Goal: Task Accomplishment & Management: Manage account settings

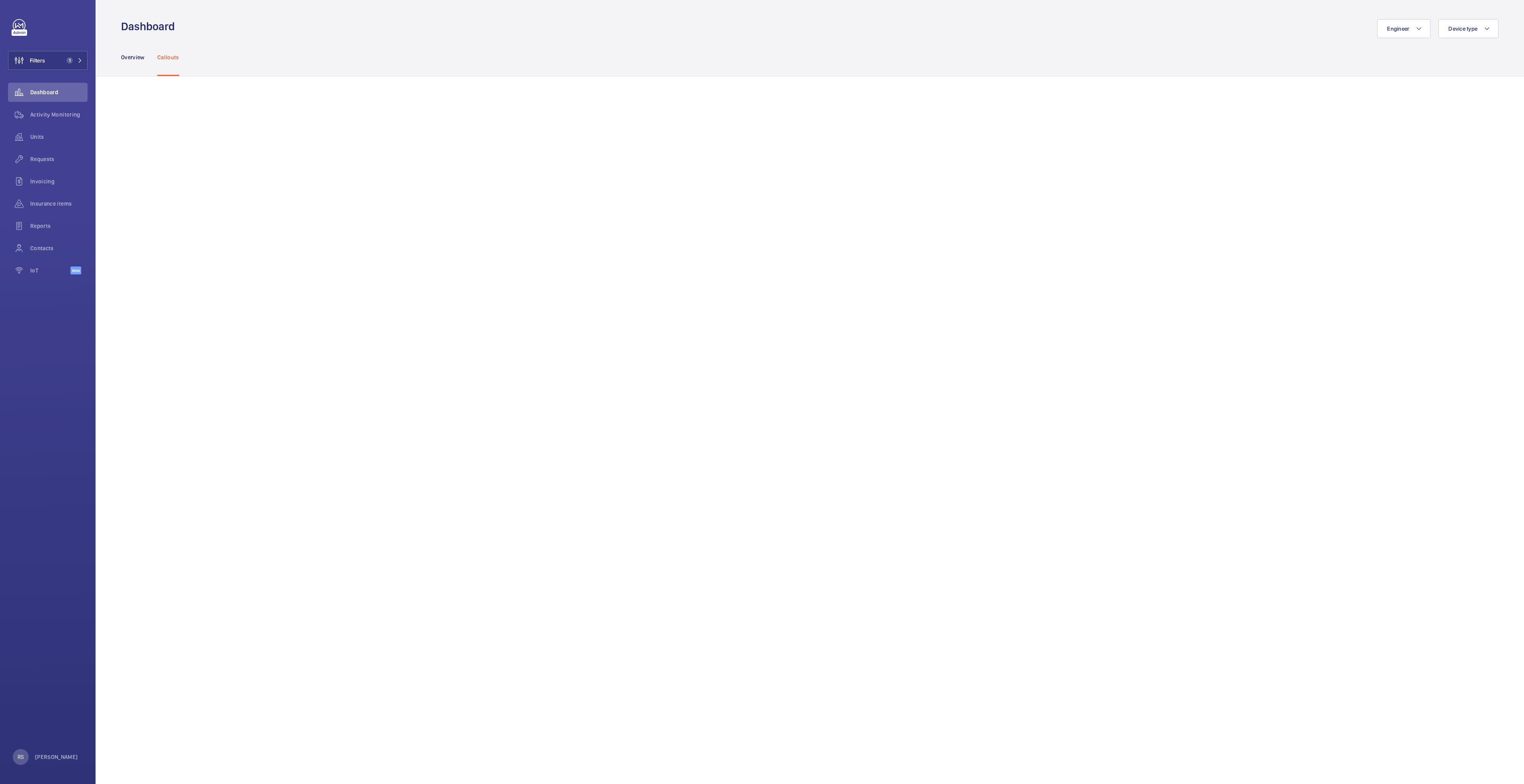
scroll to position [60, 0]
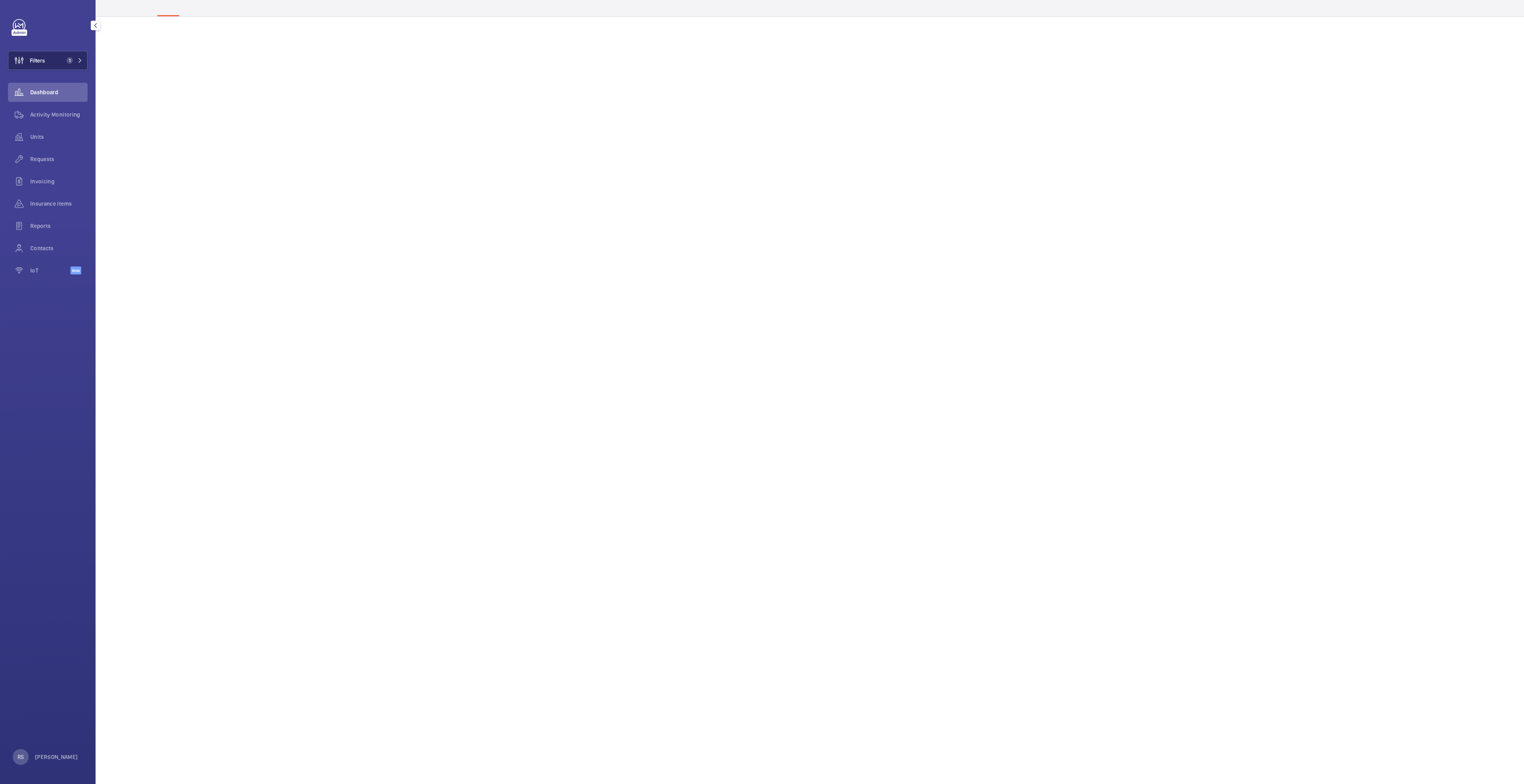
click at [85, 61] on button "Filters 1" at bounding box center [47, 60] width 80 height 19
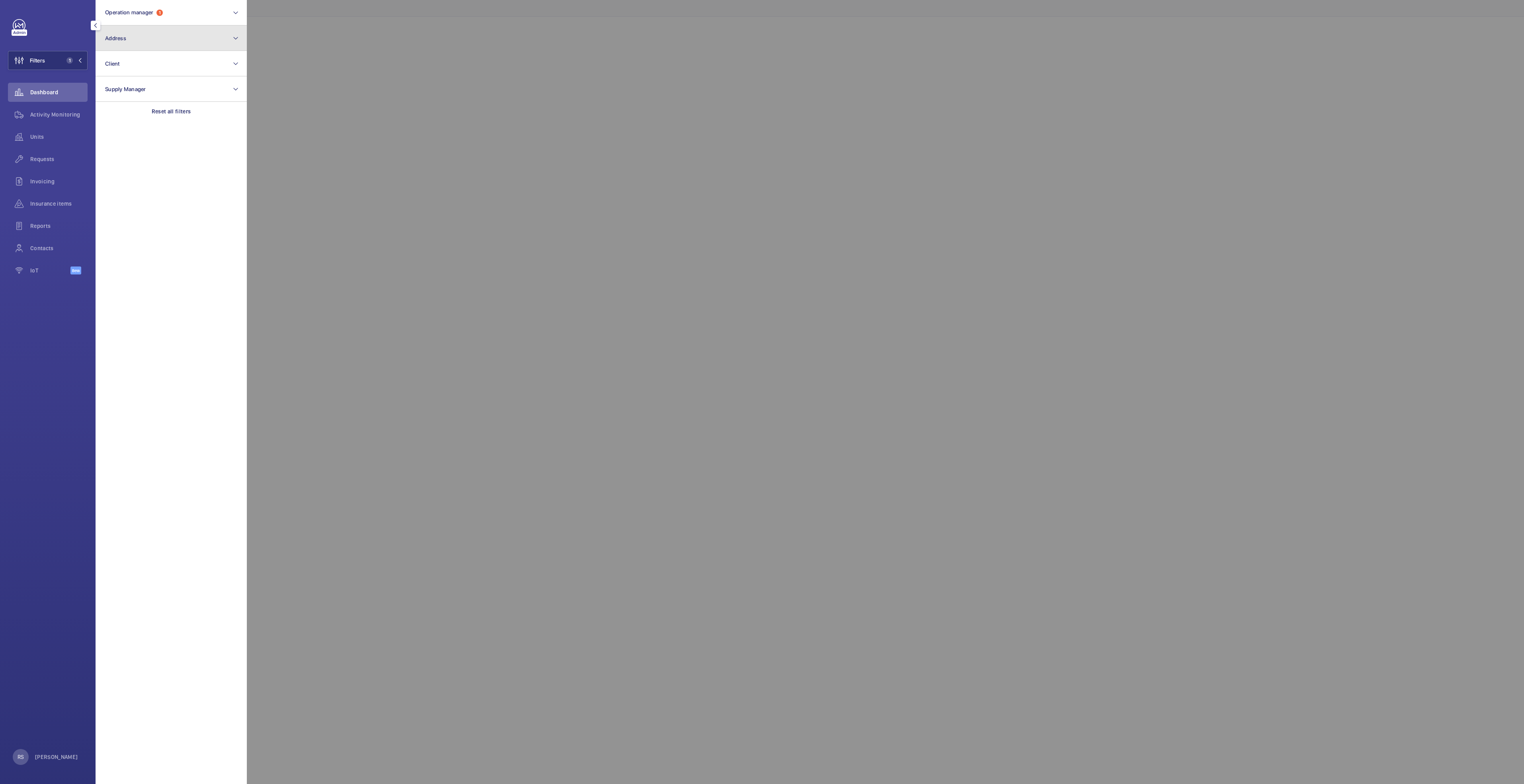
click at [169, 38] on button "Address" at bounding box center [172, 38] width 151 height 25
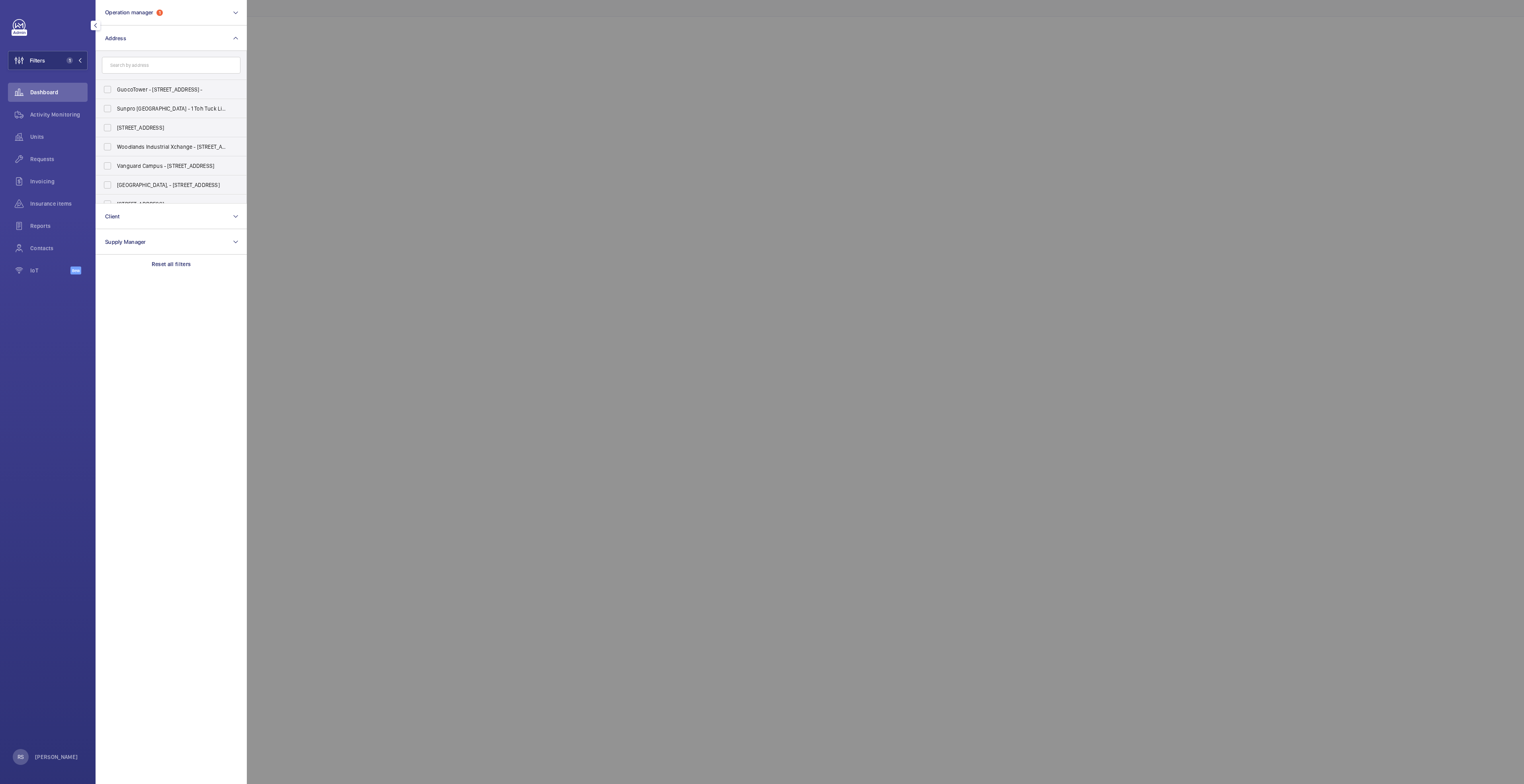
click at [175, 56] on form at bounding box center [171, 65] width 150 height 29
click at [168, 64] on input "text" at bounding box center [171, 65] width 138 height 17
type input "tiong bahru"
click at [187, 165] on span "[GEOGRAPHIC_DATA] (TBP LLP) - [STREET_ADDRESS]" at bounding box center [172, 166] width 109 height 8
click at [115, 165] on input "[GEOGRAPHIC_DATA] (TBP LLP) - [STREET_ADDRESS]" at bounding box center [107, 166] width 16 height 16
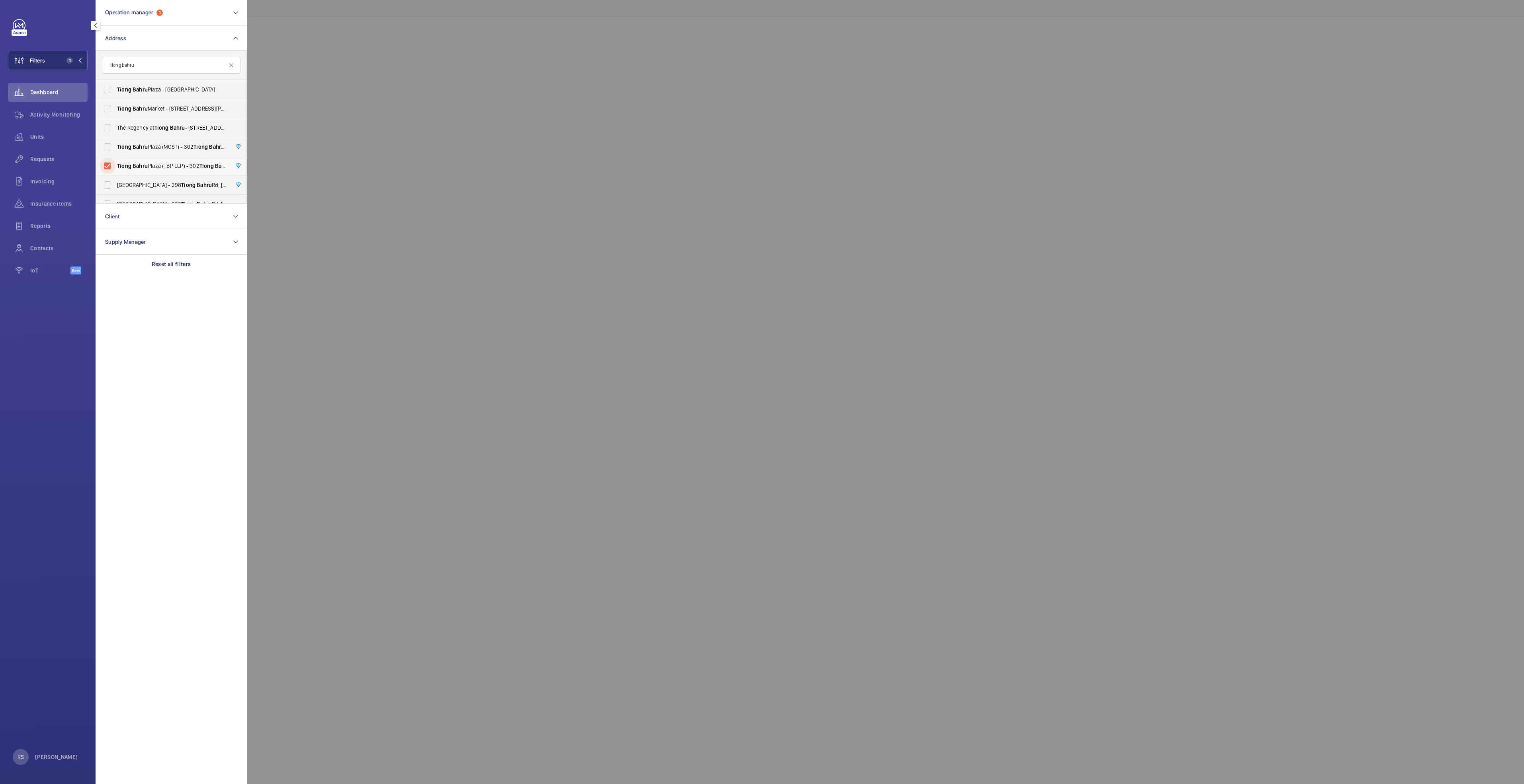
checkbox input "true"
click at [359, 34] on div at bounding box center [1009, 392] width 1524 height 784
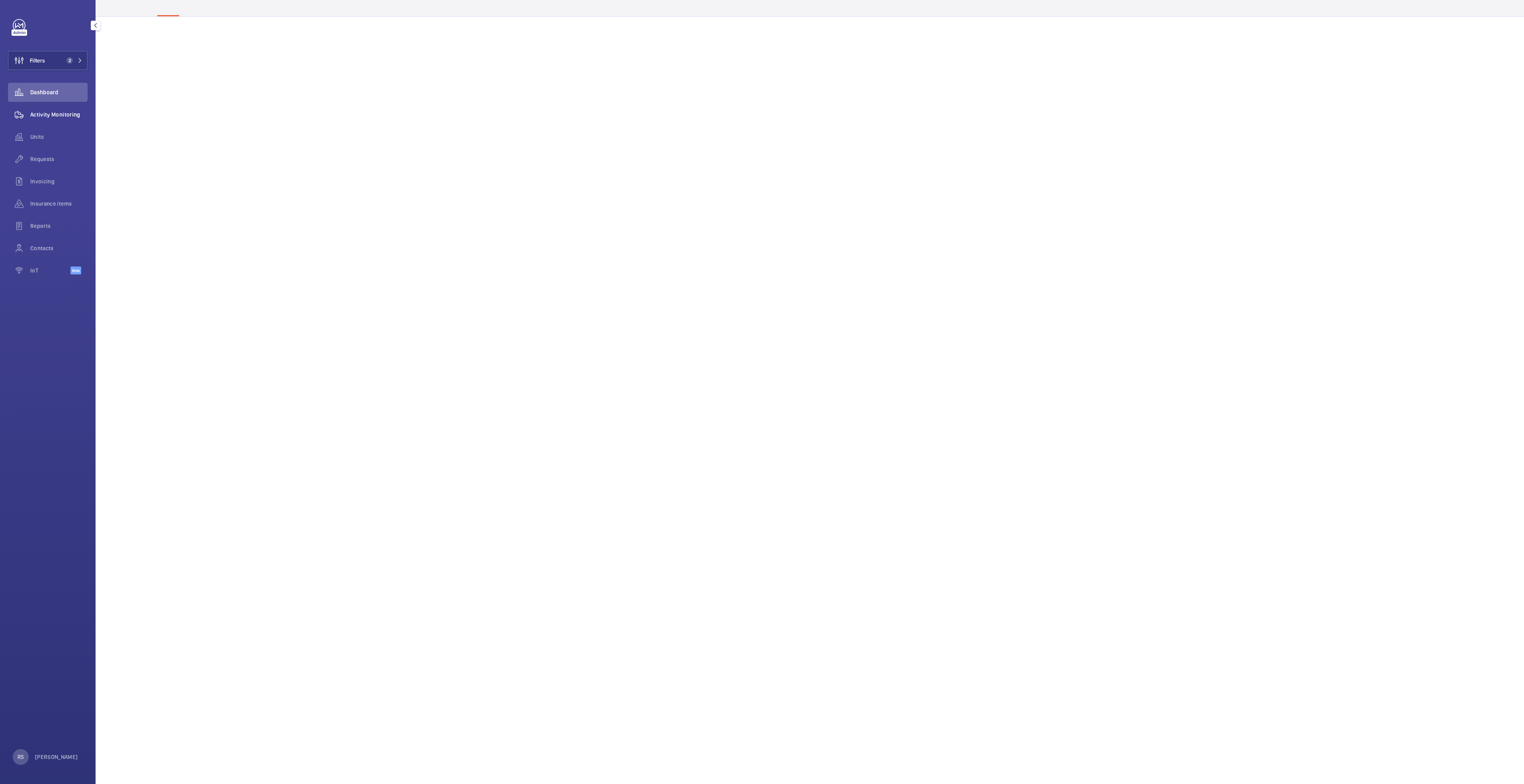
click at [56, 111] on span "Activity Monitoring" at bounding box center [59, 114] width 57 height 8
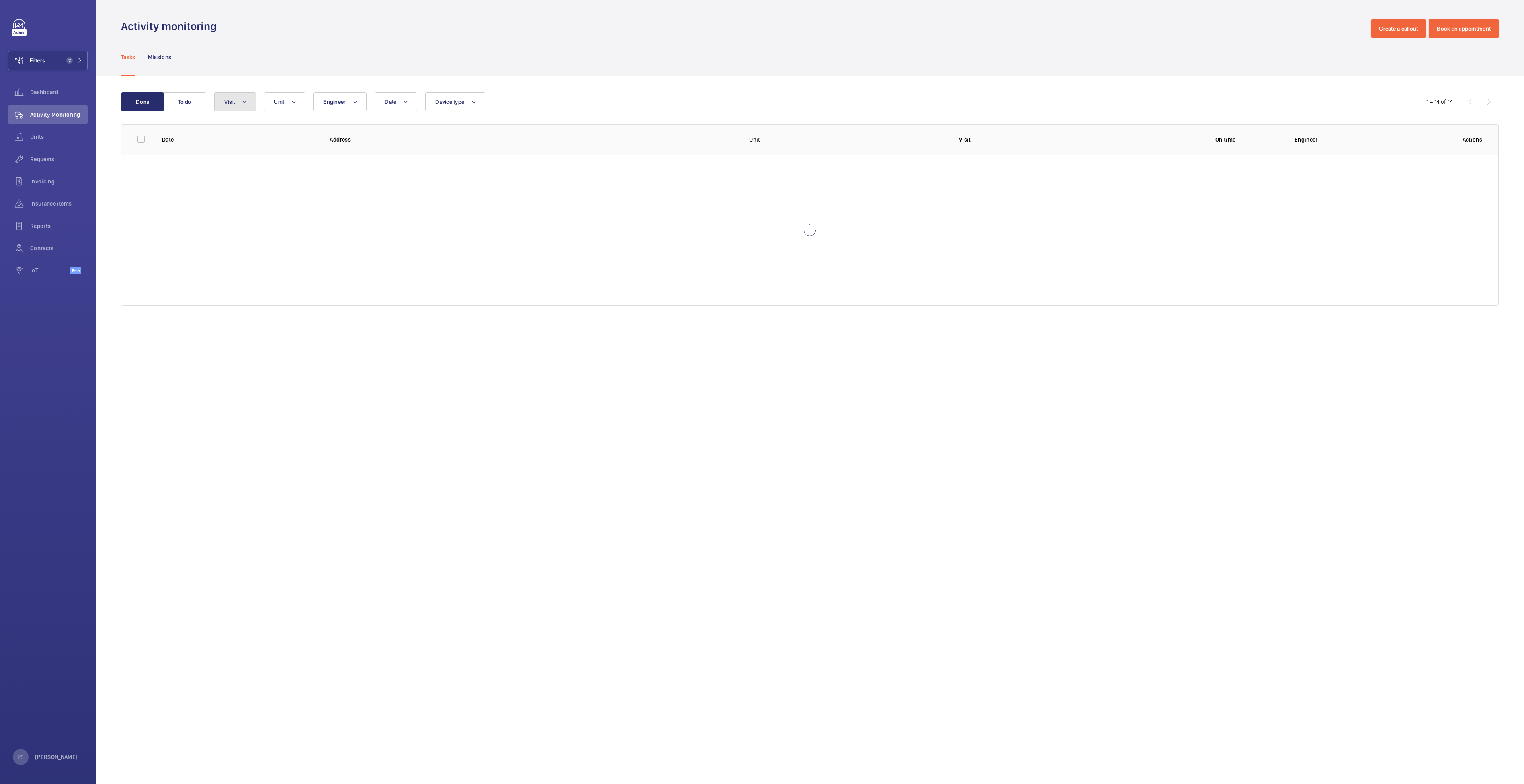
click at [250, 97] on button "Visit" at bounding box center [235, 102] width 42 height 19
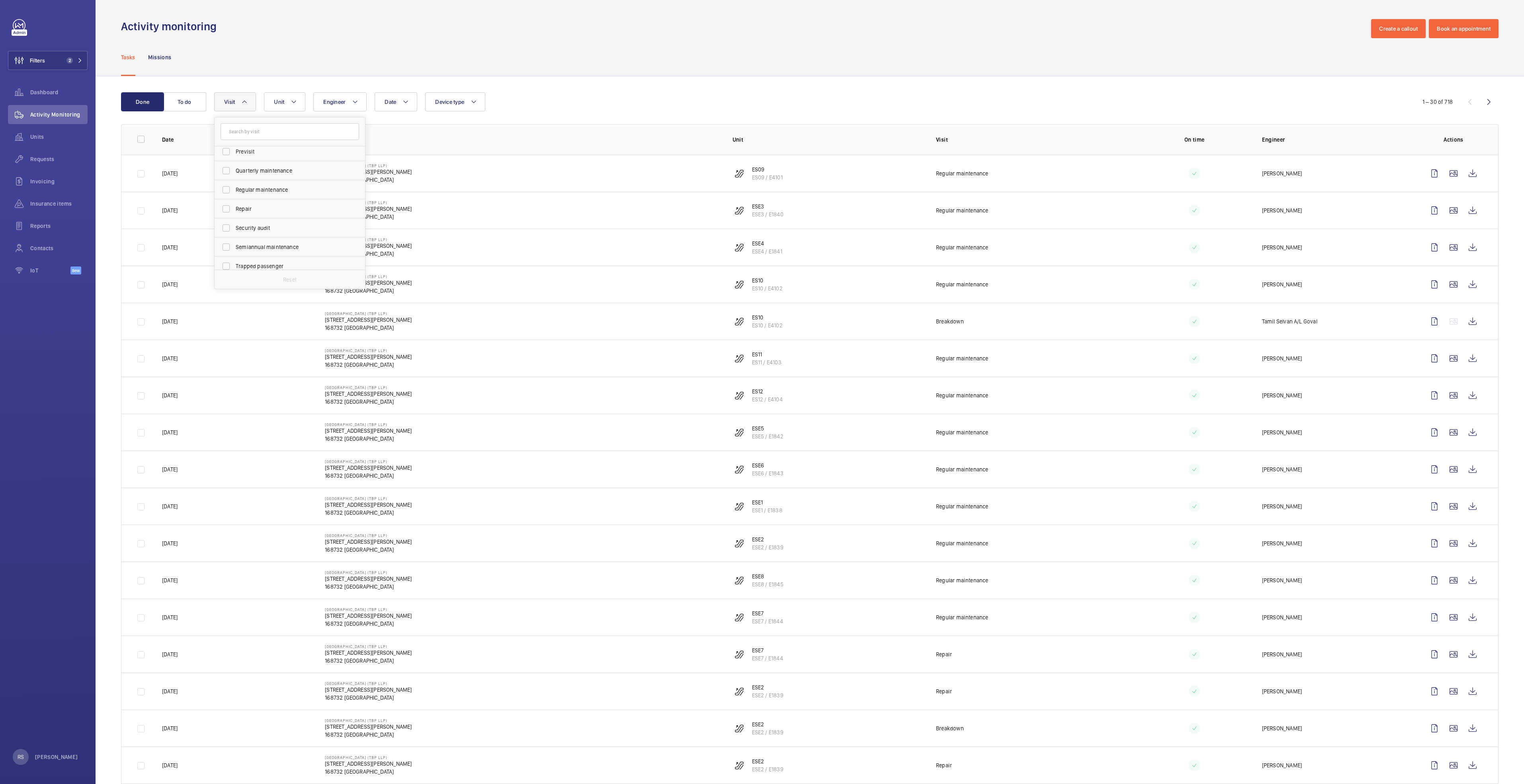
scroll to position [119, 0]
click at [265, 209] on span "Repair" at bounding box center [290, 208] width 109 height 8
click at [234, 209] on input "Repair" at bounding box center [226, 208] width 16 height 16
checkbox input "true"
click at [401, 102] on span "Date" at bounding box center [395, 102] width 12 height 7
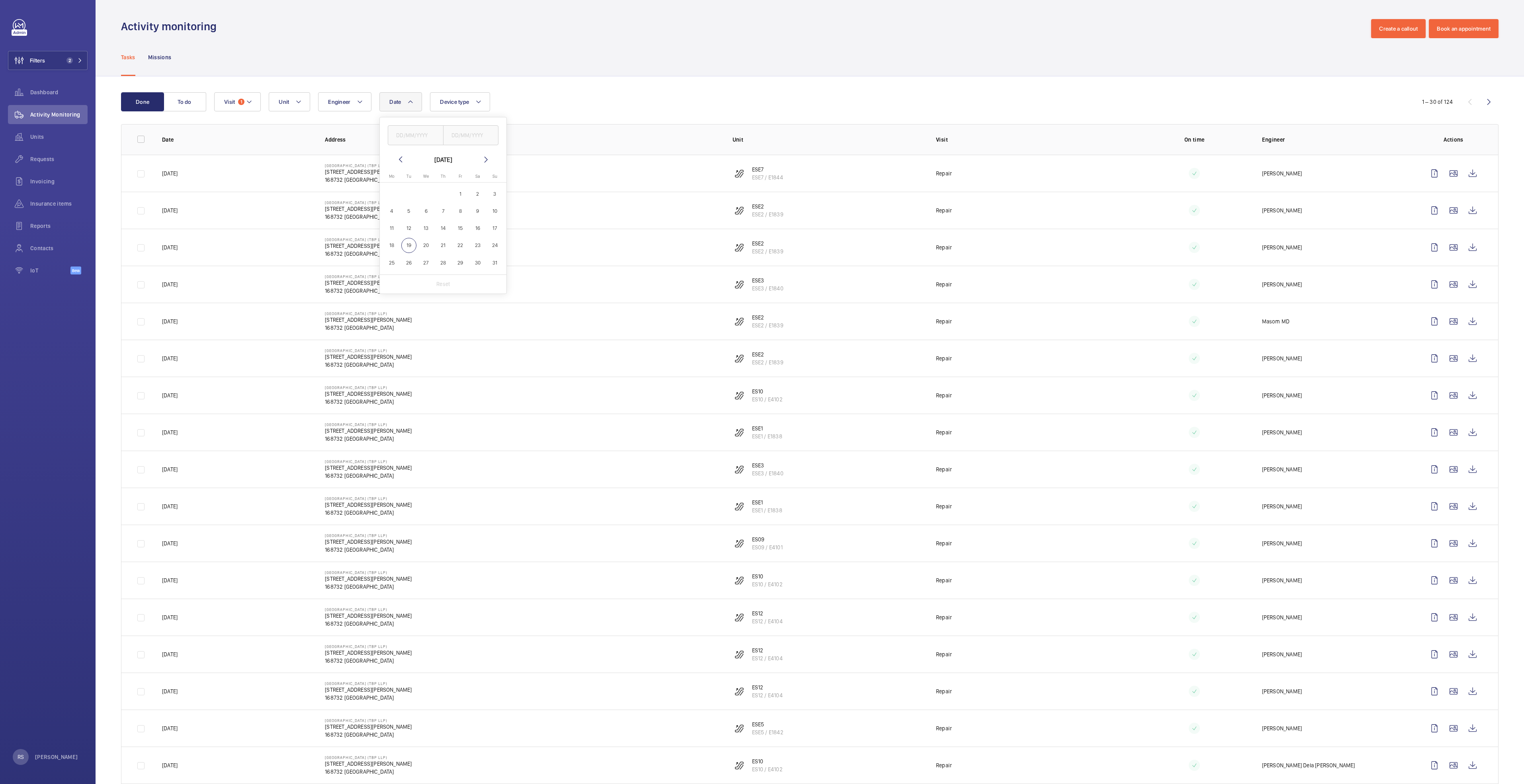
click at [466, 193] on span "1" at bounding box center [460, 194] width 15 height 15
click at [401, 155] on mat-icon at bounding box center [401, 160] width 9 height 9
click at [407, 193] on span "1" at bounding box center [409, 194] width 15 height 15
type input "[DATE]"
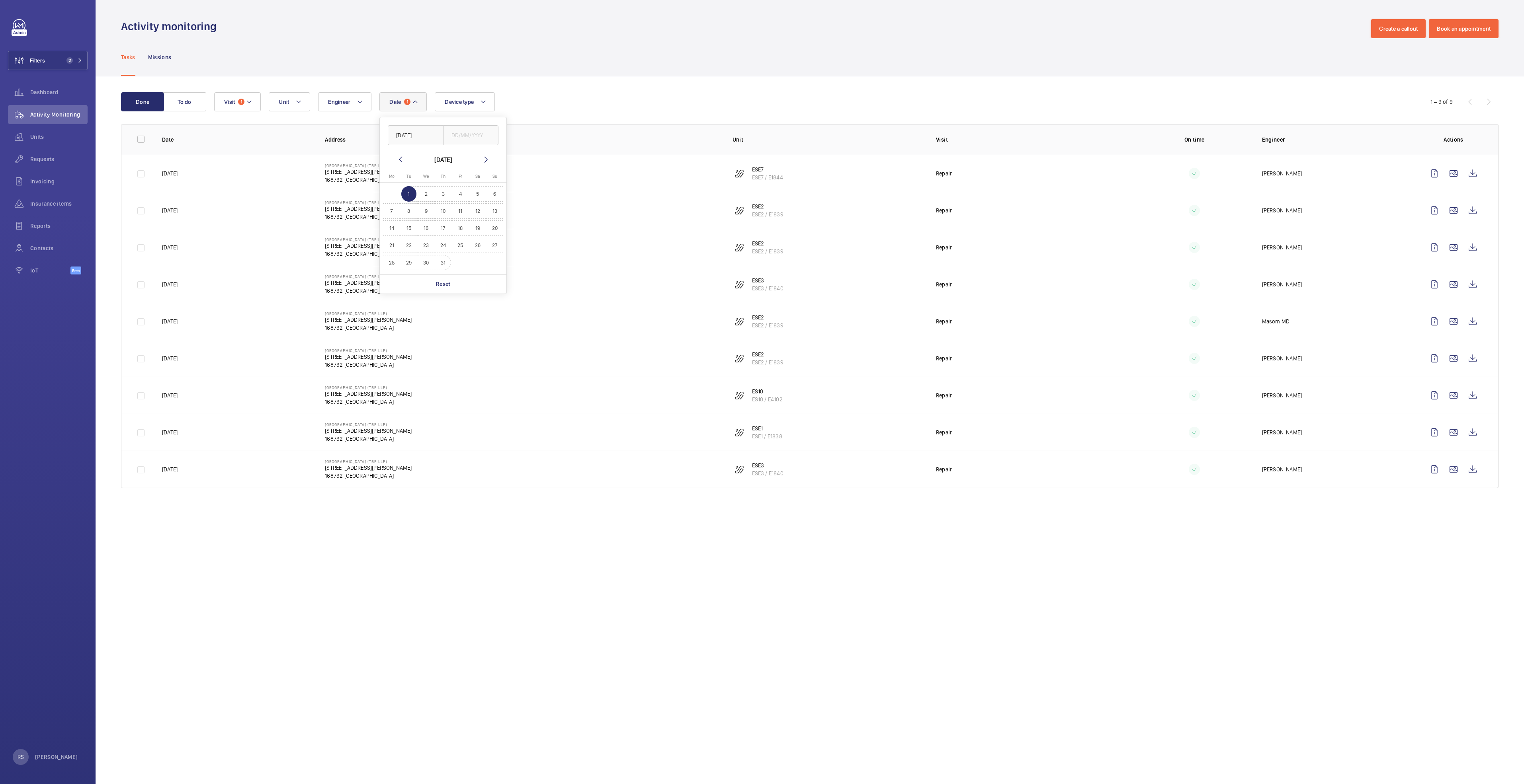
click at [447, 265] on span "31" at bounding box center [443, 263] width 15 height 15
type input "[DATE]"
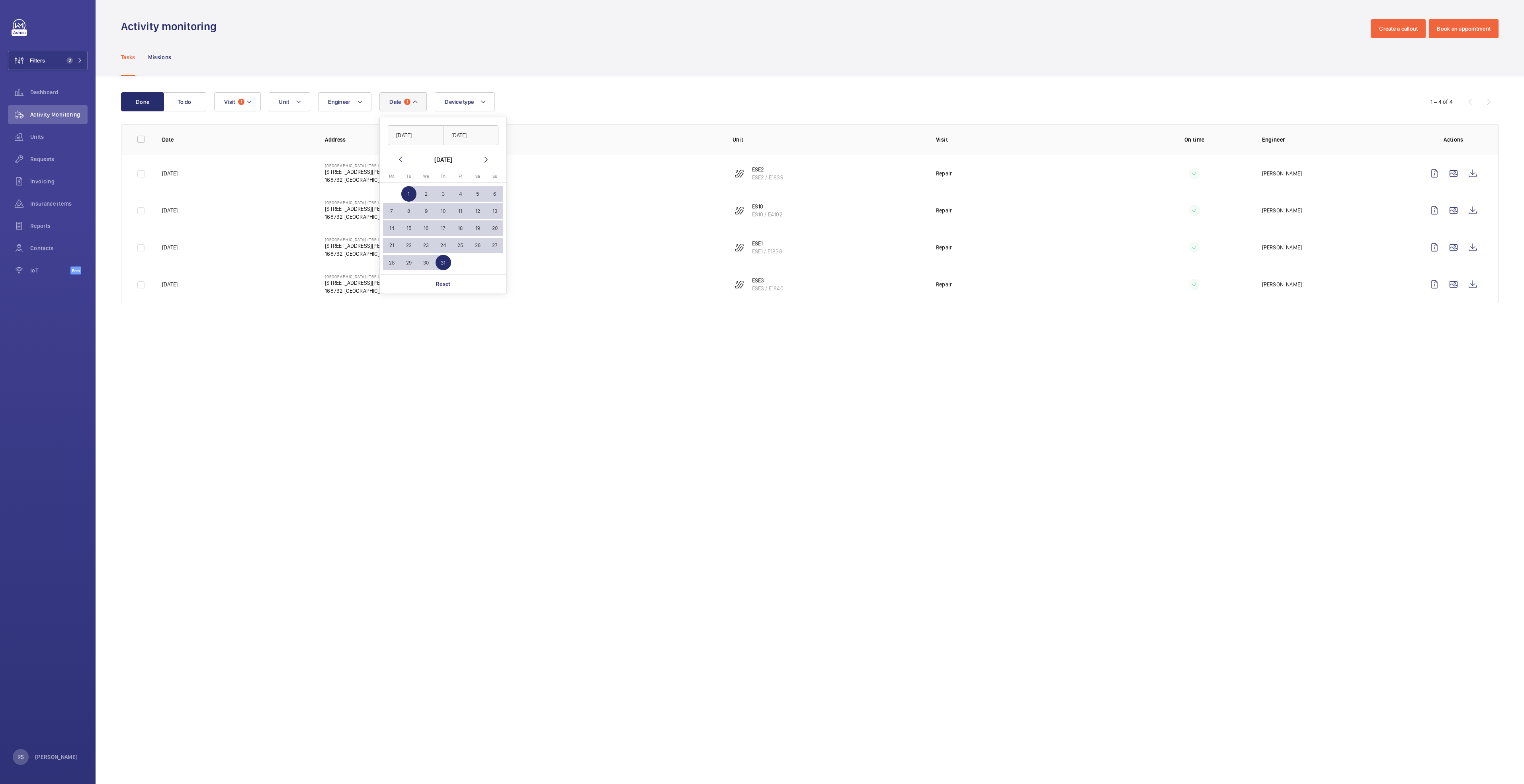
click at [641, 66] on div "Tasks Missions" at bounding box center [810, 57] width 1377 height 38
click at [1471, 288] on wm-front-icon-button at bounding box center [1473, 284] width 19 height 19
click at [1471, 247] on wm-front-icon-button at bounding box center [1473, 247] width 19 height 19
click at [1470, 213] on wm-front-icon-button at bounding box center [1473, 210] width 19 height 19
click at [1474, 173] on wm-front-icon-button at bounding box center [1473, 173] width 19 height 19
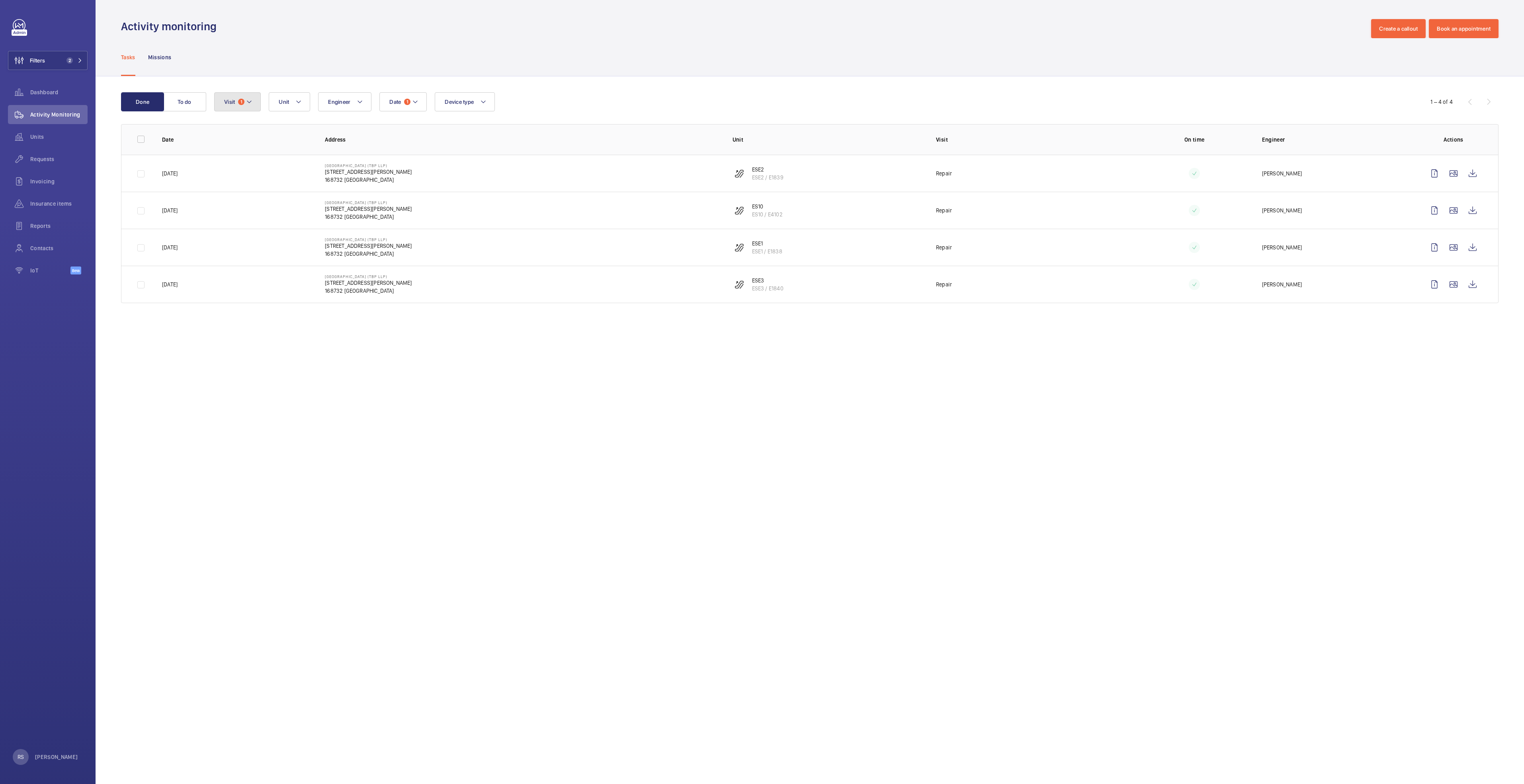
click at [249, 104] on mat-icon at bounding box center [249, 102] width 7 height 9
click at [257, 157] on span "Repair" at bounding box center [290, 155] width 109 height 8
click at [234, 157] on input "Repair" at bounding box center [226, 155] width 16 height 16
checkbox input "false"
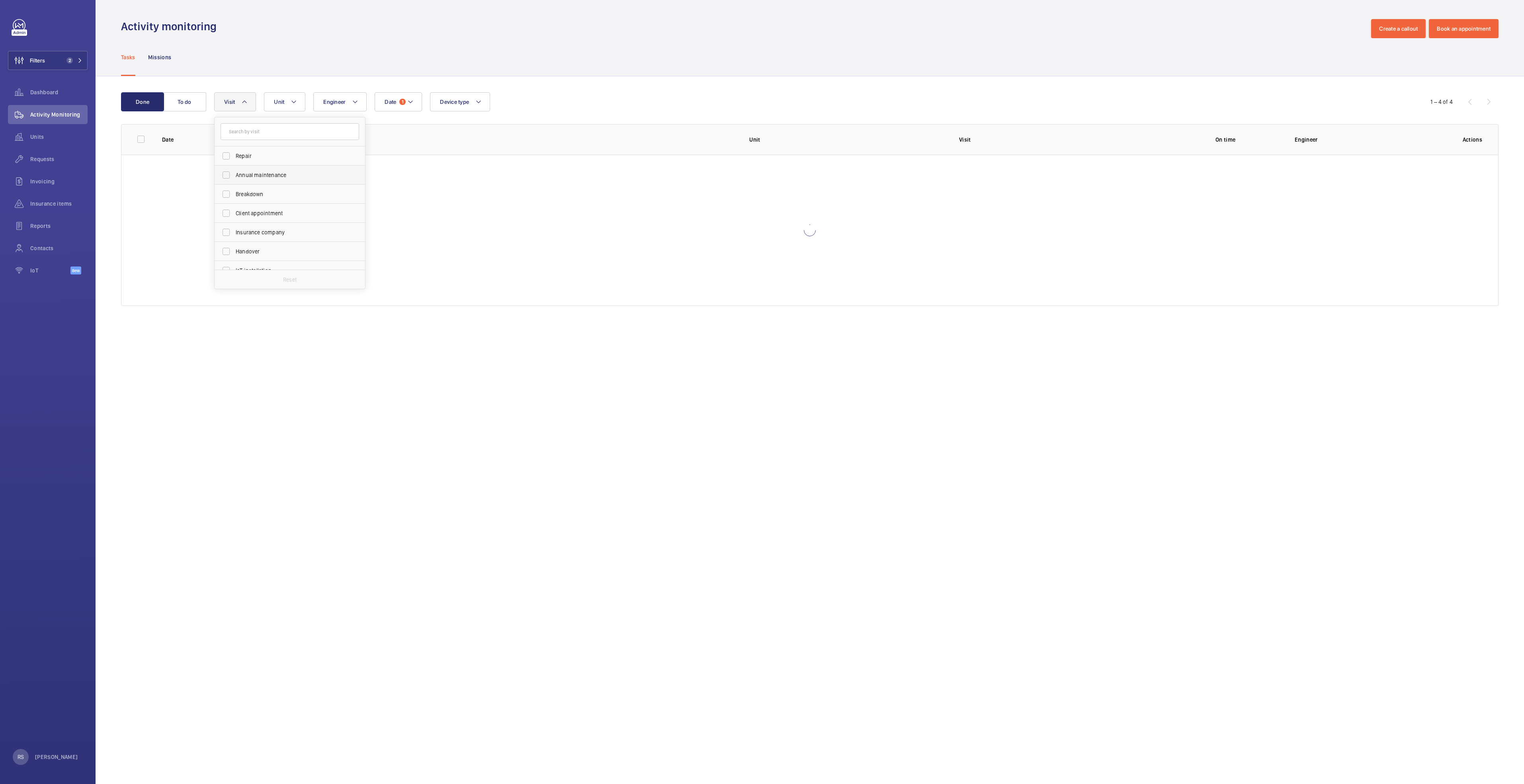
click at [257, 173] on span "Annual maintenance" at bounding box center [290, 174] width 109 height 8
click at [234, 173] on input "Annual maintenance" at bounding box center [226, 175] width 16 height 16
checkbox input "true"
drag, startPoint x: 266, startPoint y: 110, endPoint x: 244, endPoint y: 170, distance: 63.9
click at [247, 111] on div "Date 1 Engineer Unit Device type Visit 1 Repair Annual maintenance Breakdown Cl…" at bounding box center [808, 102] width 1189 height 19
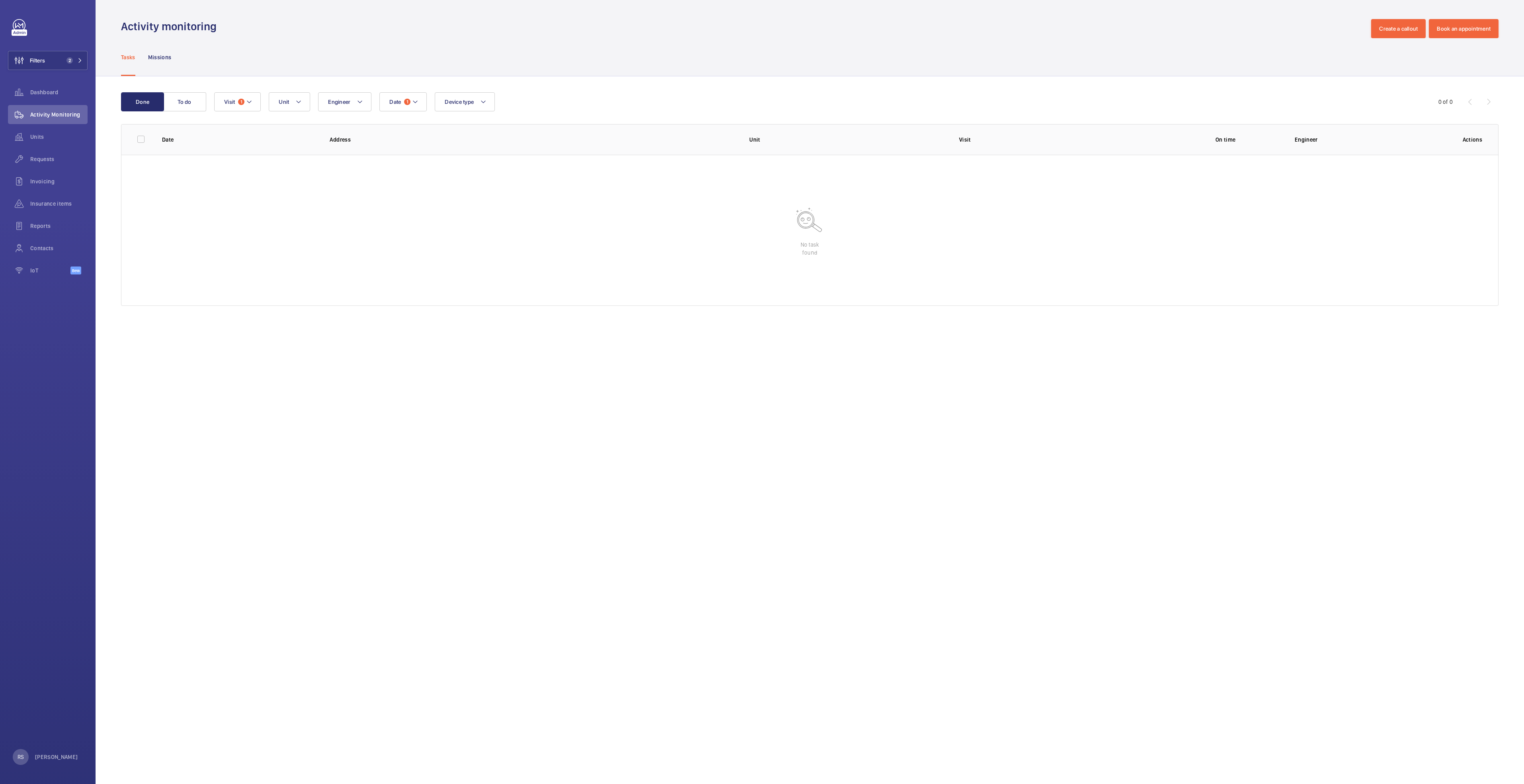
click at [251, 303] on wm-front-table-empty-state "No task found" at bounding box center [809, 231] width 1377 height 151
drag, startPoint x: 209, startPoint y: 190, endPoint x: 176, endPoint y: 85, distance: 110.1
click at [207, 180] on wm-front-table-empty-state "No task found" at bounding box center [809, 231] width 1377 height 151
drag, startPoint x: 142, startPoint y: 47, endPoint x: 156, endPoint y: 61, distance: 19.8
click at [156, 61] on nav "Tasks Missions" at bounding box center [146, 57] width 50 height 38
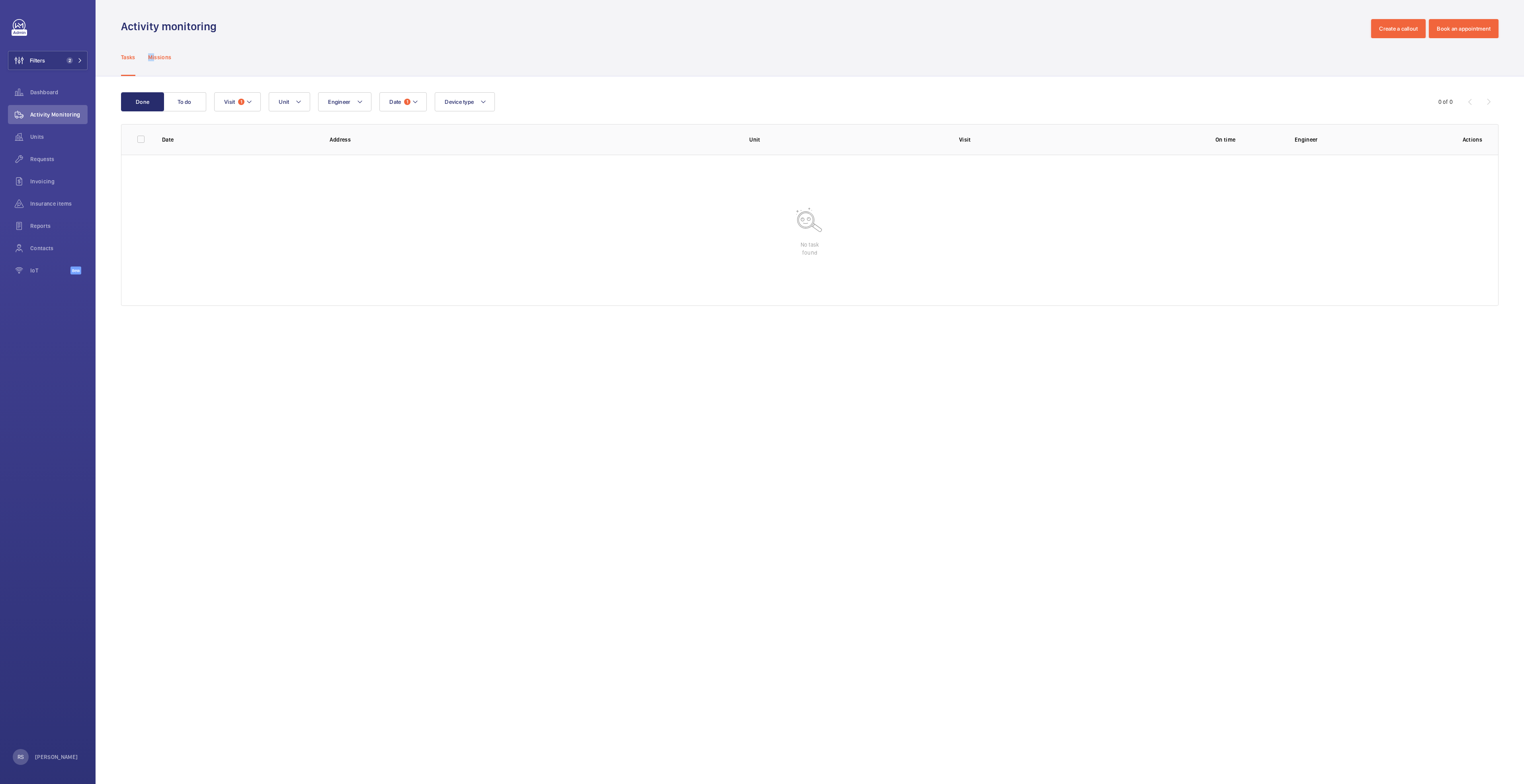
click at [156, 59] on p "Missions" at bounding box center [160, 57] width 24 height 8
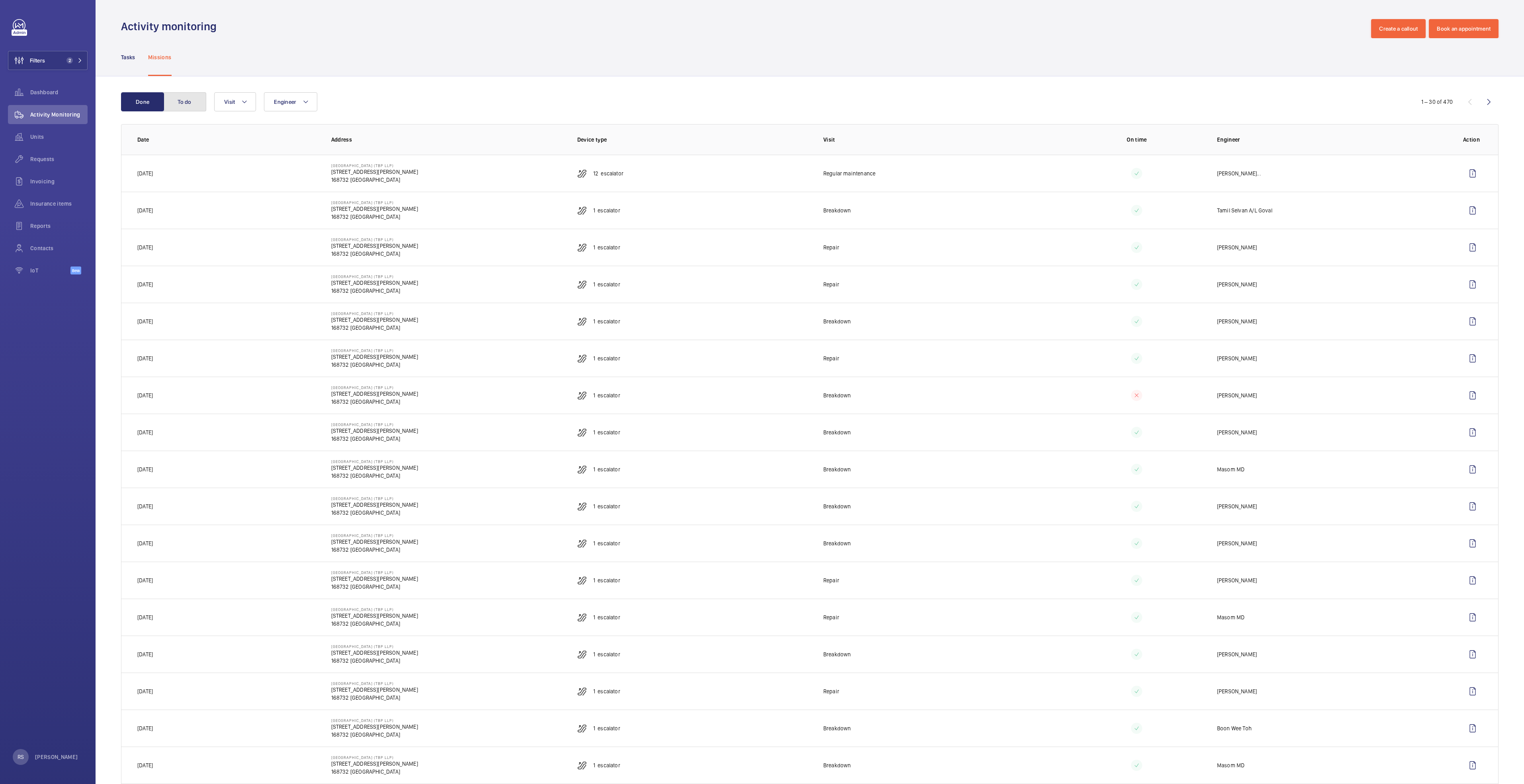
click at [192, 102] on button "To do" at bounding box center [185, 102] width 43 height 19
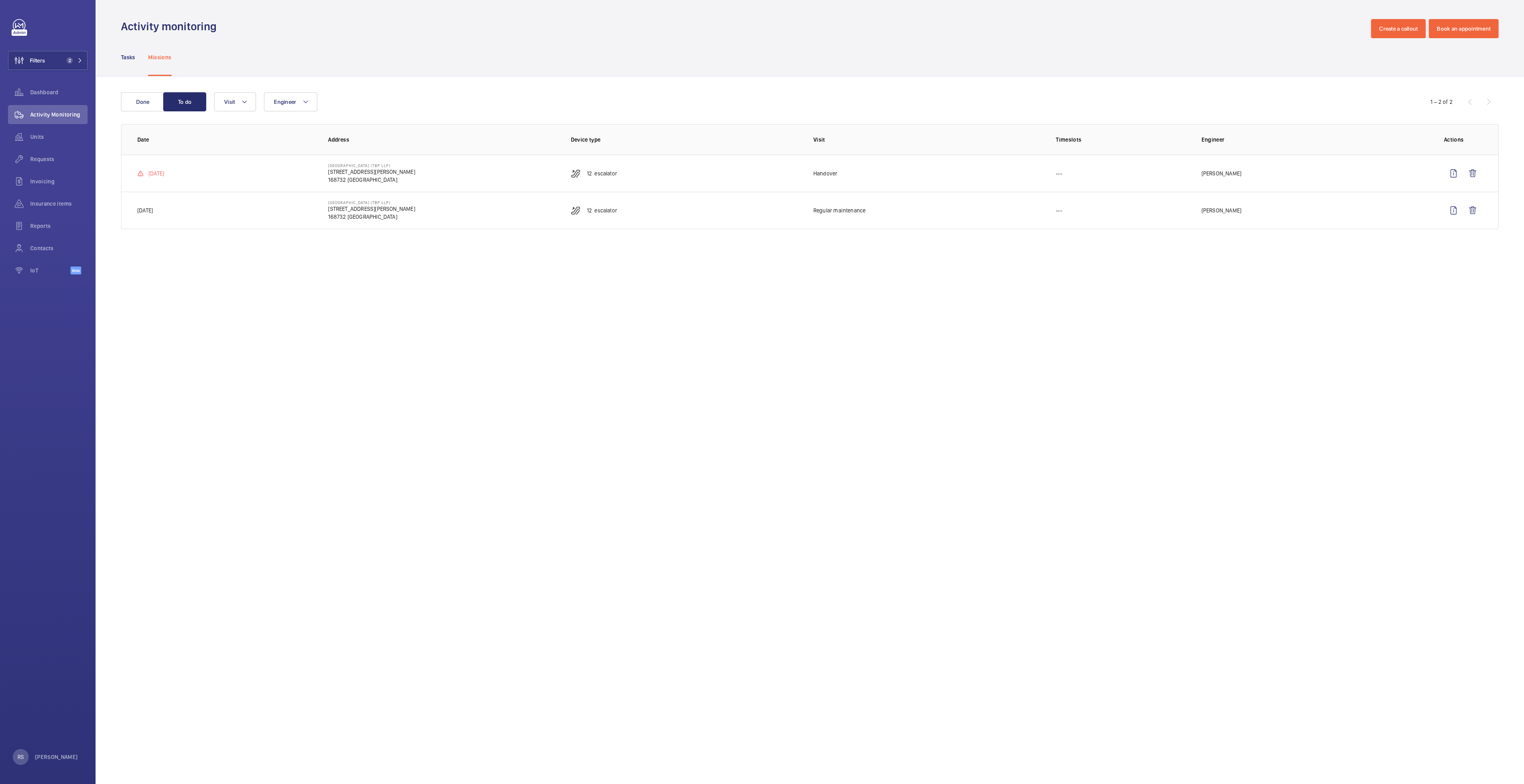
click at [118, 106] on div "Done To do Engineer Visit 1 – 2 of 2 Date Address Device type Visit Timeslots E…" at bounding box center [810, 162] width 1428 height 172
click at [238, 106] on button "Visit" at bounding box center [235, 102] width 42 height 19
click at [80, 56] on button "Filters 2" at bounding box center [47, 60] width 80 height 19
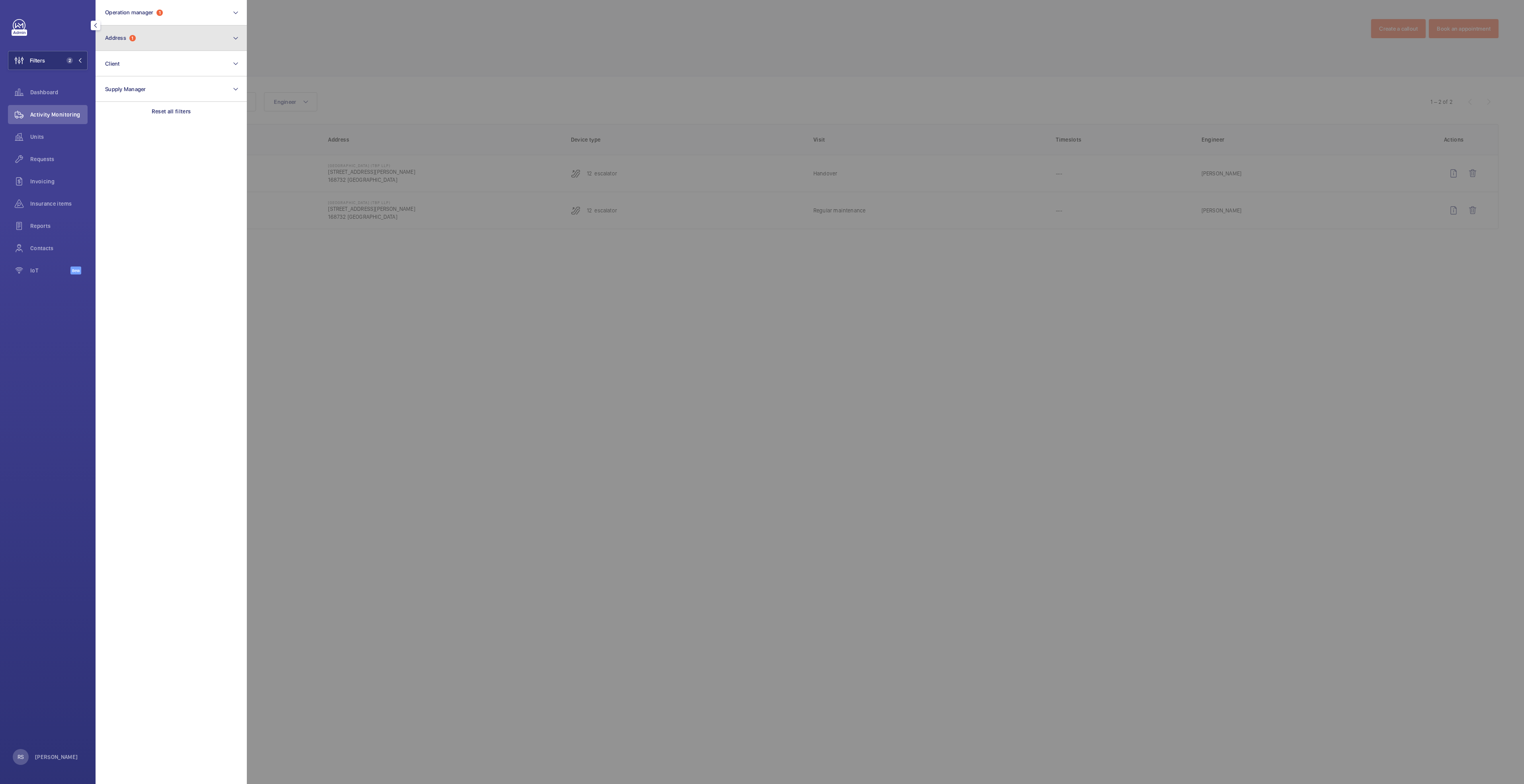
click at [162, 33] on button "Address 1" at bounding box center [172, 38] width 151 height 25
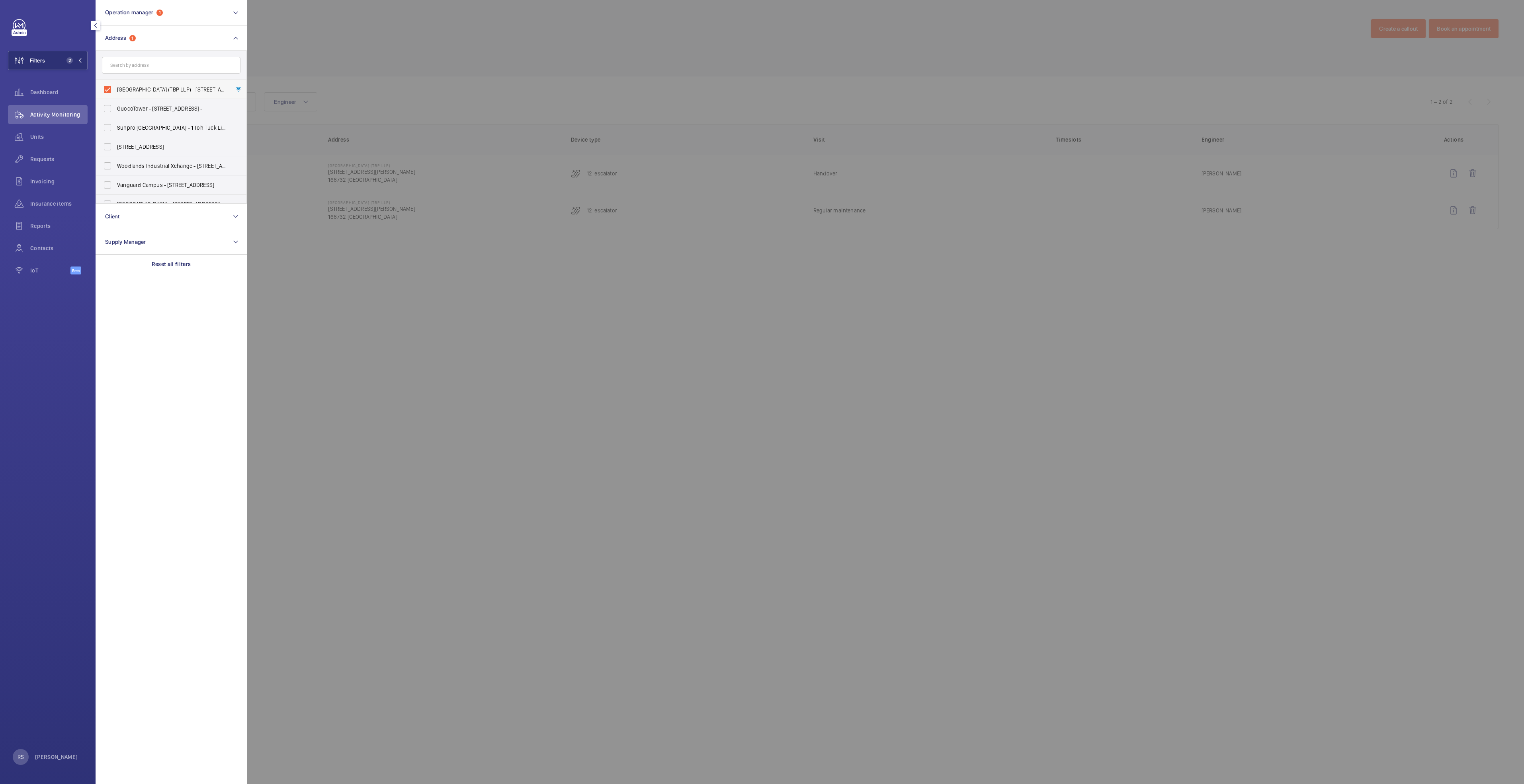
click at [108, 88] on label "[GEOGRAPHIC_DATA] (TBP LLP) - [STREET_ADDRESS]" at bounding box center [165, 89] width 138 height 19
click at [108, 88] on input "[GEOGRAPHIC_DATA] (TBP LLP) - [STREET_ADDRESS]" at bounding box center [107, 89] width 16 height 16
checkbox input "false"
click at [135, 66] on input "text" at bounding box center [171, 65] width 138 height 17
type input "northpoint"
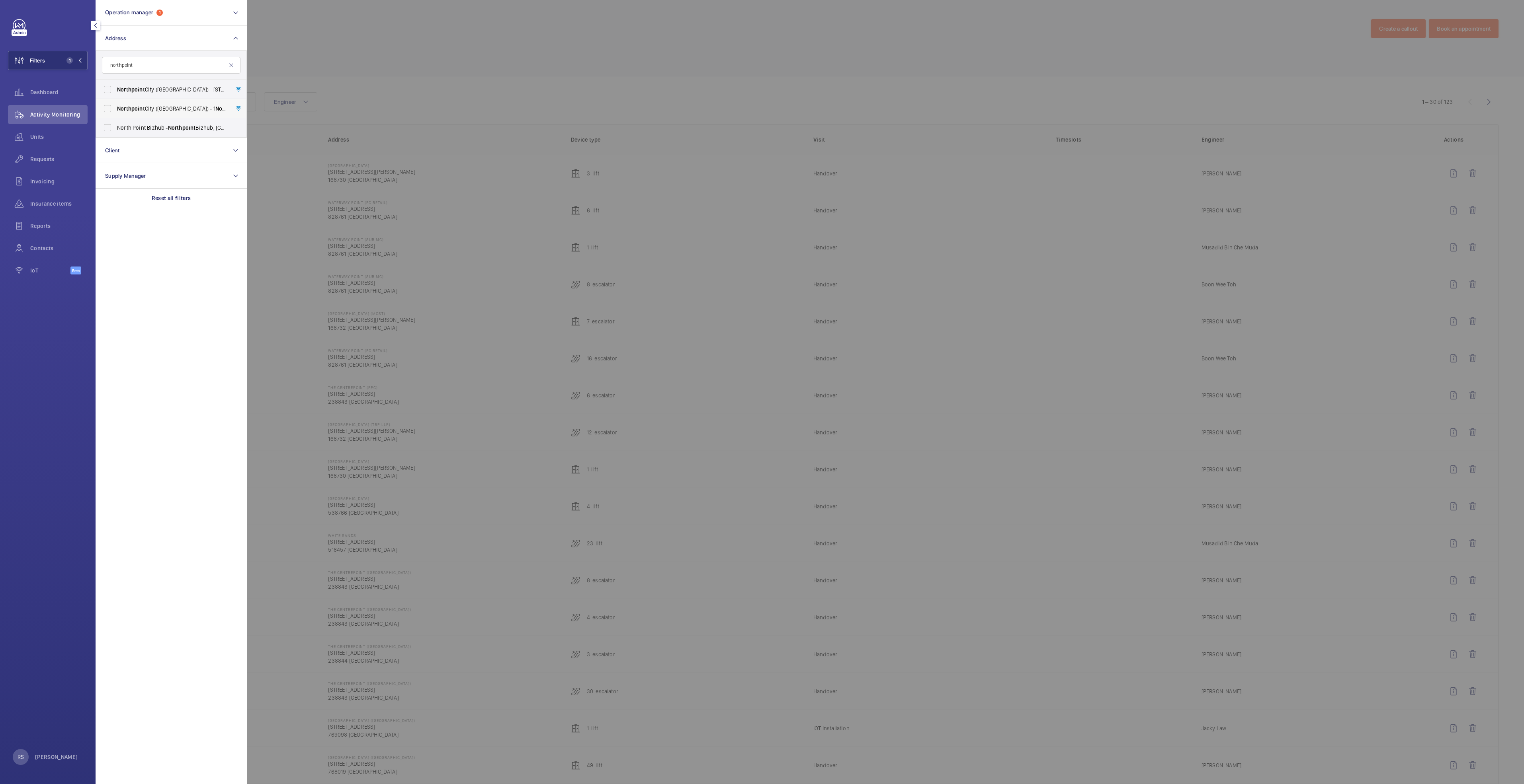
click at [154, 108] on span "[GEOGRAPHIC_DATA] ([GEOGRAPHIC_DATA]) - [STREET_ADDRESS]" at bounding box center [172, 108] width 109 height 8
click at [115, 108] on input "[GEOGRAPHIC_DATA] ([GEOGRAPHIC_DATA]) - [STREET_ADDRESS]" at bounding box center [107, 108] width 16 height 16
checkbox input "true"
click at [391, 44] on div at bounding box center [1009, 392] width 1524 height 784
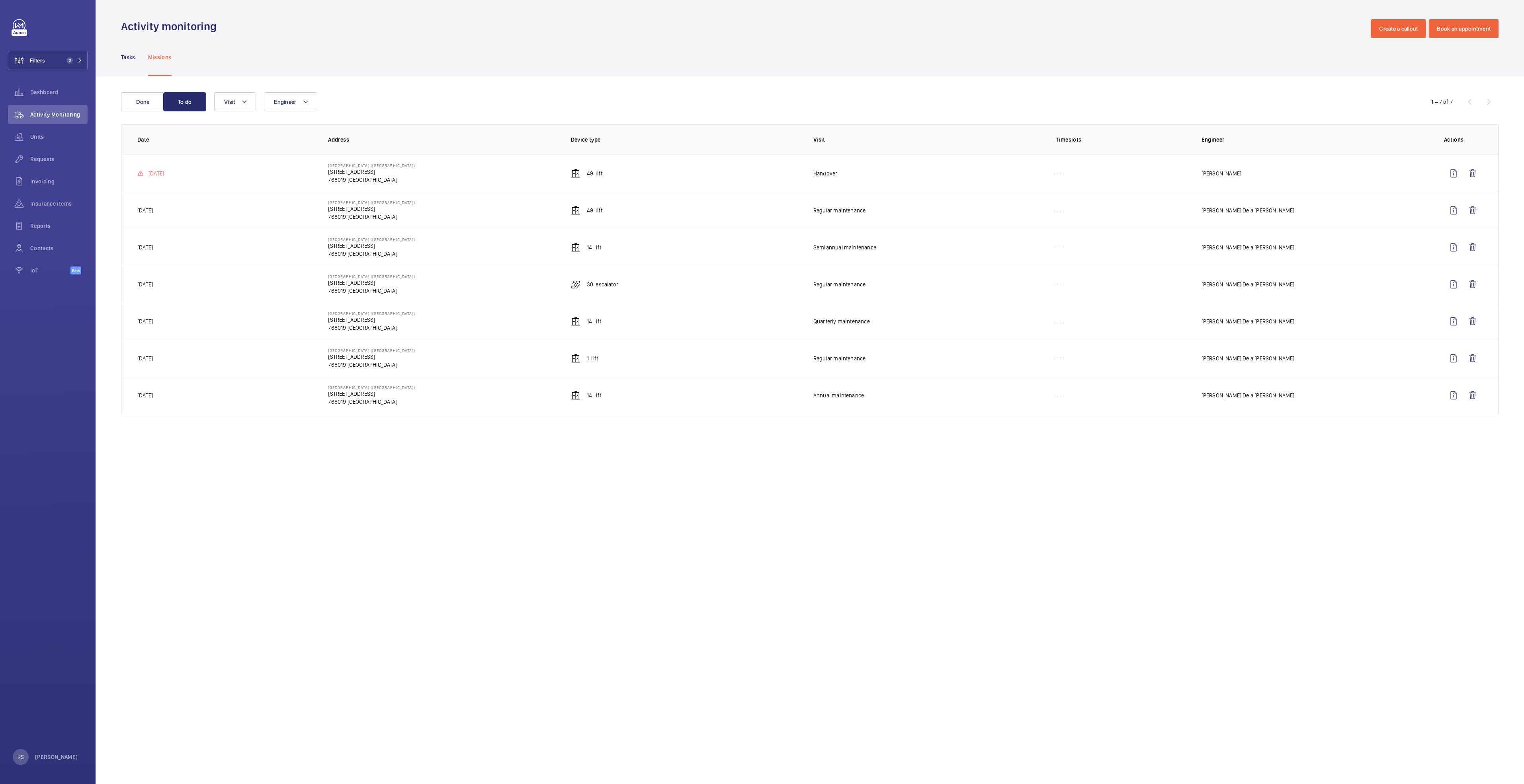
click at [120, 57] on div "Tasks Missions" at bounding box center [810, 57] width 1428 height 38
click at [123, 59] on p "Tasks" at bounding box center [128, 57] width 14 height 8
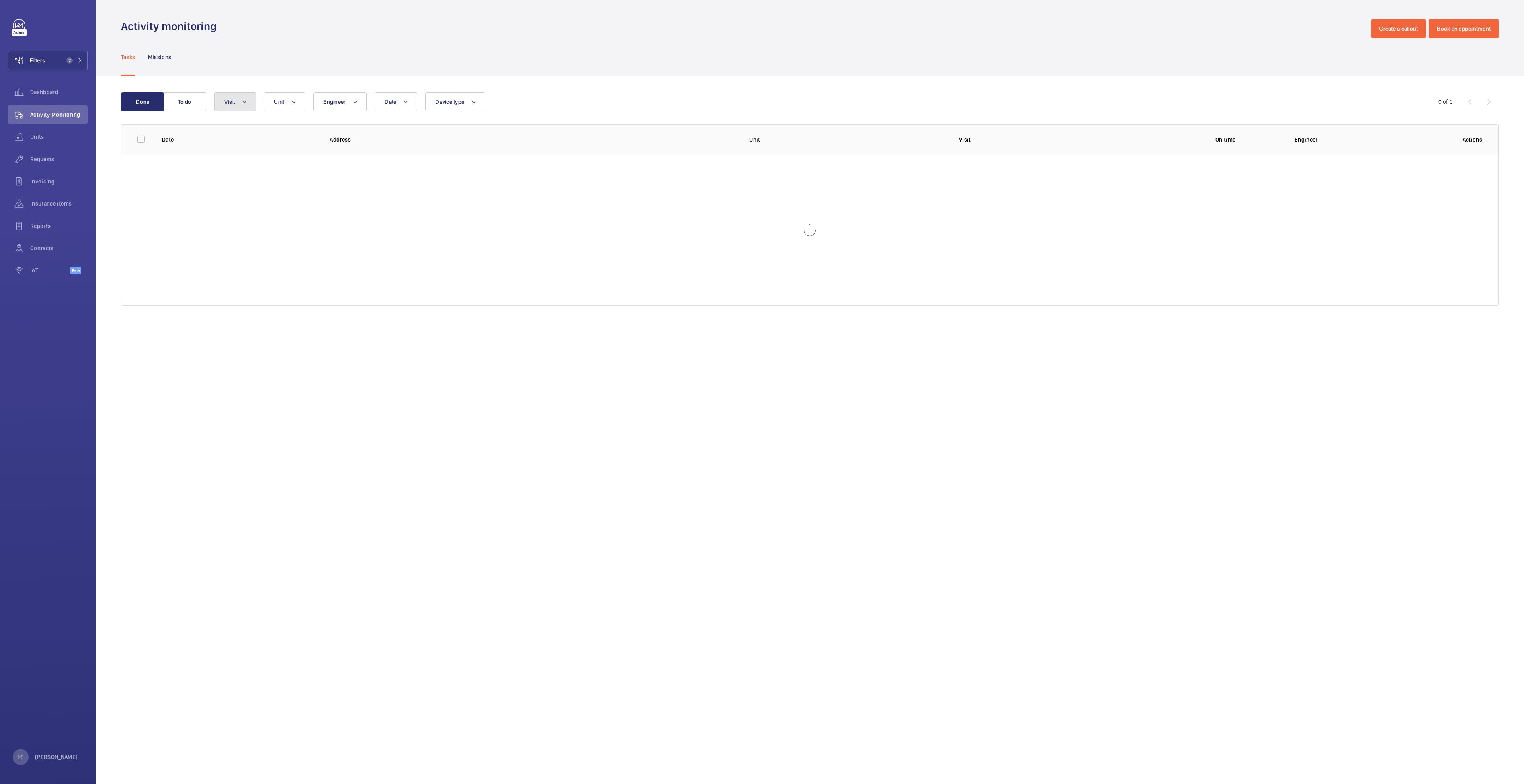
drag, startPoint x: 247, startPoint y: 104, endPoint x: 236, endPoint y: 102, distance: 11.2
click at [248, 104] on button "Visit" at bounding box center [235, 102] width 42 height 19
click at [241, 157] on span "Annual maintenance" at bounding box center [290, 155] width 109 height 8
click at [234, 157] on input "Annual maintenance" at bounding box center [226, 155] width 16 height 16
checkbox input "true"
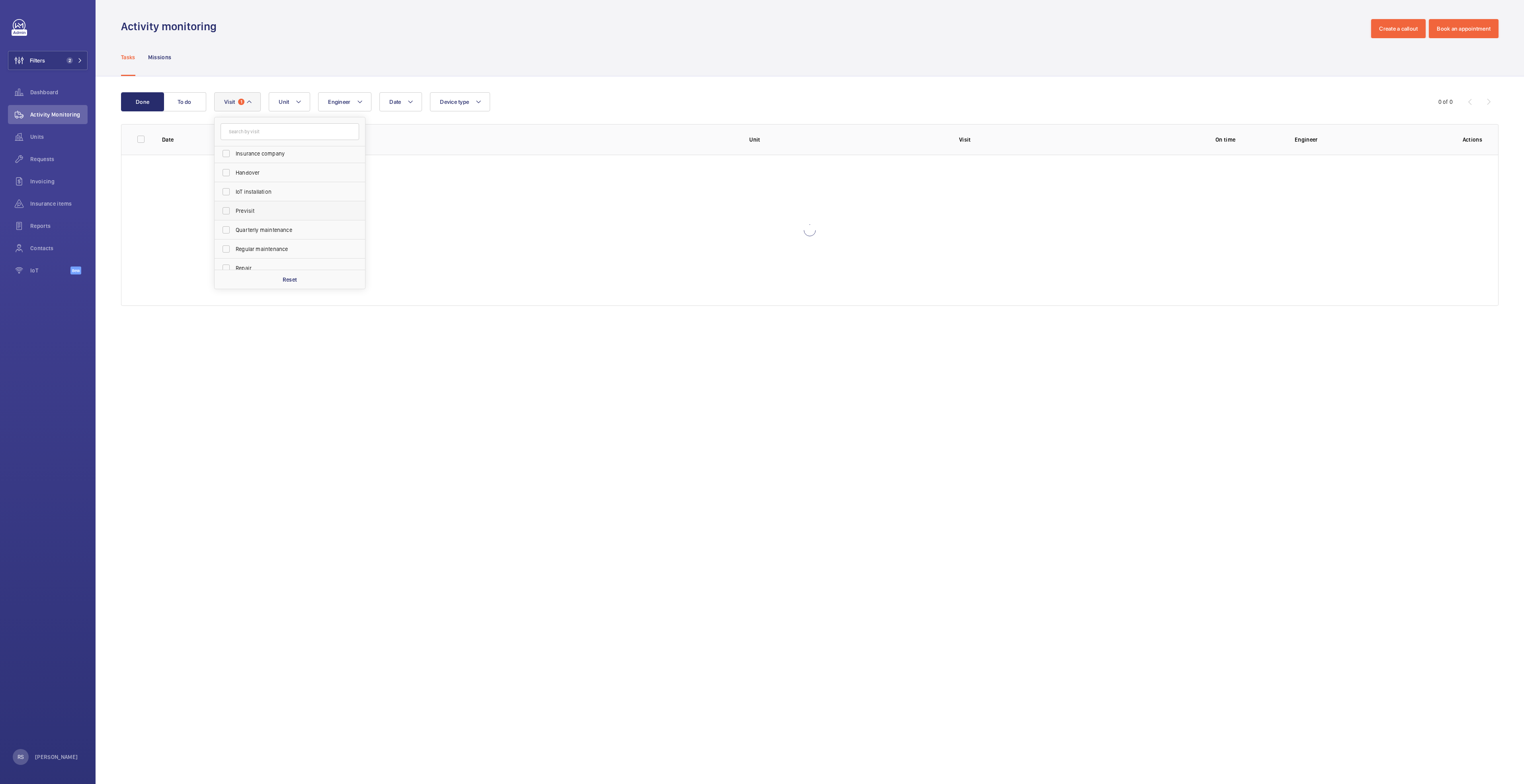
scroll to position [119, 0]
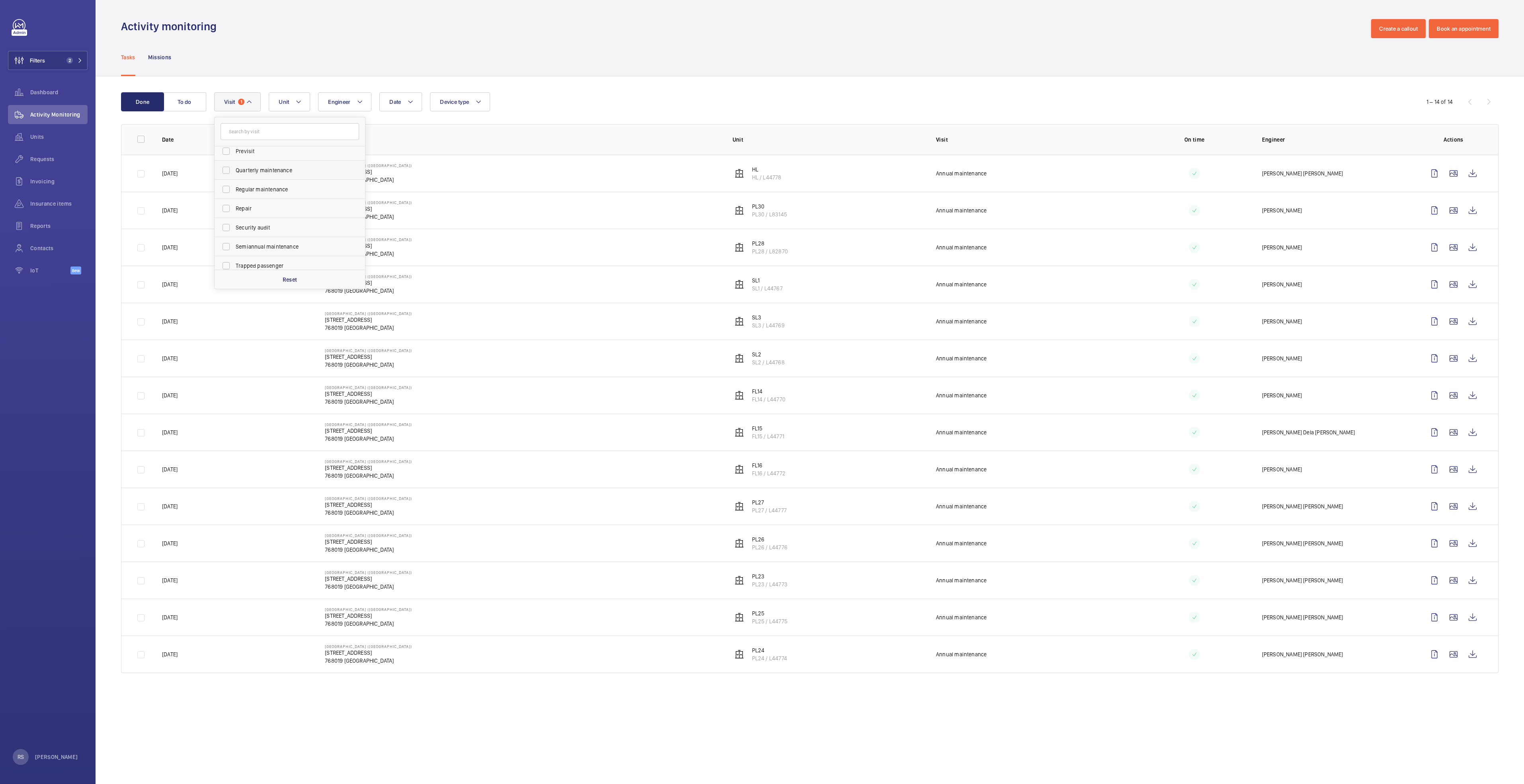
click at [259, 179] on label "Quarterly maintenance" at bounding box center [284, 170] width 138 height 19
click at [234, 178] on input "Quarterly maintenance" at bounding box center [226, 170] width 16 height 16
checkbox input "true"
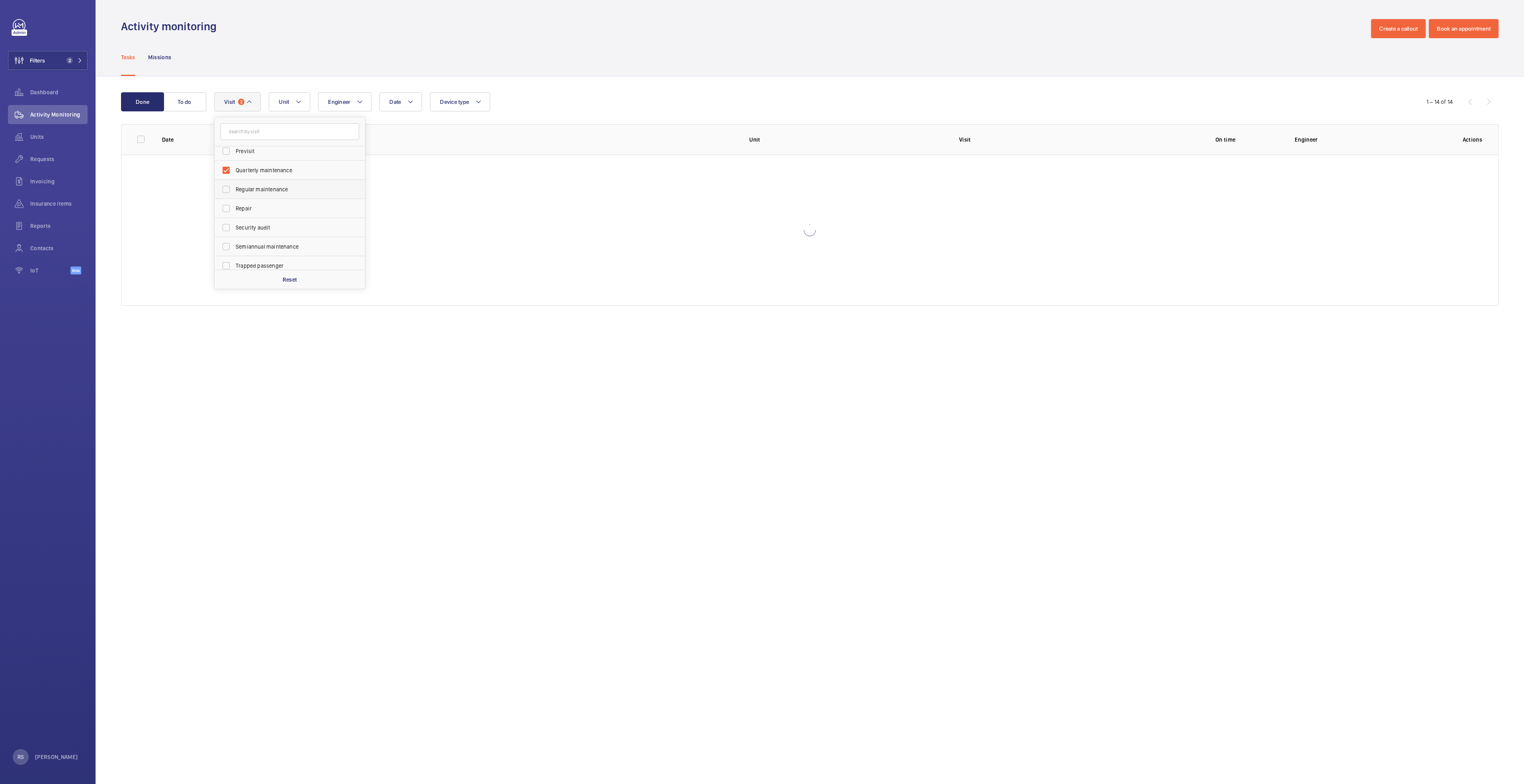
click at [253, 184] on label "Regular maintenance" at bounding box center [284, 189] width 138 height 19
click at [234, 184] on input "Regular maintenance" at bounding box center [226, 189] width 16 height 16
checkbox input "true"
click at [265, 243] on span "Semiannual maintenance" at bounding box center [290, 241] width 109 height 8
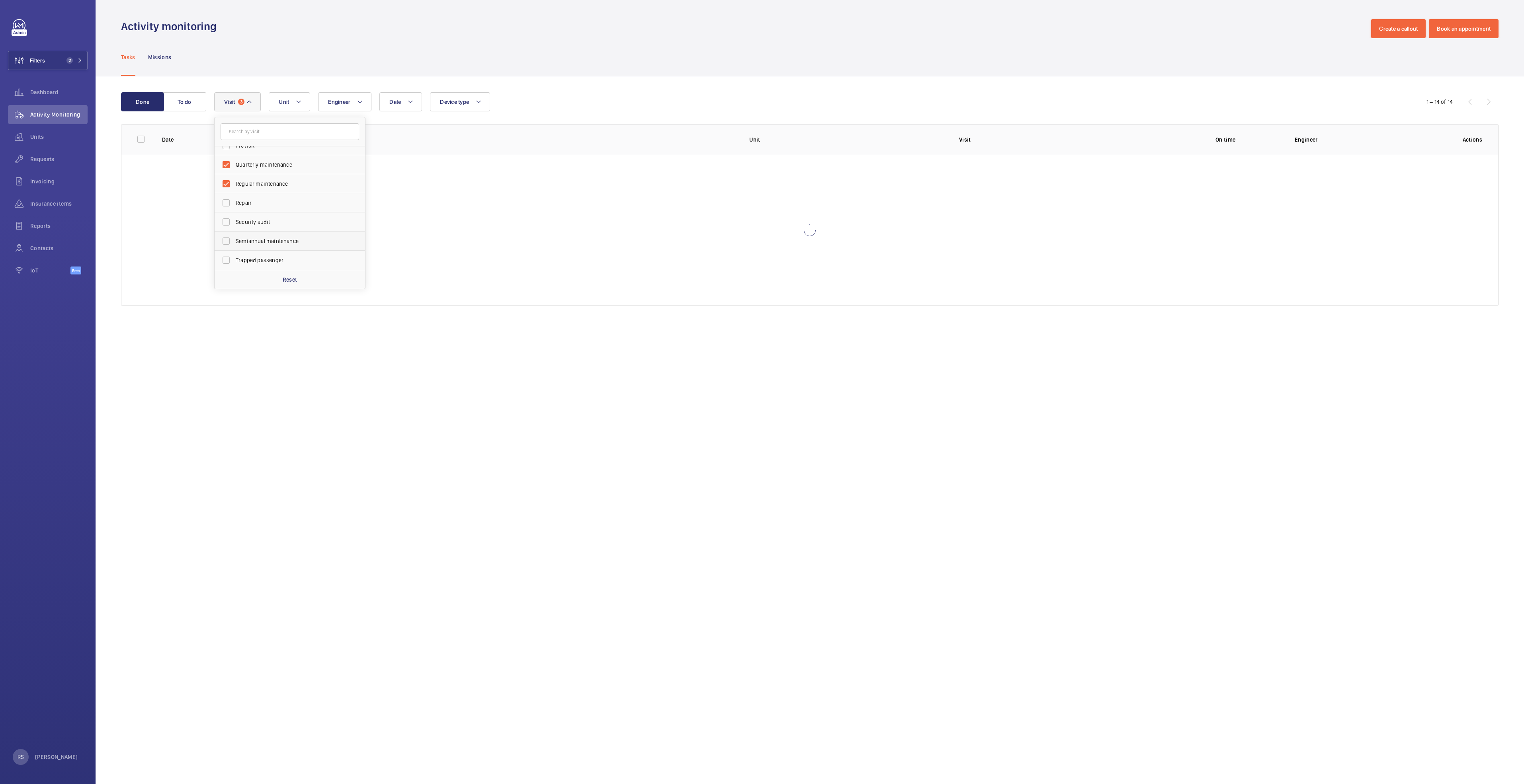
click at [277, 240] on span "Semiannual maintenance" at bounding box center [290, 241] width 109 height 8
click at [234, 240] on input "Semiannual maintenance" at bounding box center [226, 241] width 16 height 16
checkbox input "true"
click at [411, 107] on button "Date" at bounding box center [401, 102] width 43 height 19
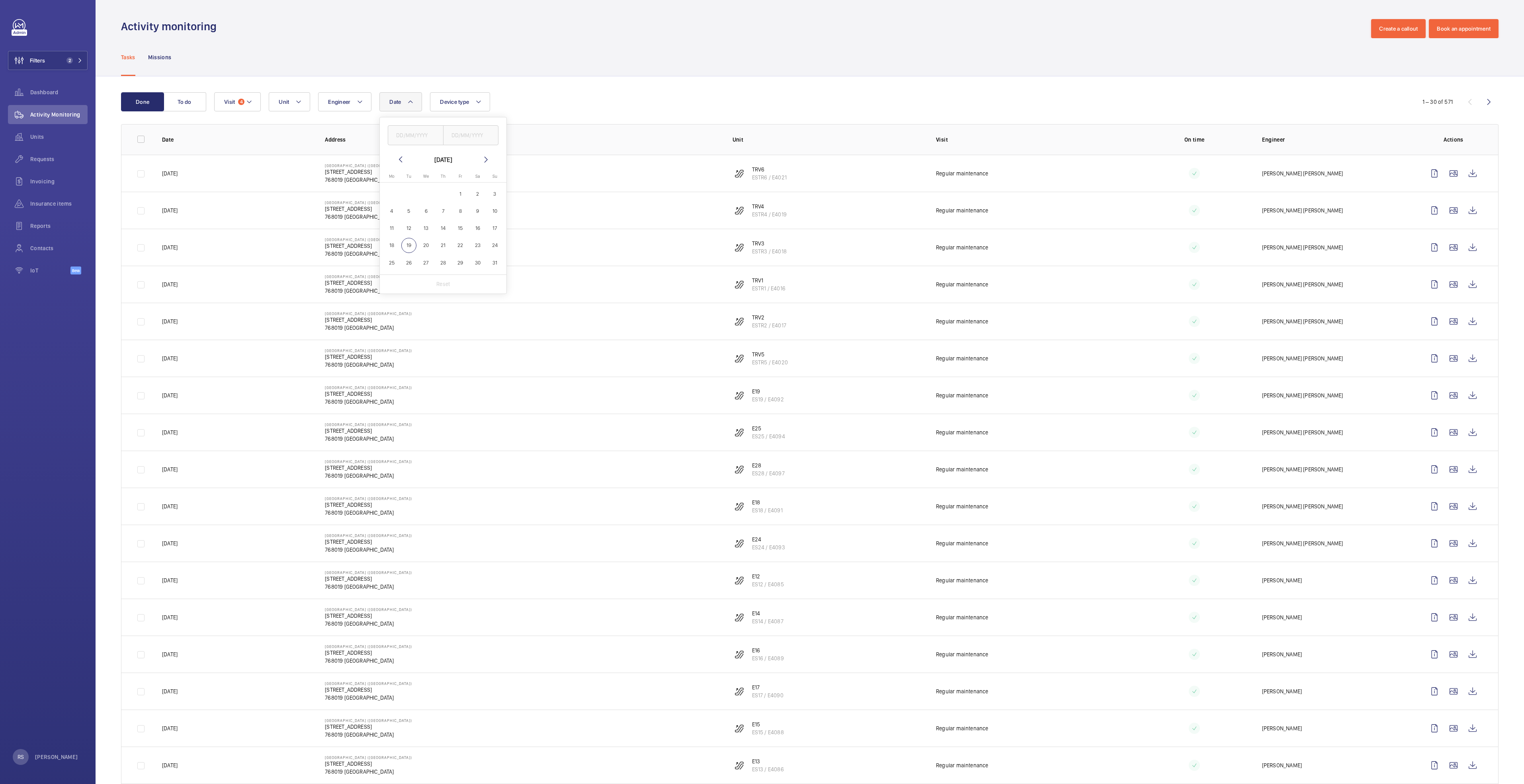
click at [399, 161] on mat-icon at bounding box center [401, 160] width 9 height 9
click at [411, 190] on span "1" at bounding box center [409, 194] width 15 height 15
type input "[DATE]"
click at [444, 263] on span "31" at bounding box center [443, 263] width 15 height 15
type input "[DATE]"
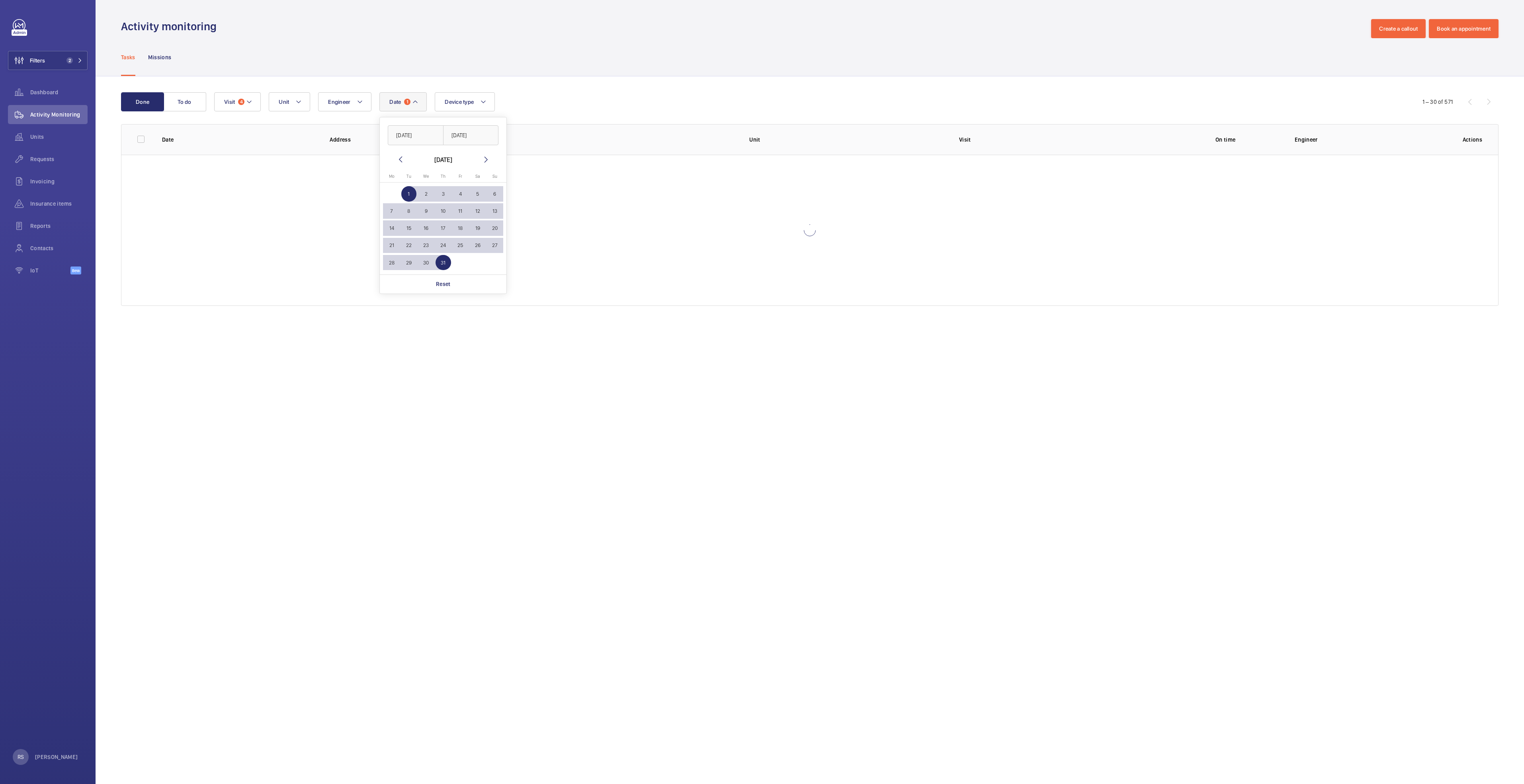
click at [713, 358] on wm-front-admin-operations-monitoring "Activity monitoring Create a callout Book an appointment Tasks Missions Done To…" at bounding box center [810, 392] width 1428 height 784
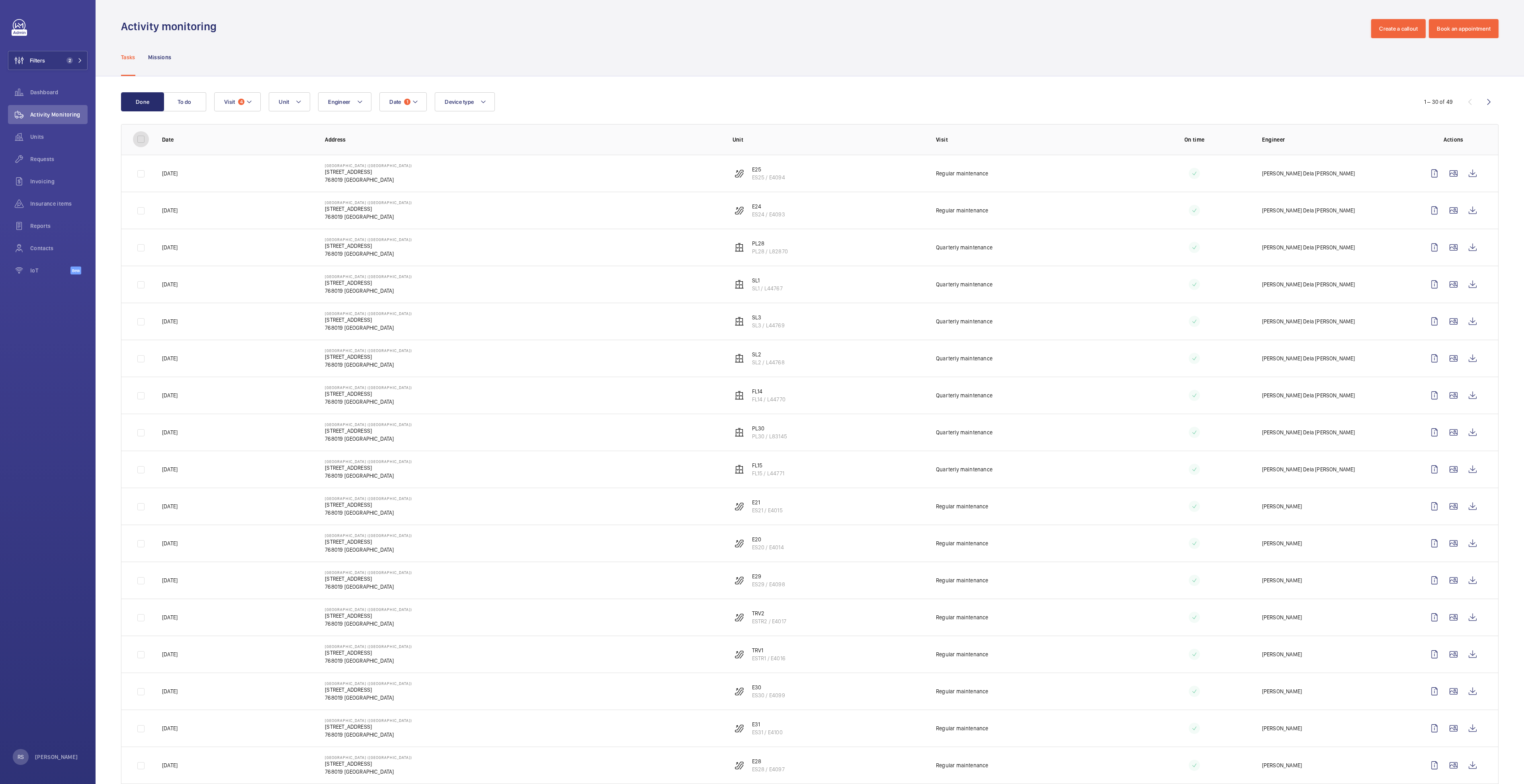
click at [144, 143] on input "checkbox" at bounding box center [141, 139] width 16 height 16
checkbox input "true"
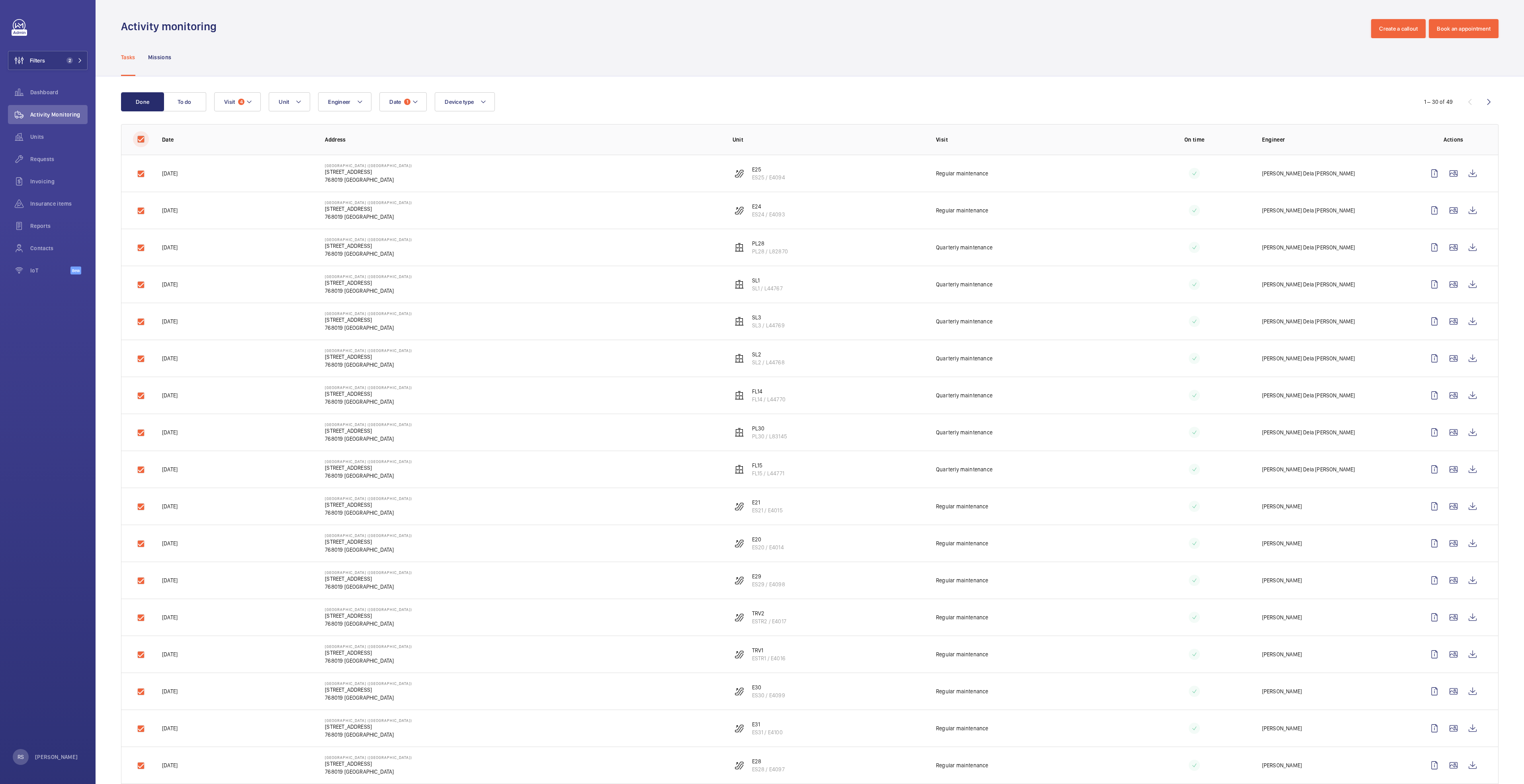
checkbox input "true"
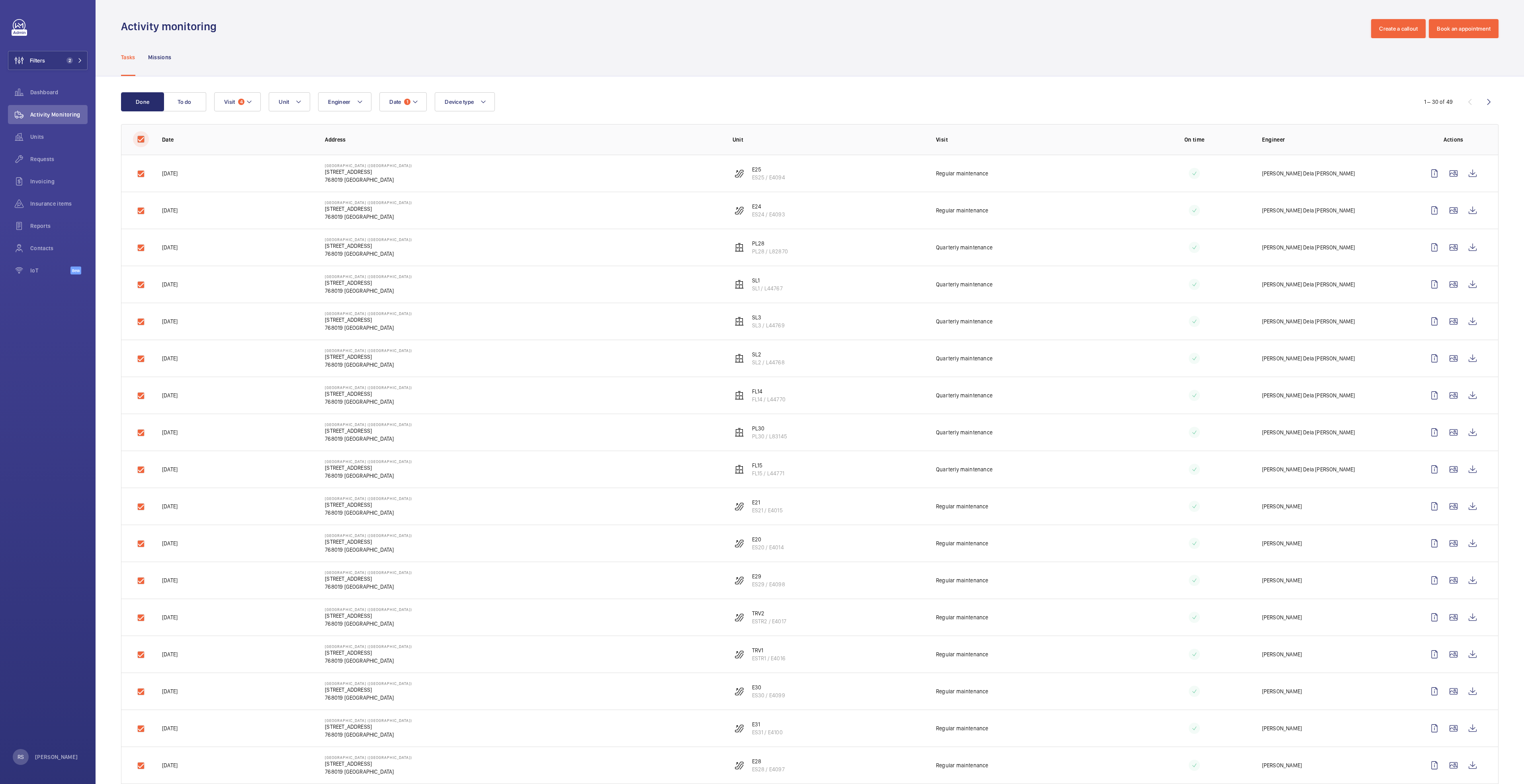
checkbox input "true"
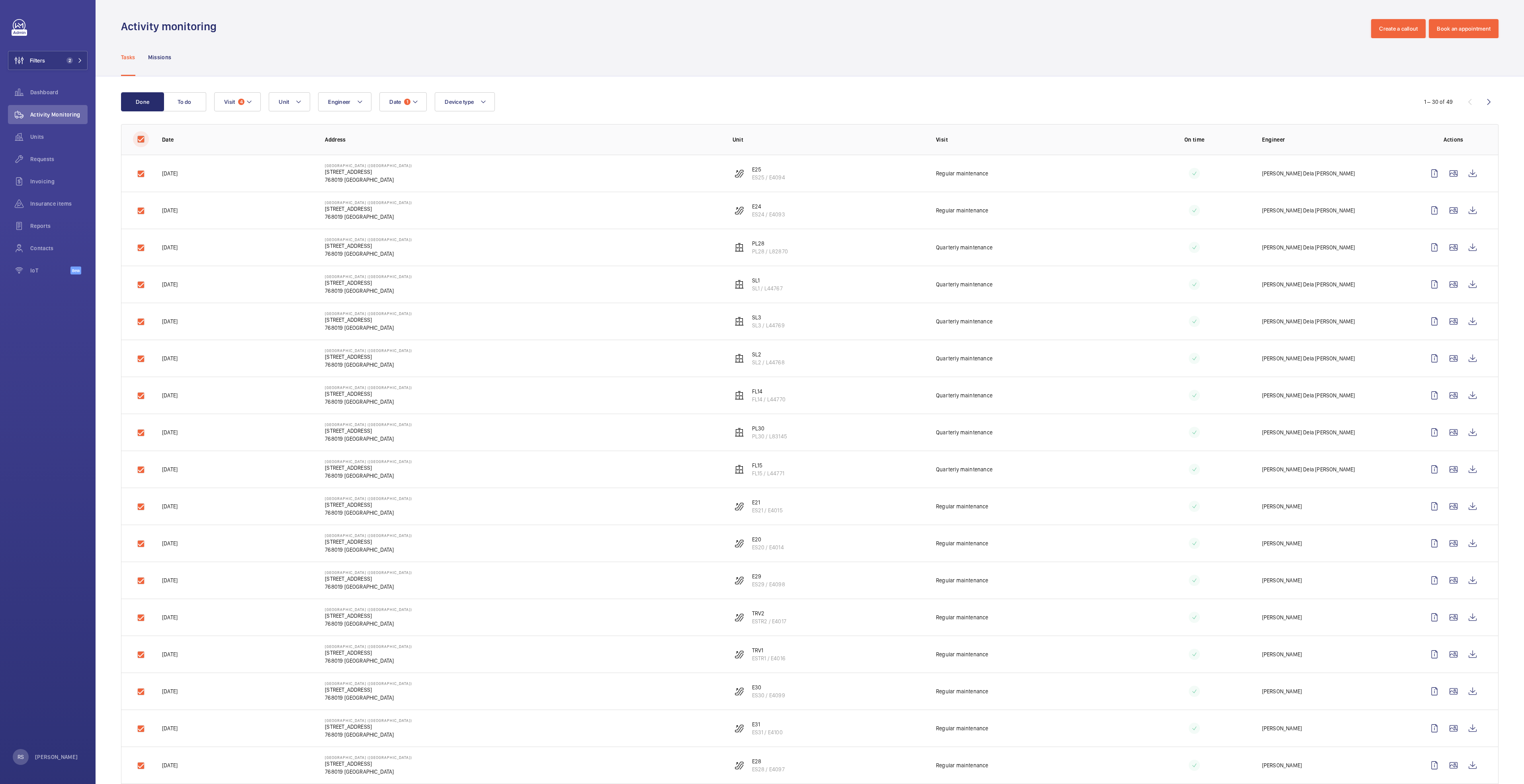
checkbox input "true"
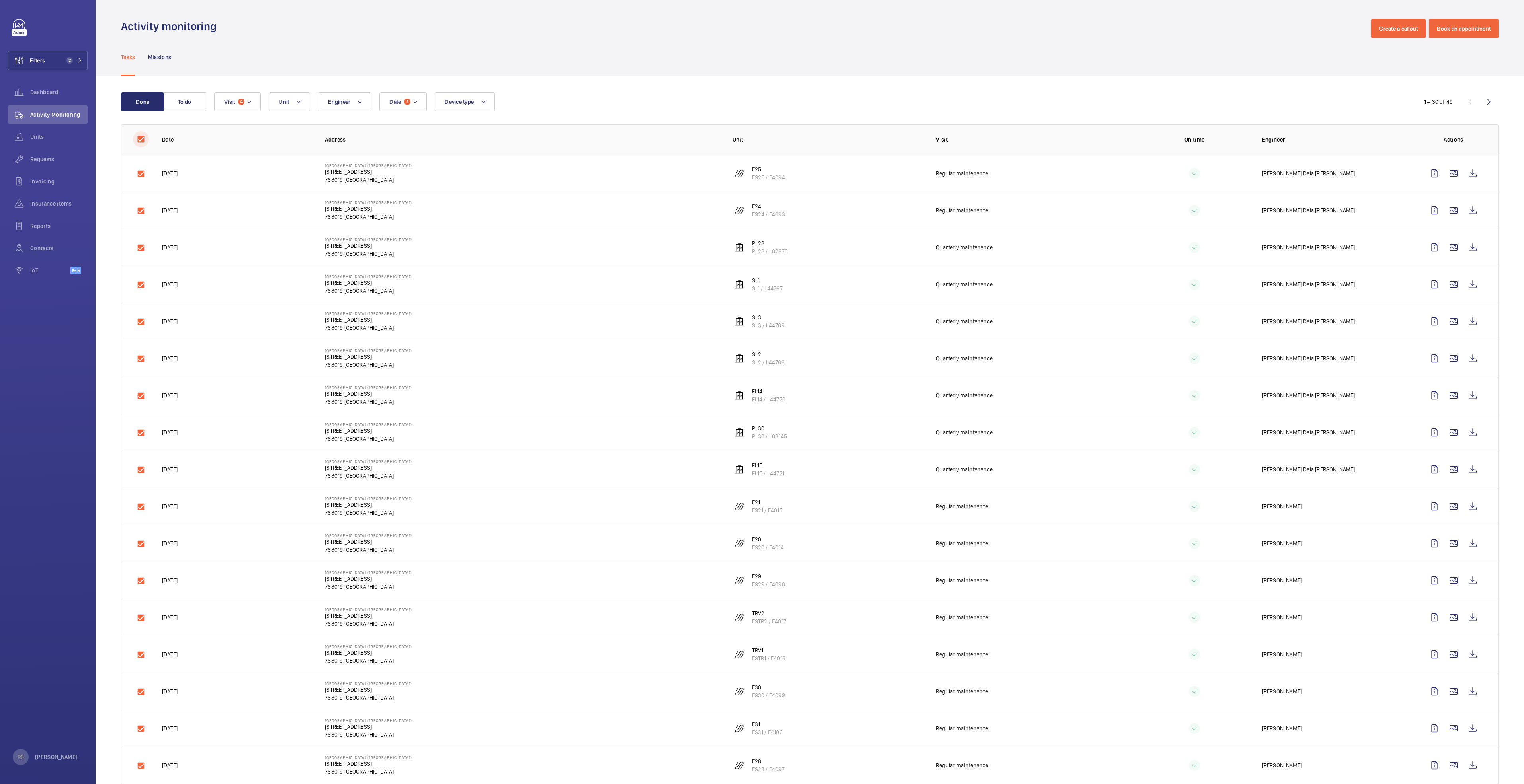
checkbox input "true"
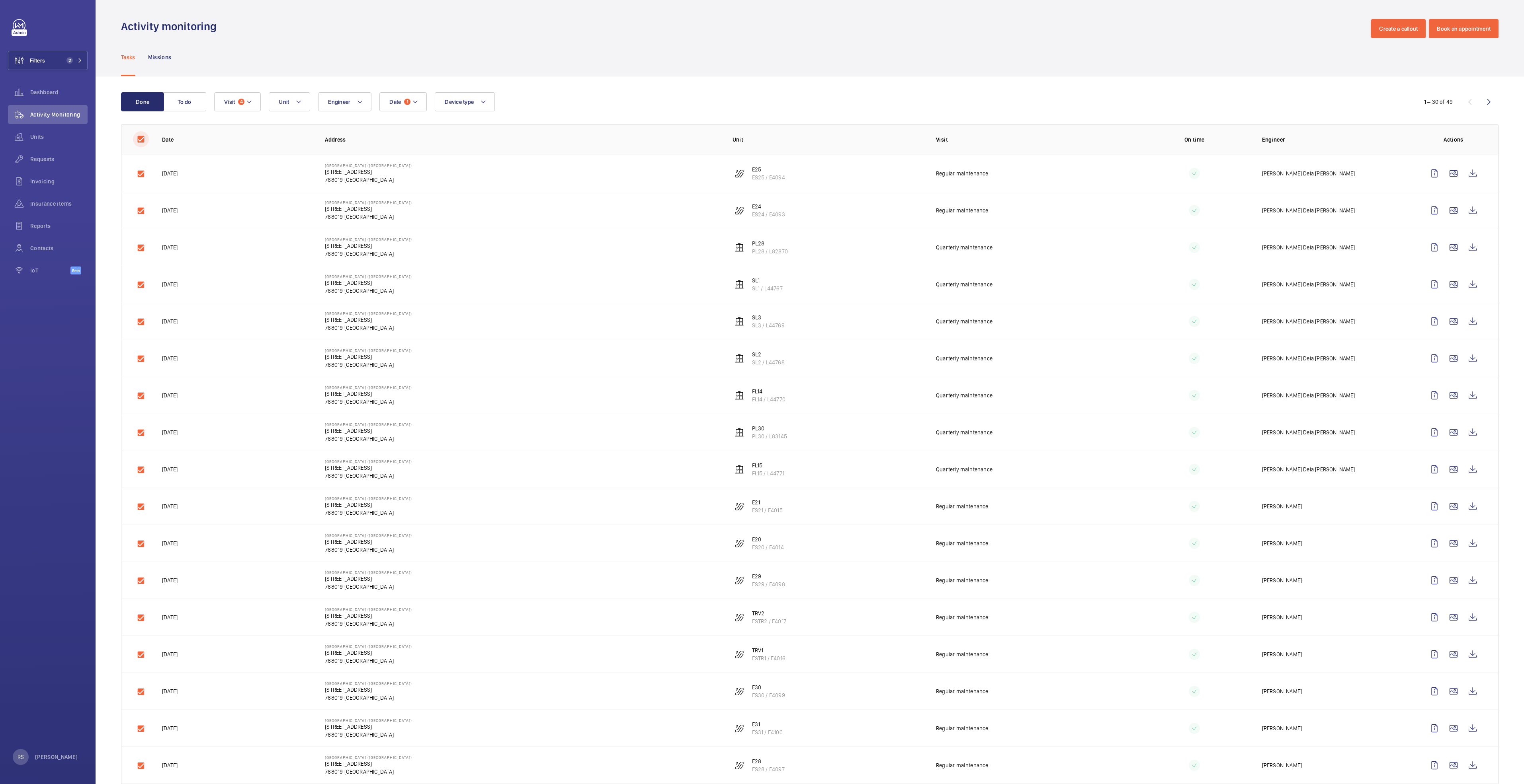
checkbox input "true"
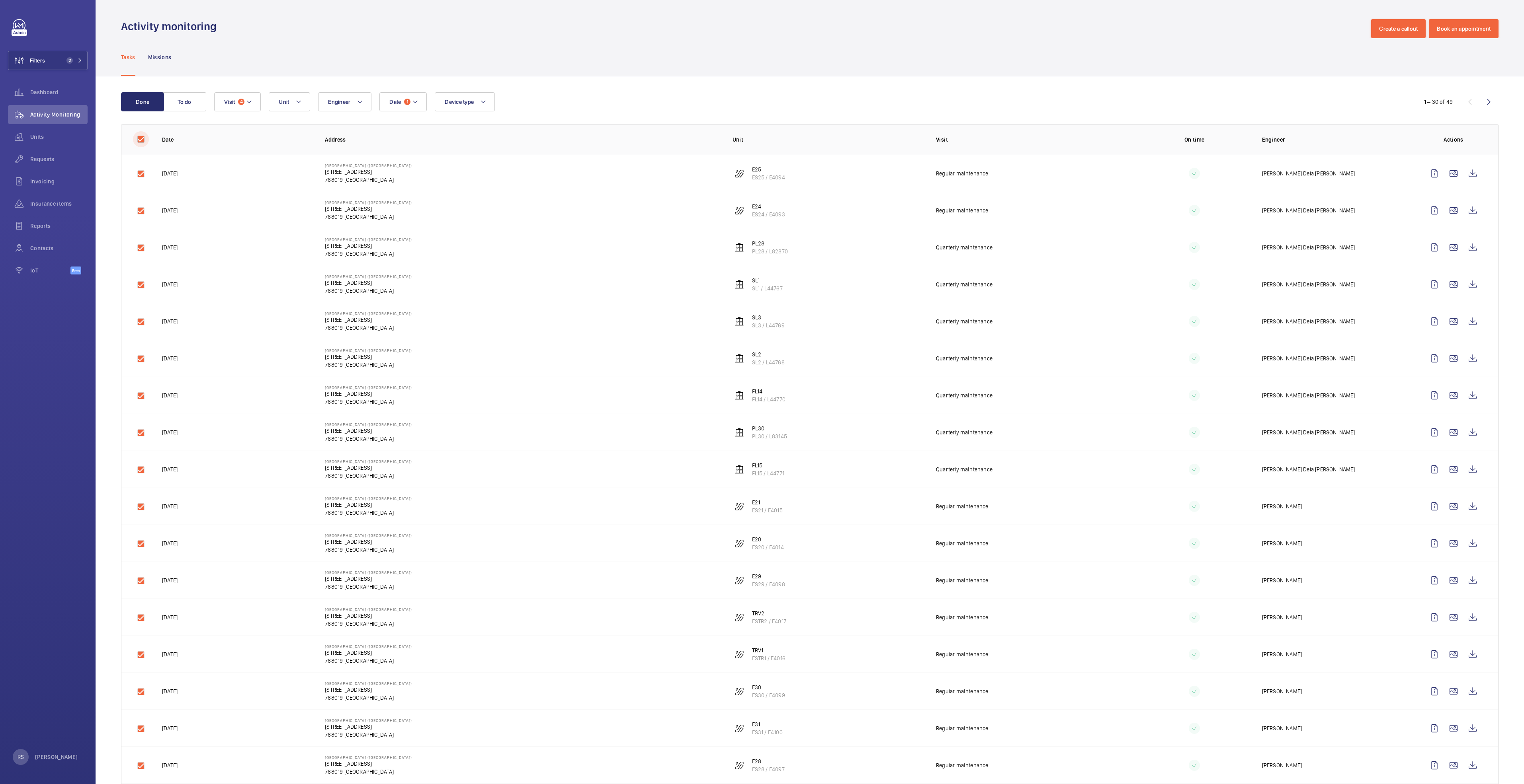
checkbox input "true"
click at [1451, 105] on button "Download 30 reports" at bounding box center [1463, 102] width 70 height 19
click at [157, 56] on p "Missions" at bounding box center [160, 57] width 24 height 8
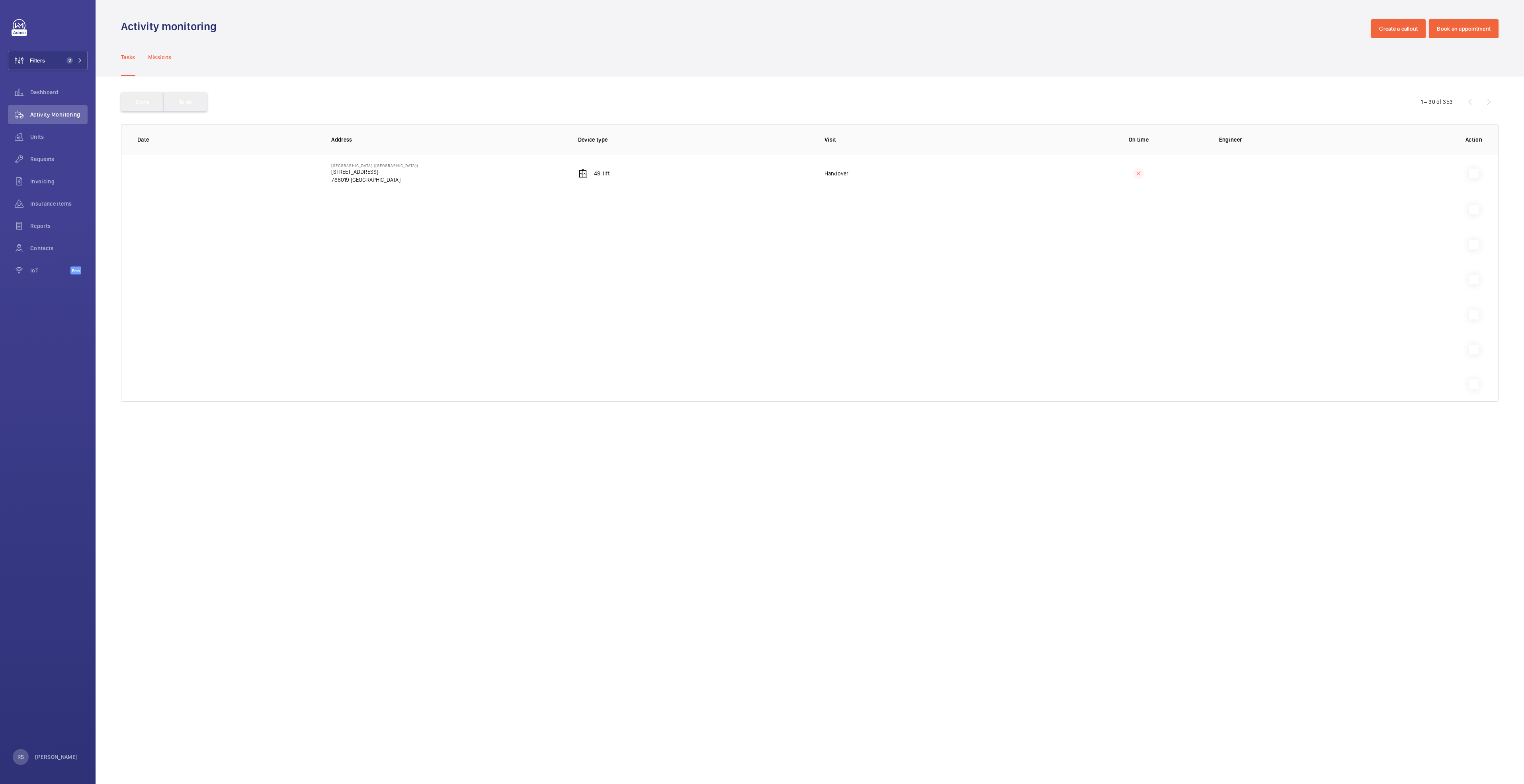
click at [157, 56] on p "Missions" at bounding box center [160, 57] width 24 height 8
click at [122, 59] on p "Tasks" at bounding box center [128, 57] width 14 height 8
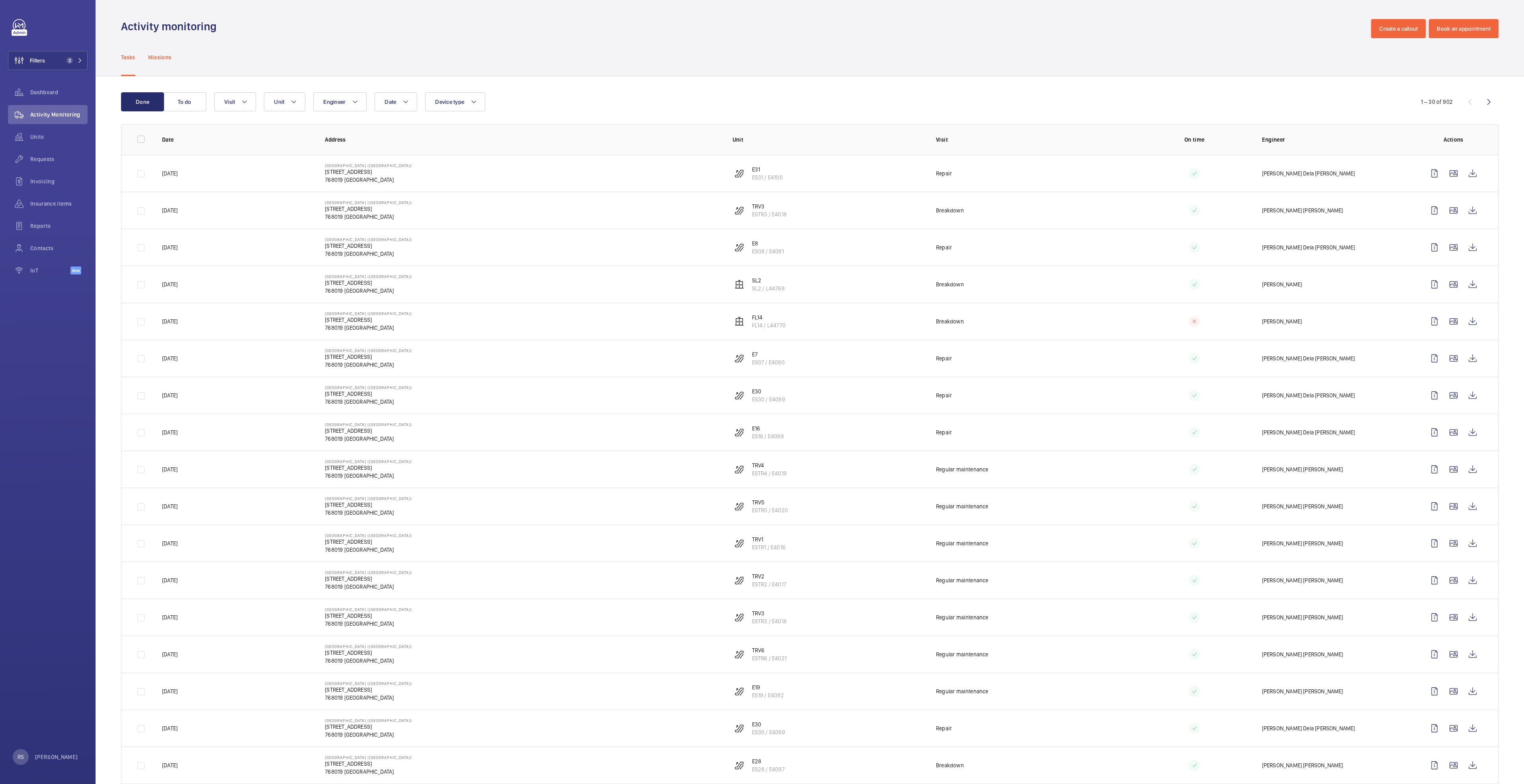
click at [153, 59] on p "Missions" at bounding box center [160, 57] width 24 height 8
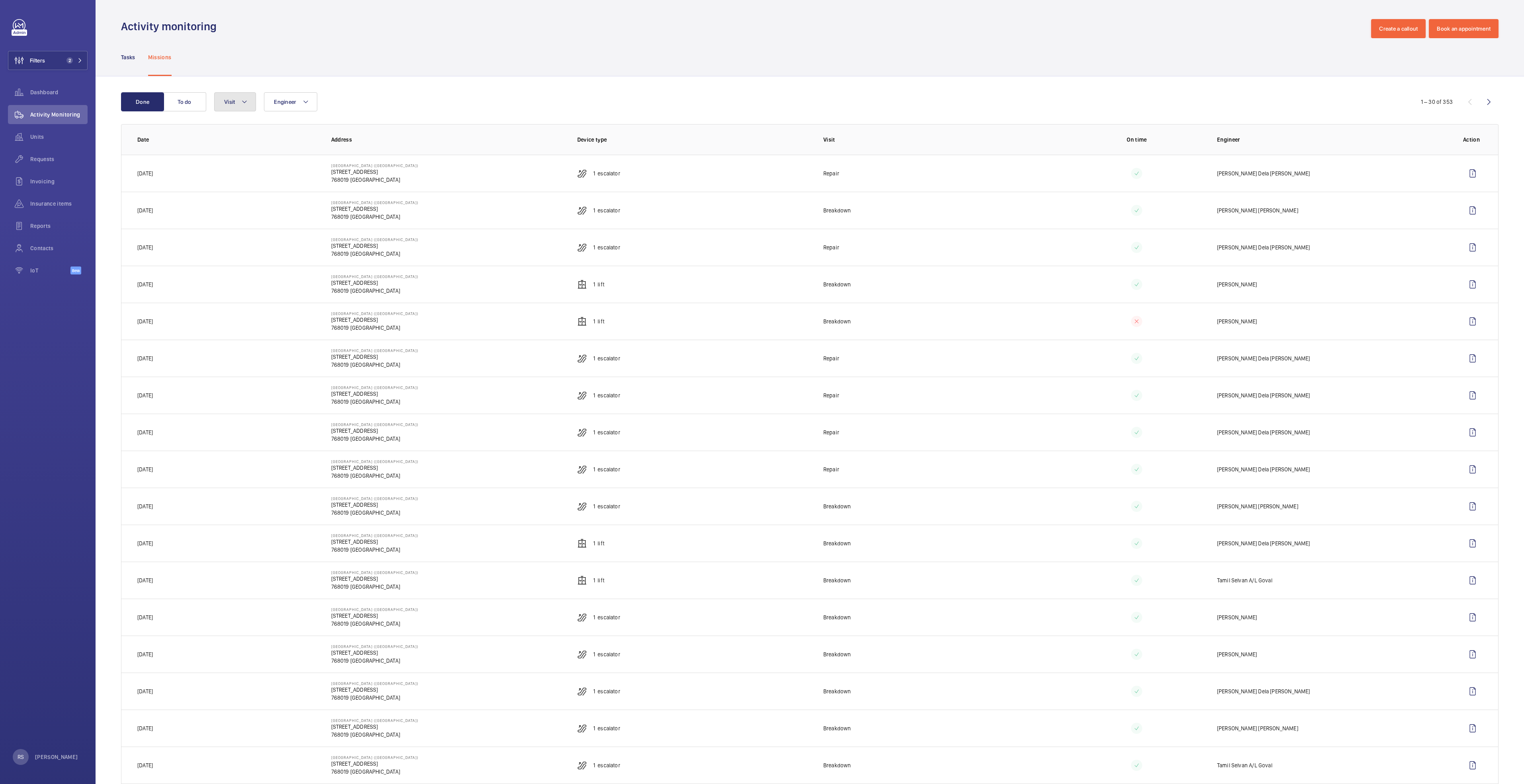
click at [244, 99] on mat-icon at bounding box center [244, 102] width 7 height 9
click at [272, 153] on span "Annual maintenance" at bounding box center [290, 155] width 109 height 8
click at [234, 153] on input "Annual maintenance" at bounding box center [226, 155] width 16 height 16
checkbox input "true"
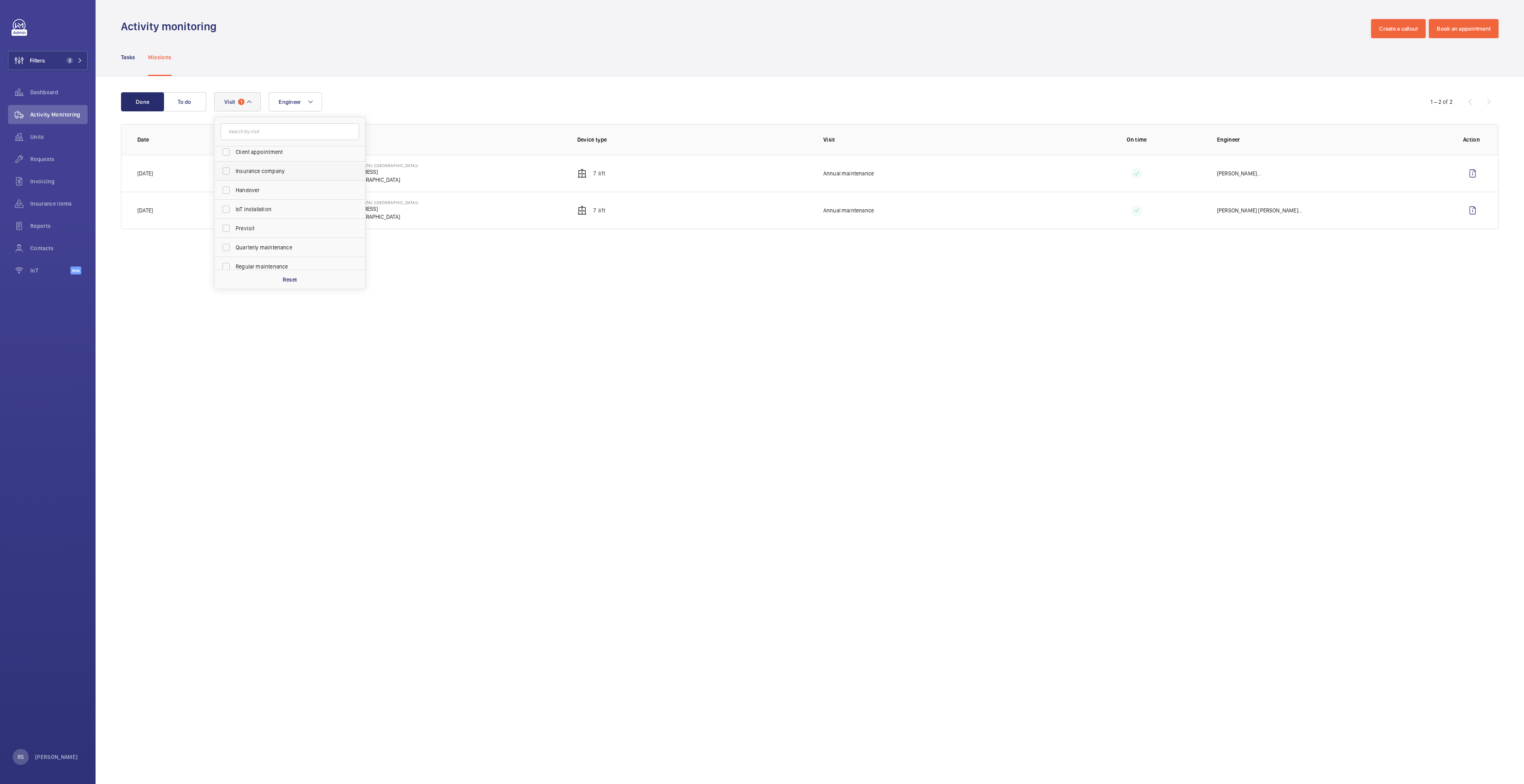
scroll to position [60, 0]
click at [279, 234] on span "Quarterly maintenance" at bounding box center [290, 229] width 109 height 8
click at [234, 234] on input "Quarterly maintenance" at bounding box center [226, 229] width 16 height 16
checkbox input "true"
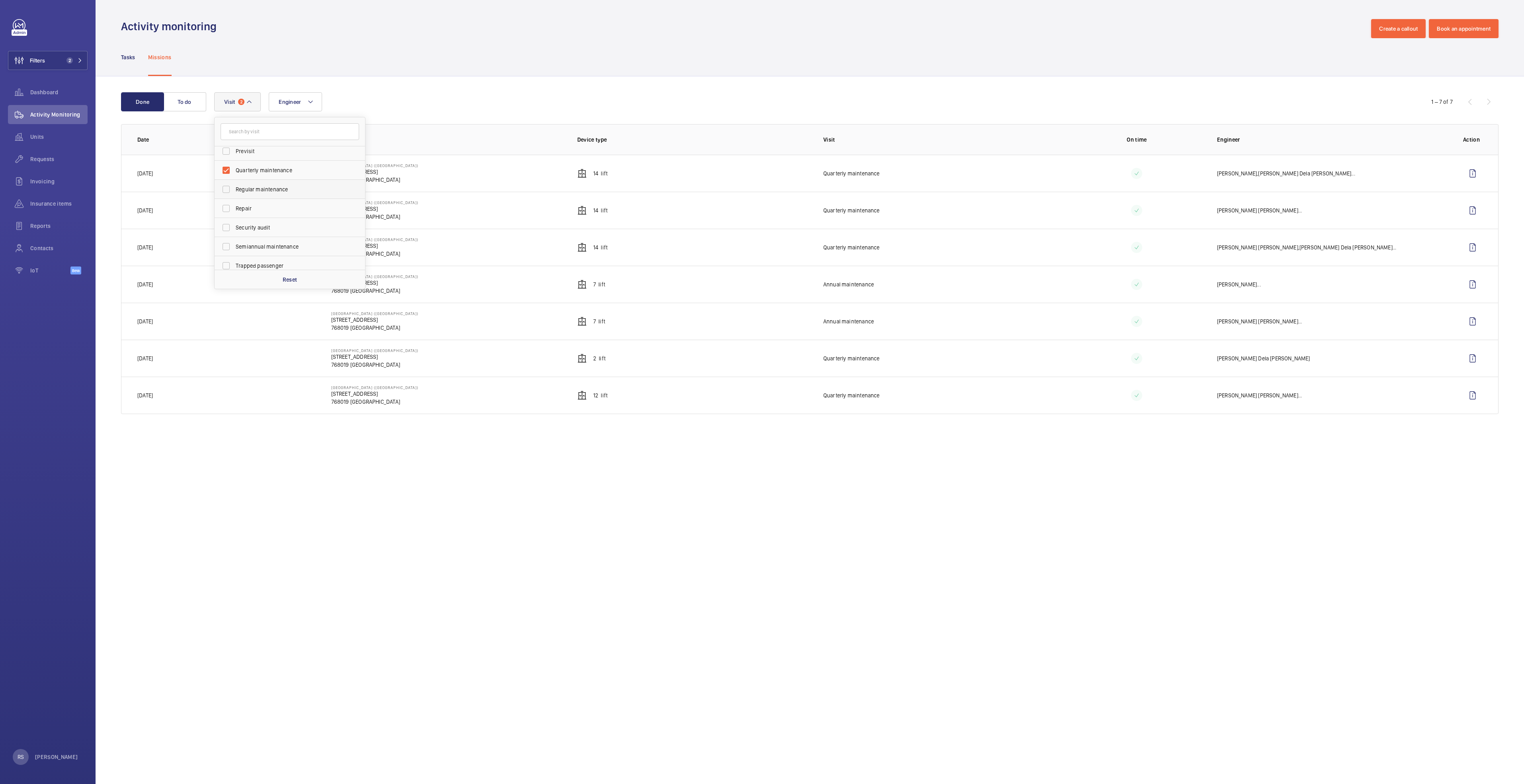
click at [274, 189] on span "Regular maintenance" at bounding box center [290, 189] width 109 height 8
click at [234, 189] on input "Regular maintenance" at bounding box center [226, 189] width 16 height 16
checkbox input "true"
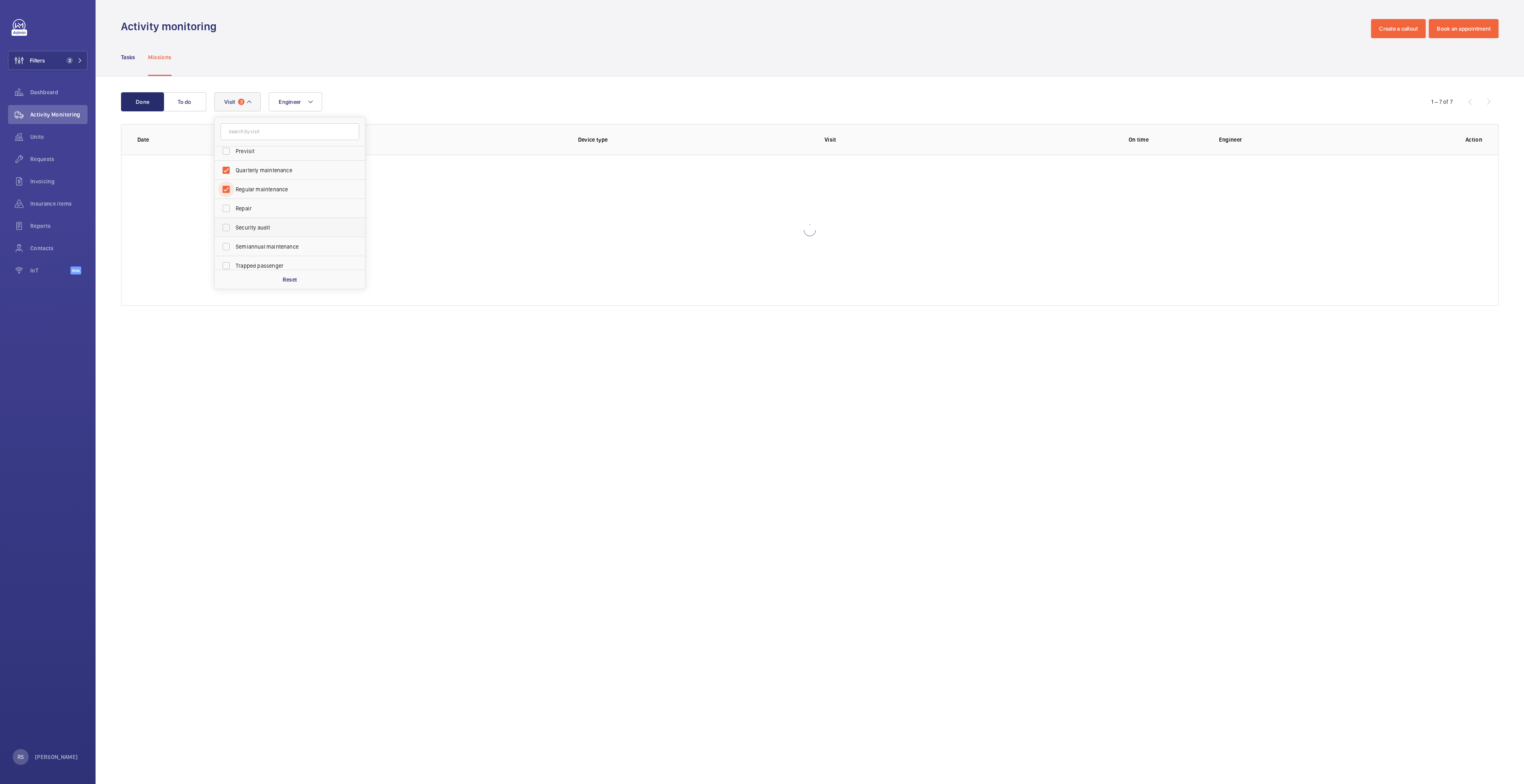
scroll to position [125, 0]
click at [276, 242] on span "Semiannual maintenance" at bounding box center [290, 241] width 109 height 8
click at [234, 242] on input "Semiannual maintenance" at bounding box center [226, 241] width 16 height 16
checkbox input "true"
click at [983, 359] on wm-front-admin-operations-monitoring "Activity monitoring Create a callout Book an appointment Tasks Missions Done To…" at bounding box center [810, 392] width 1428 height 784
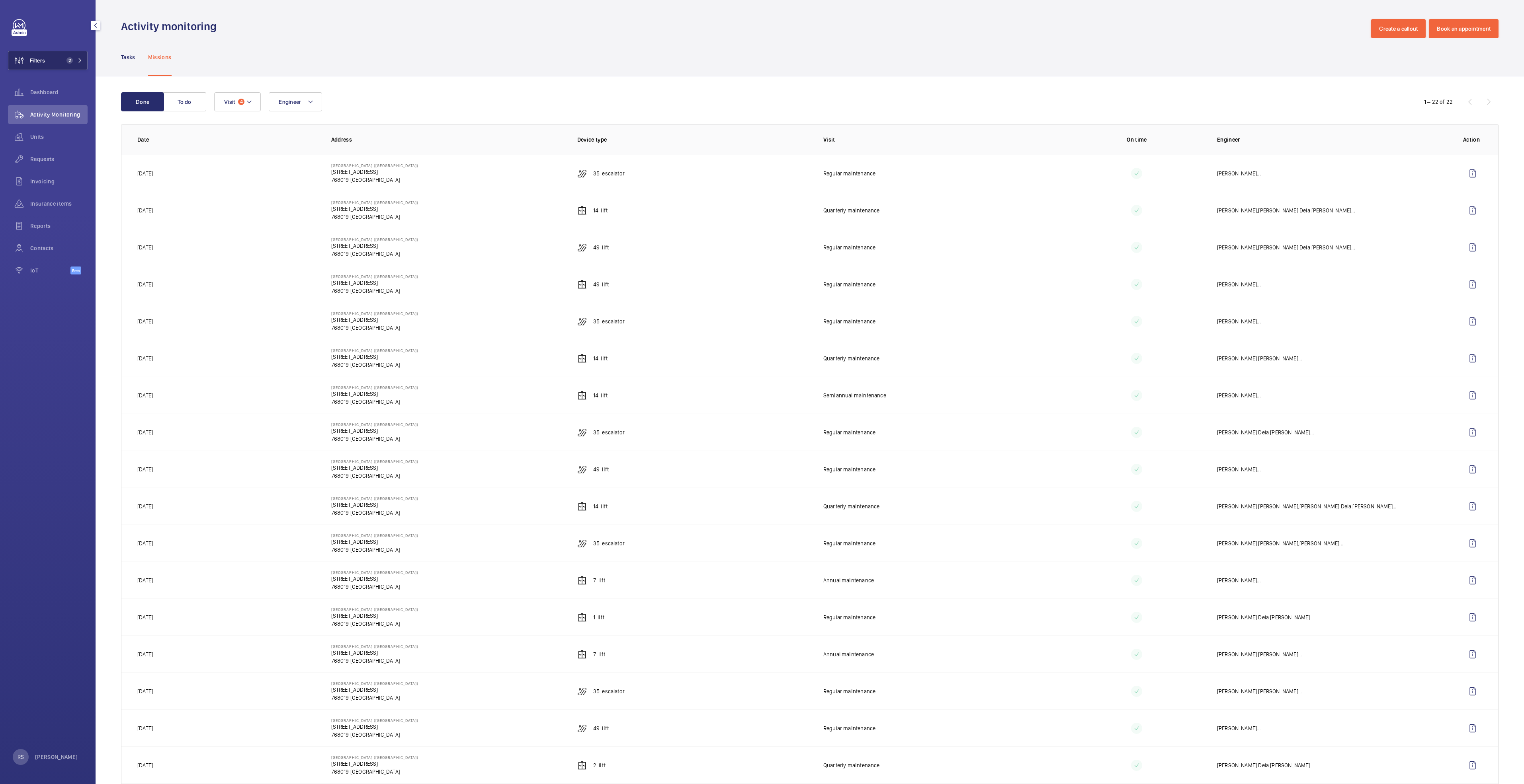
click at [73, 67] on button "Filters 2" at bounding box center [47, 60] width 80 height 19
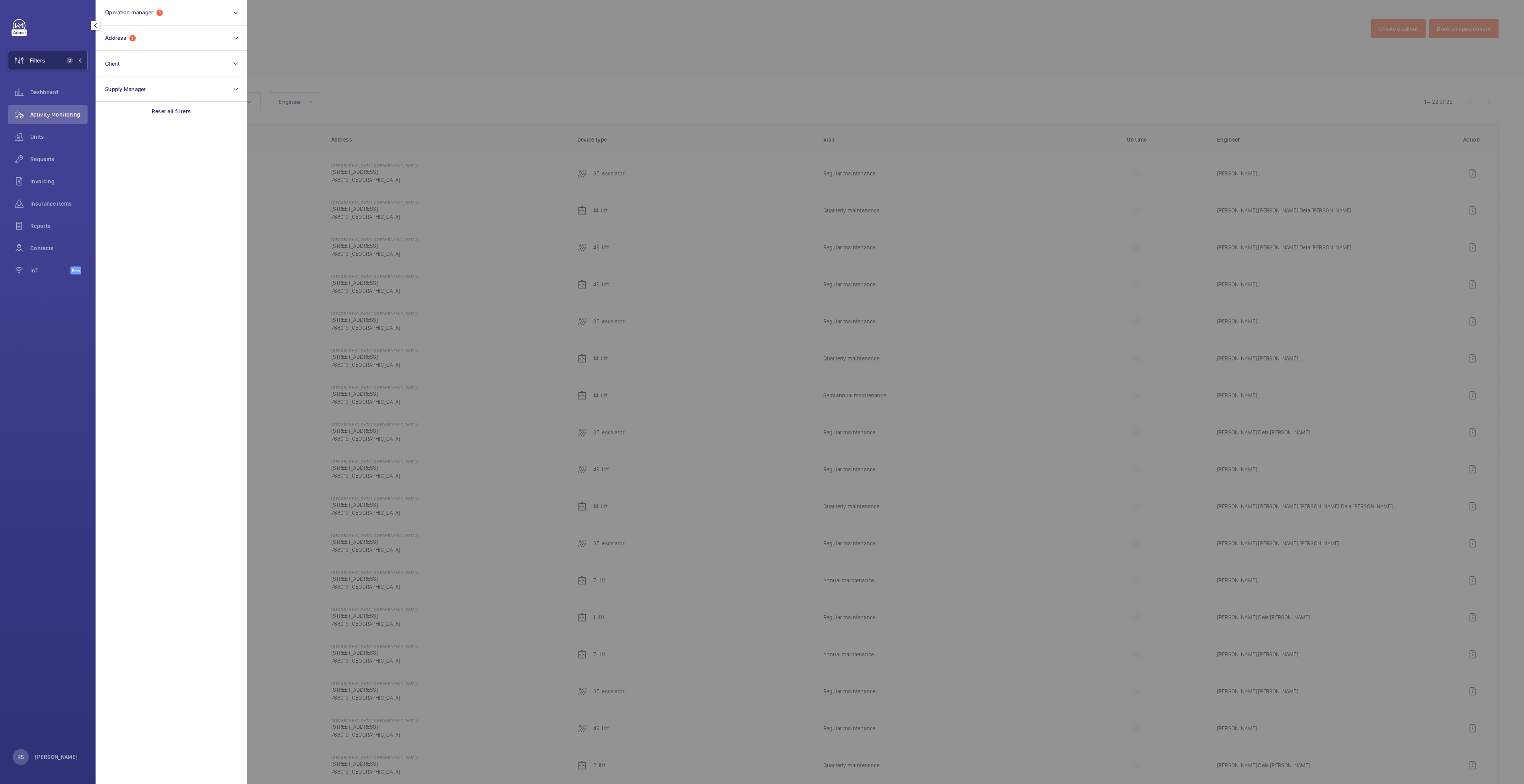
click at [73, 65] on button "Filters 2" at bounding box center [47, 60] width 80 height 19
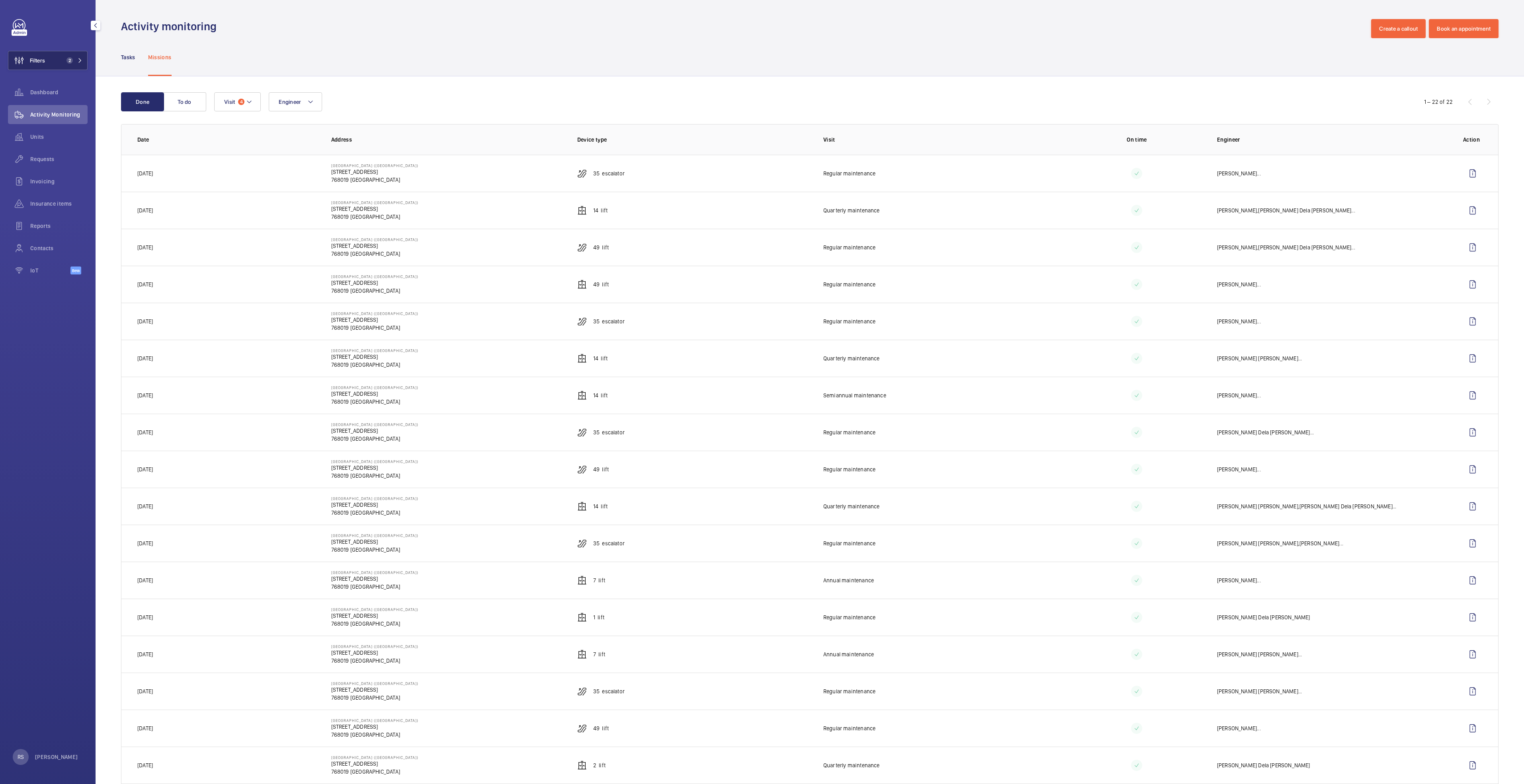
click at [56, 61] on button "Filters 2" at bounding box center [47, 60] width 80 height 19
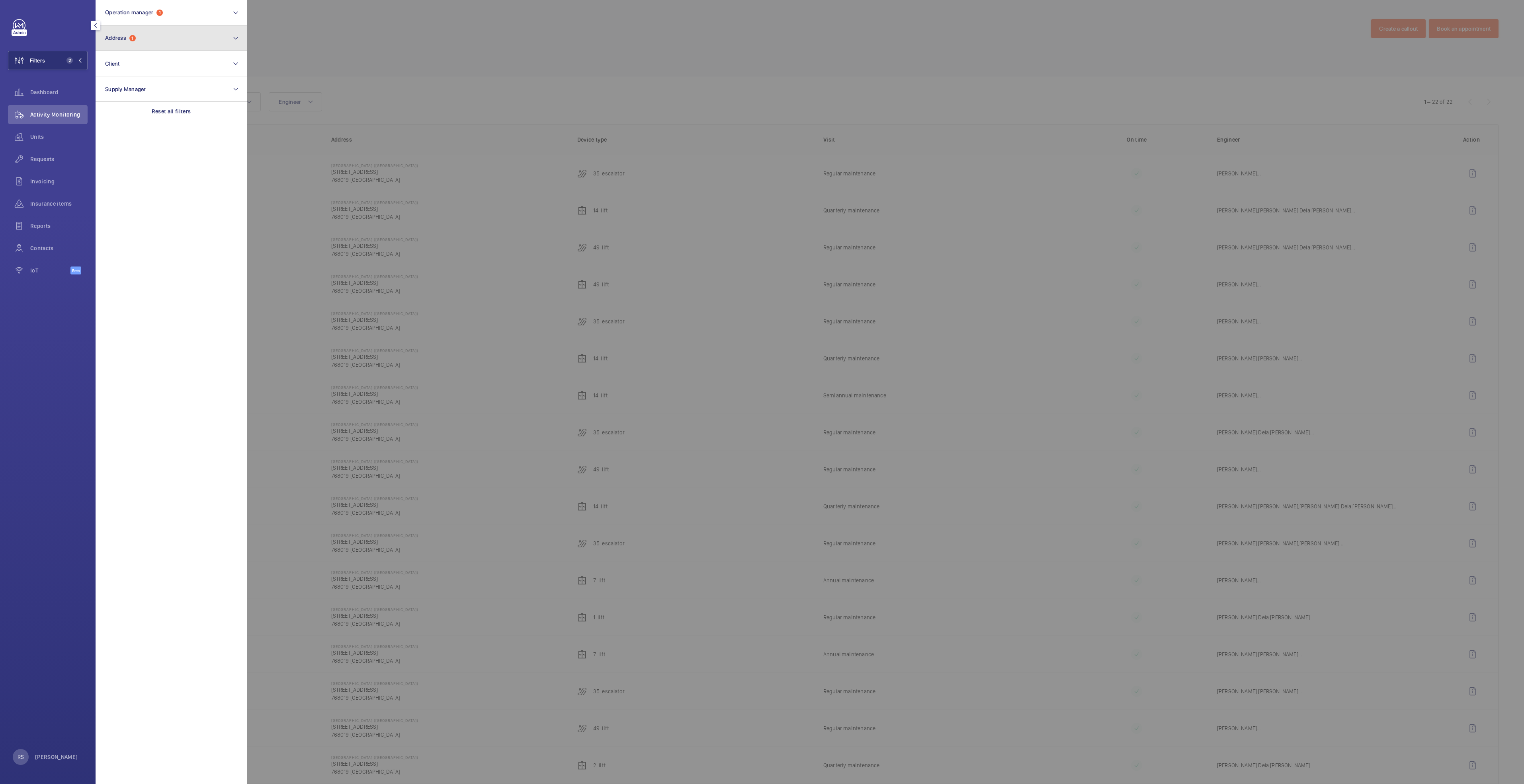
click at [160, 35] on button "Address 1" at bounding box center [172, 38] width 151 height 25
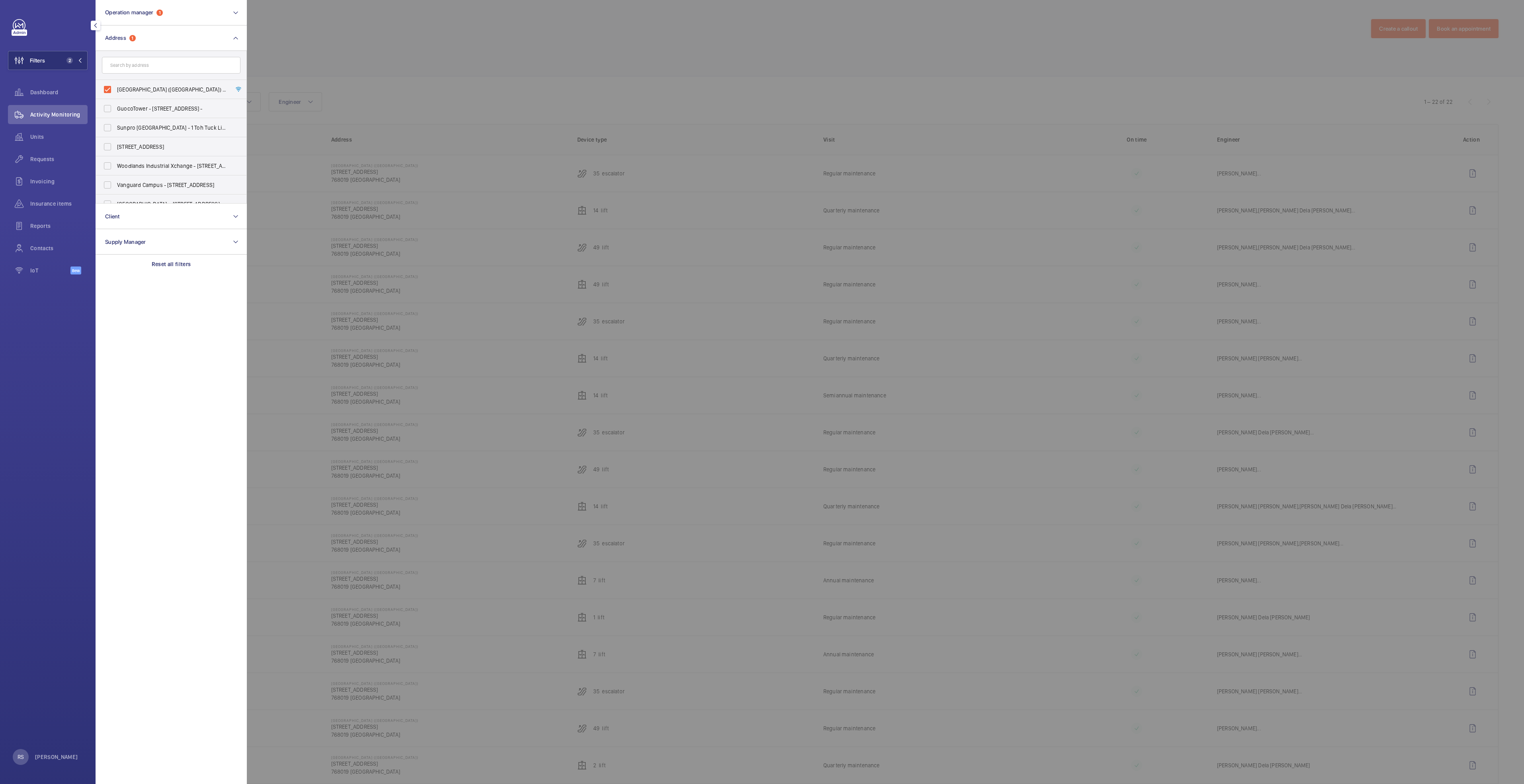
drag, startPoint x: 106, startPoint y: 90, endPoint x: 128, endPoint y: 64, distance: 34.1
click at [106, 89] on label "[GEOGRAPHIC_DATA] ([GEOGRAPHIC_DATA]) - [STREET_ADDRESS]" at bounding box center [165, 89] width 138 height 19
click at [106, 89] on input "[GEOGRAPHIC_DATA] ([GEOGRAPHIC_DATA]) - [STREET_ADDRESS]" at bounding box center [107, 89] width 16 height 16
checkbox input "false"
click at [139, 64] on input "text" at bounding box center [171, 65] width 138 height 17
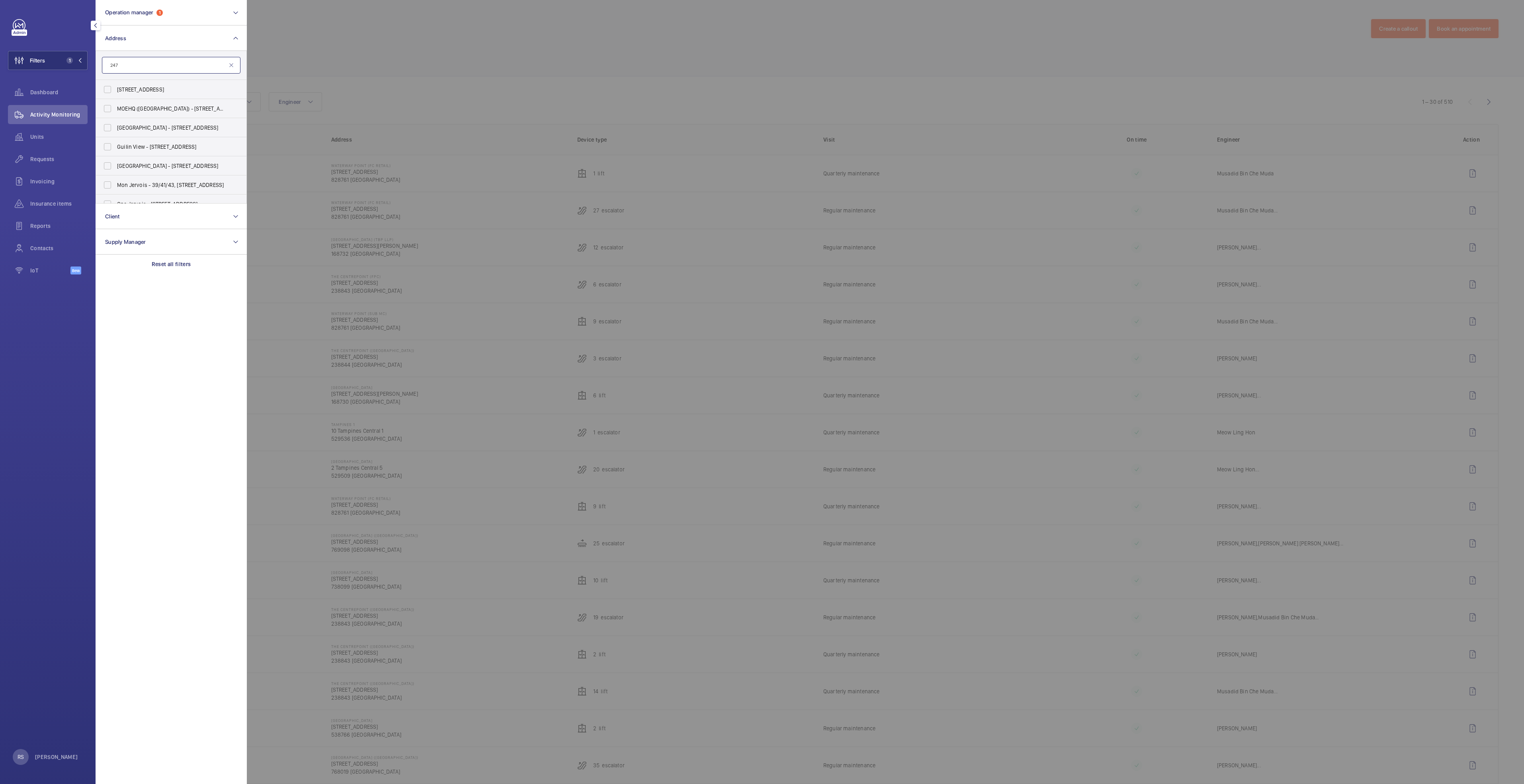
type input "2479"
drag, startPoint x: 139, startPoint y: 64, endPoint x: 55, endPoint y: 73, distance: 84.5
click at [55, 73] on div "Filters 1 Operation manager 1 Address [STREET_ADDRESS][DEMOGRAPHIC_DATA] 12 Gra…" at bounding box center [47, 151] width 80 height 264
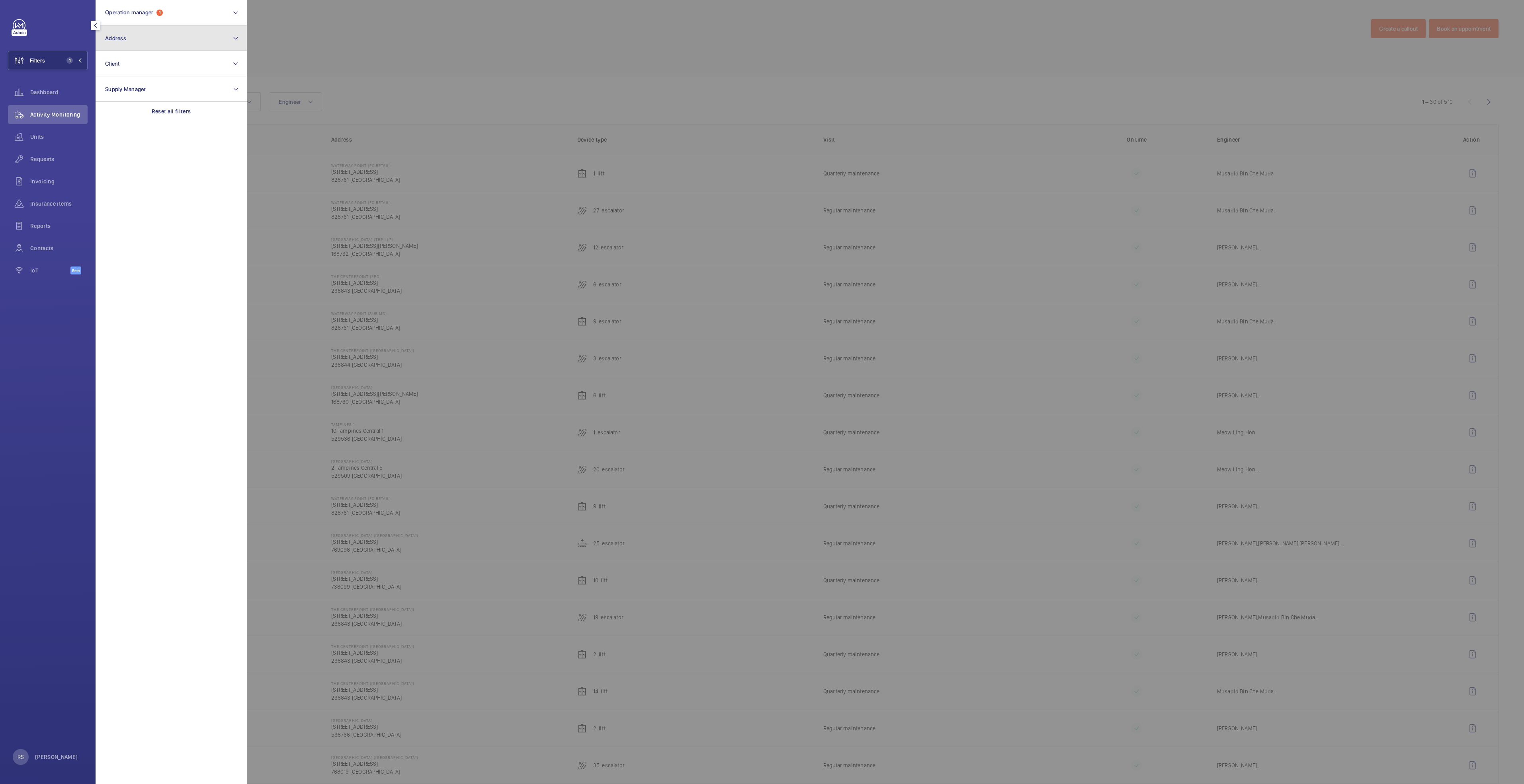
click at [189, 36] on button "Address" at bounding box center [172, 38] width 151 height 25
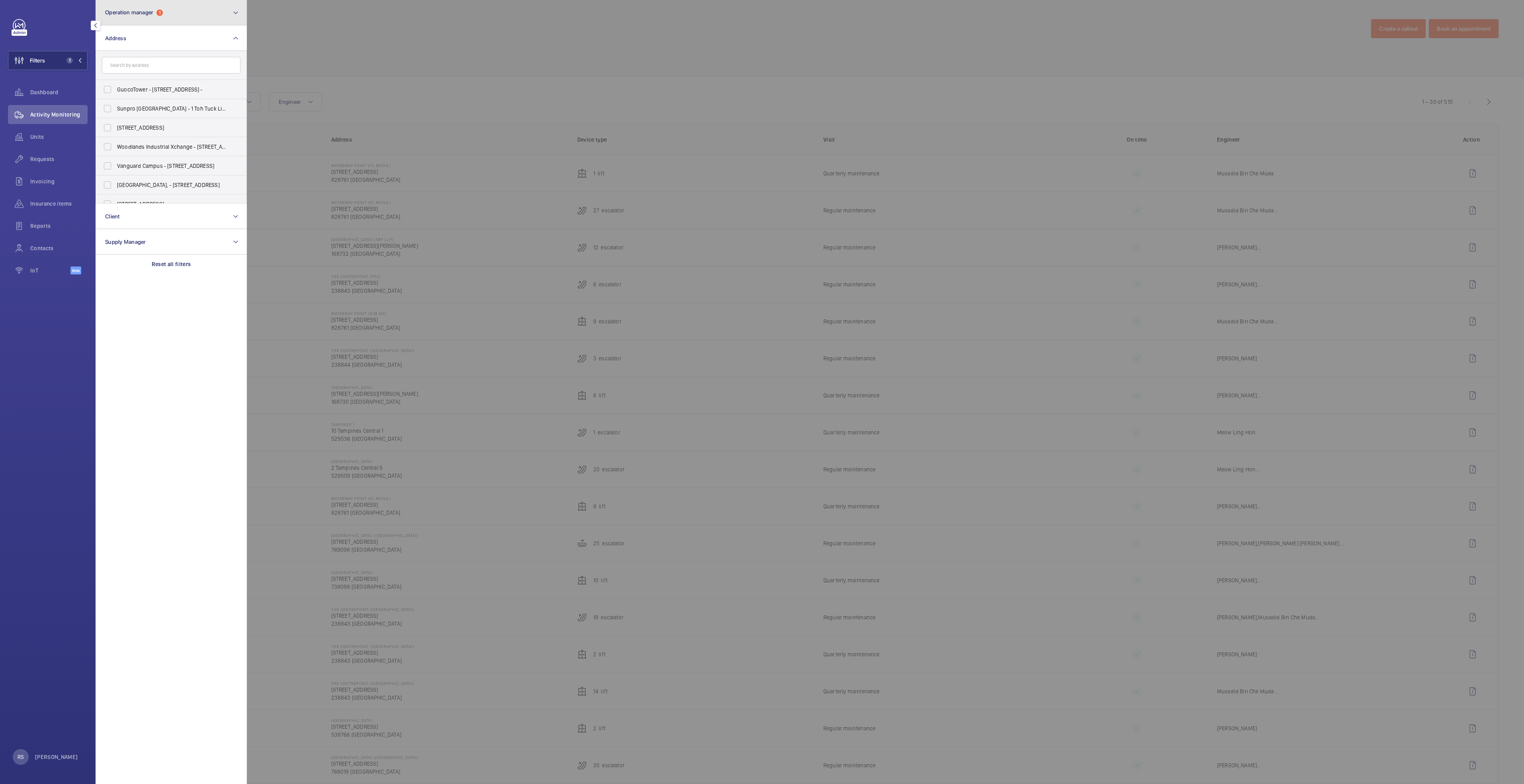
click at [116, 10] on span "Operation manager" at bounding box center [129, 12] width 48 height 7
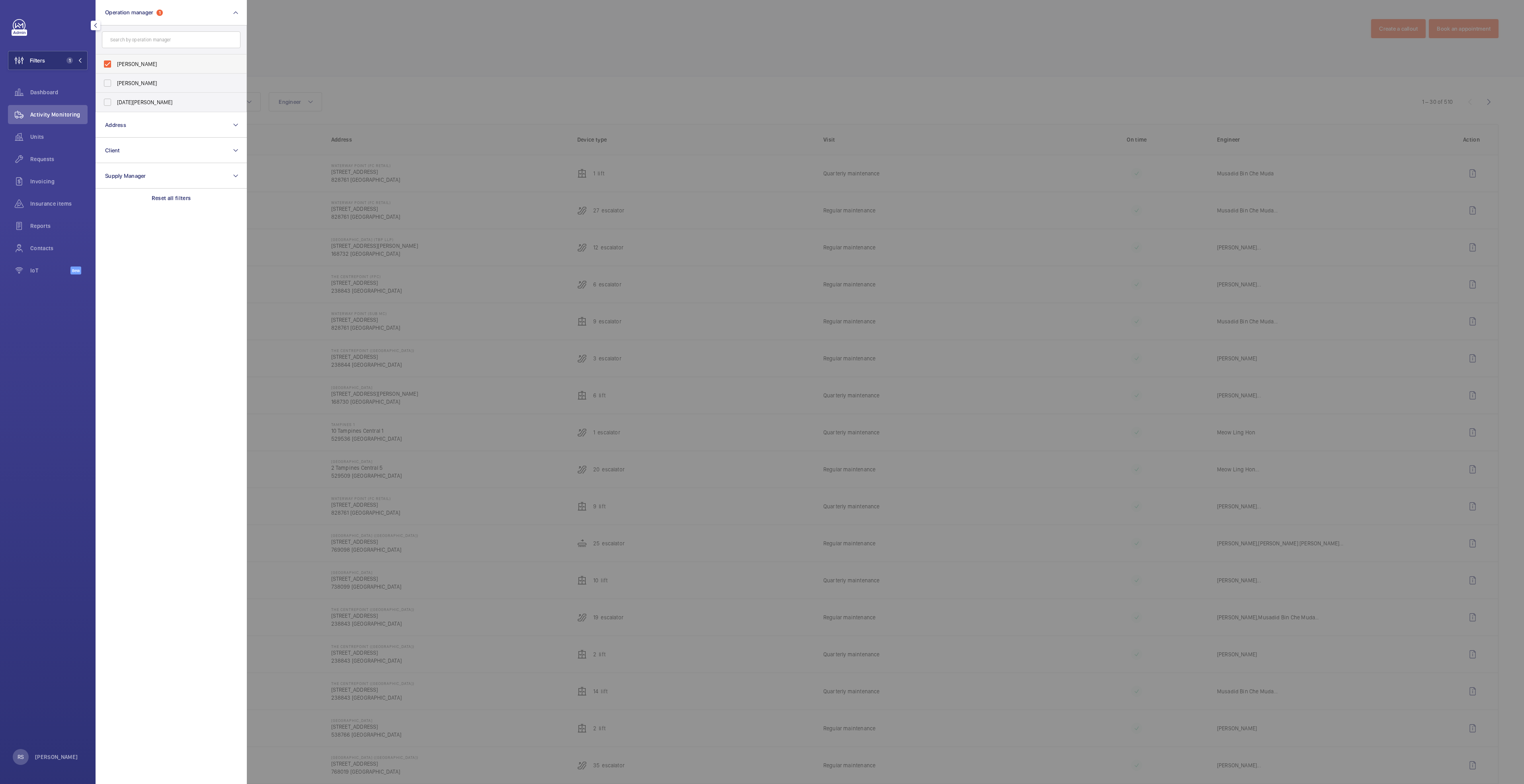
click at [109, 64] on label "[PERSON_NAME]" at bounding box center [165, 64] width 138 height 19
click at [109, 64] on input "[PERSON_NAME]" at bounding box center [107, 64] width 16 height 16
checkbox input "false"
click at [46, 58] on button "Filters" at bounding box center [47, 60] width 80 height 19
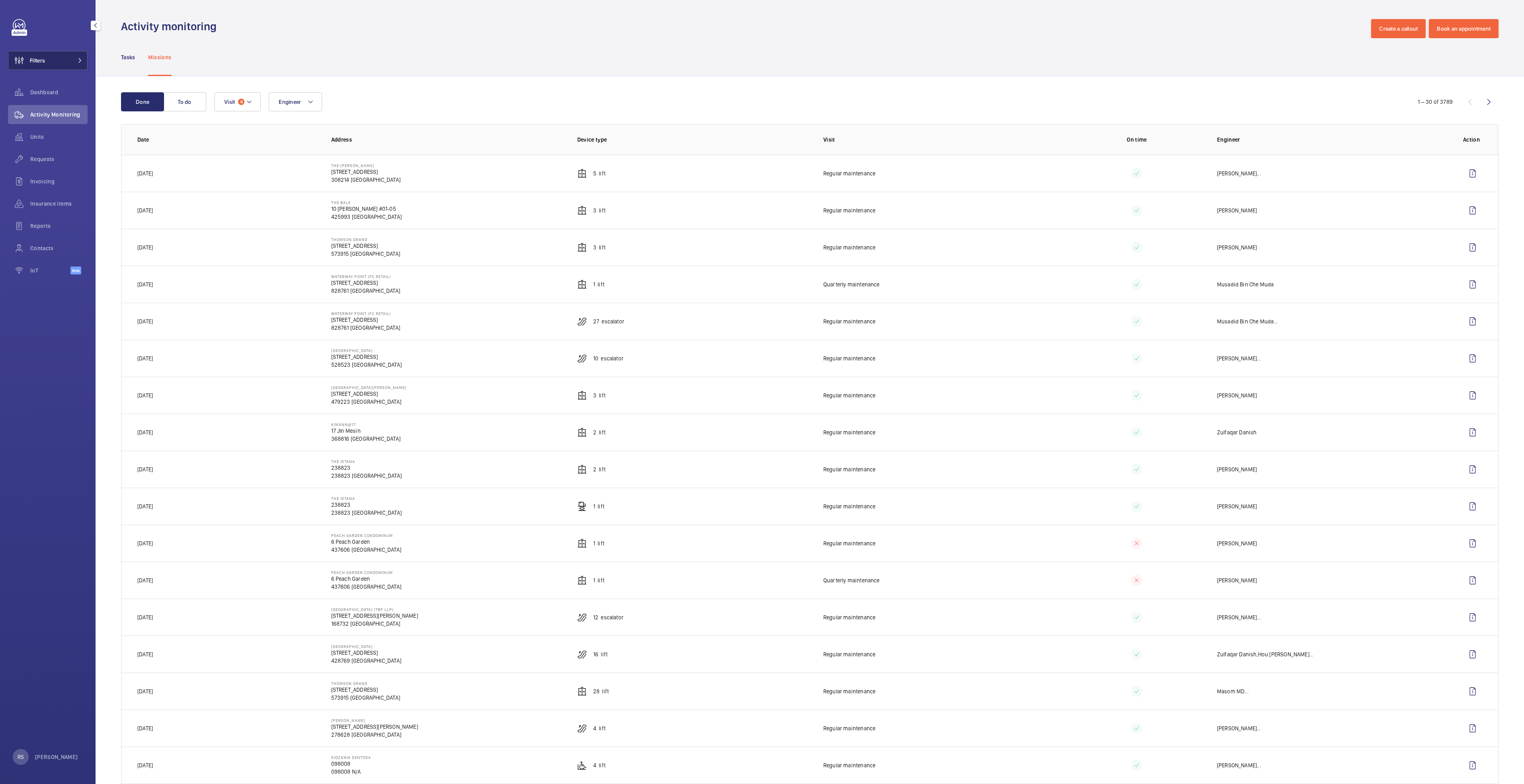
click at [35, 66] on span "Filters" at bounding box center [27, 60] width 37 height 19
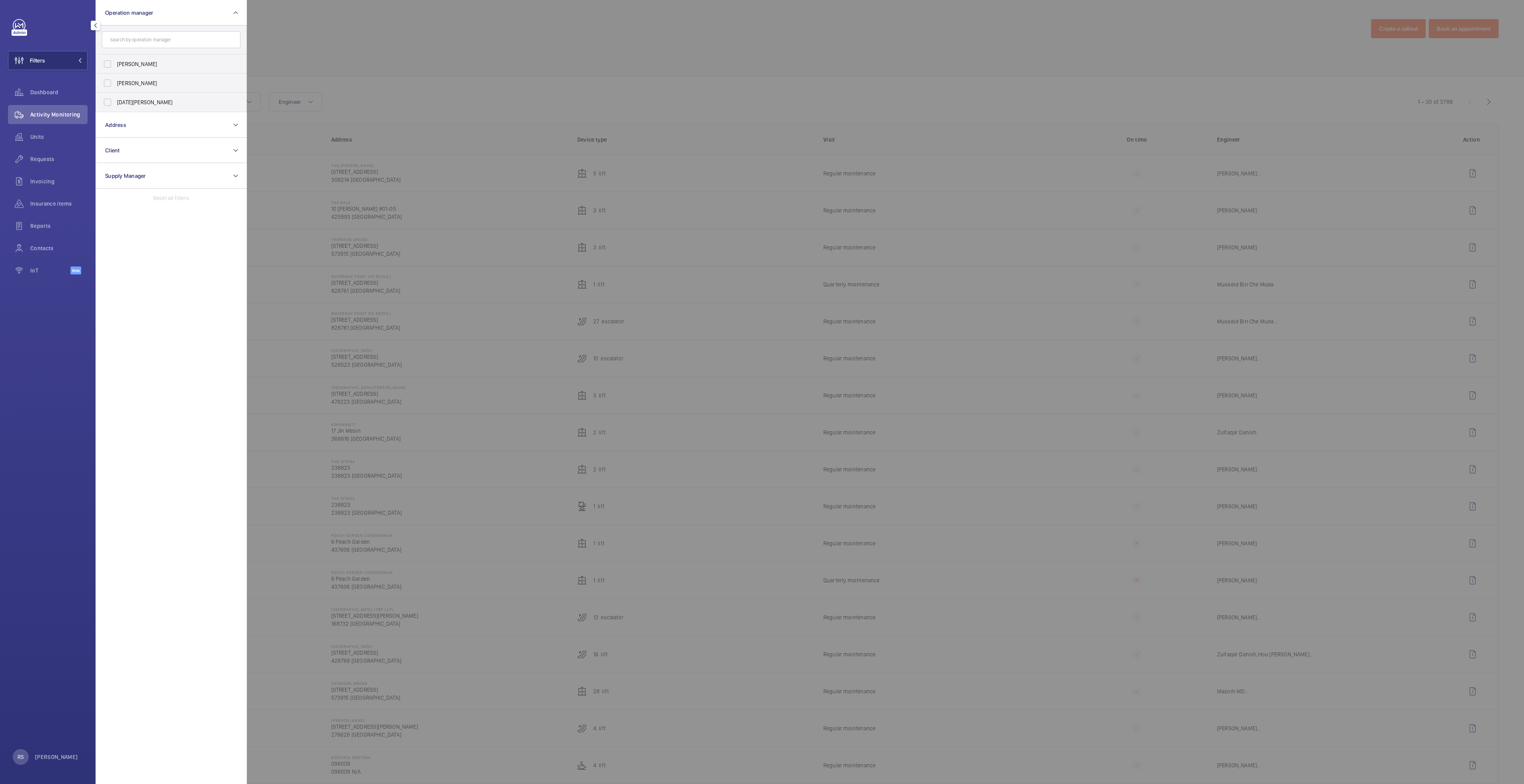
click at [151, 37] on input "text" at bounding box center [171, 40] width 138 height 17
type input "h"
click at [219, 130] on button "Address" at bounding box center [172, 125] width 151 height 25
type input "[PERSON_NAME]"
click at [187, 83] on label "[GEOGRAPHIC_DATA][PERSON_NAME][GEOGRAPHIC_DATA]" at bounding box center [165, 89] width 138 height 19
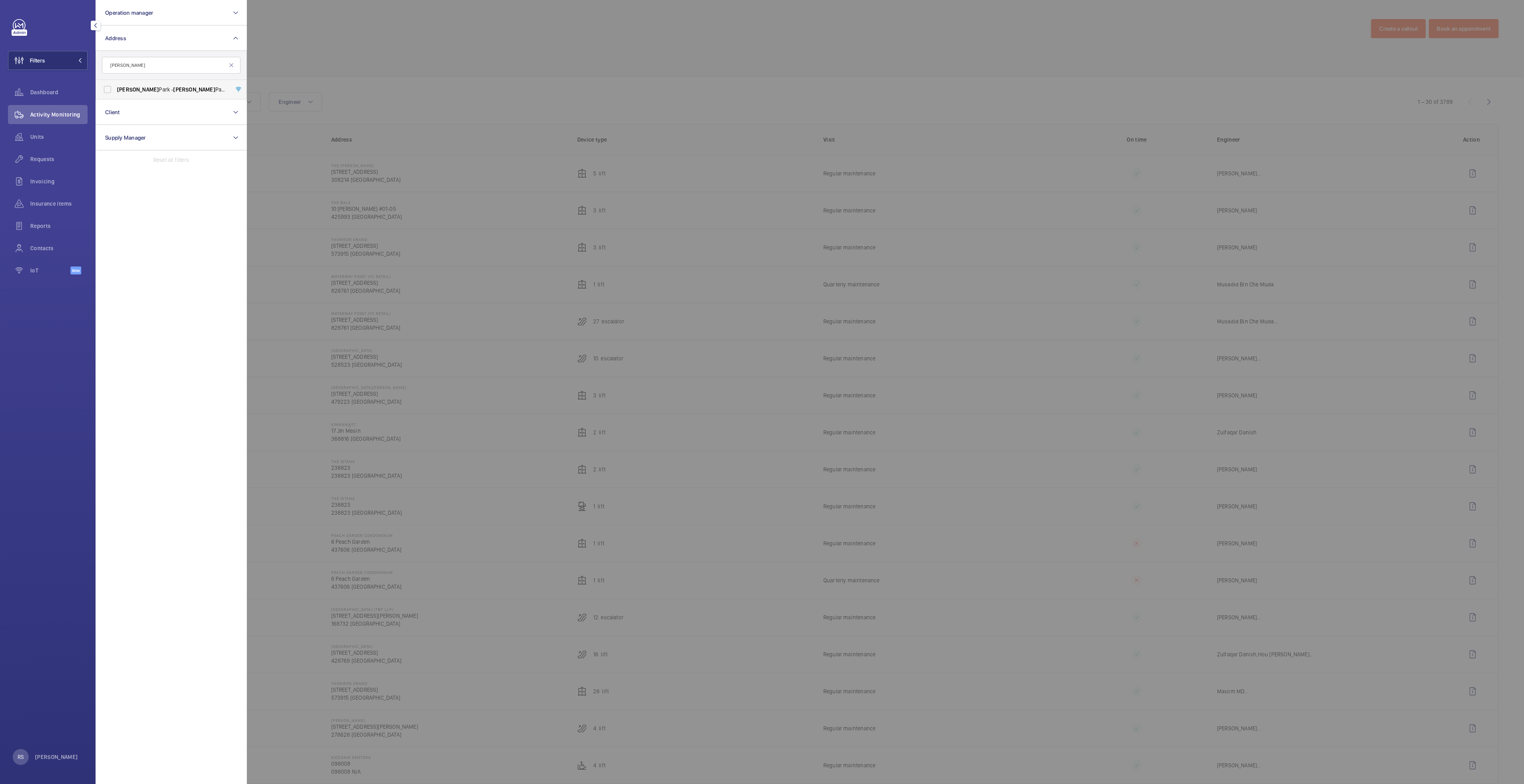
click at [115, 83] on input "[GEOGRAPHIC_DATA][PERSON_NAME][GEOGRAPHIC_DATA]" at bounding box center [107, 89] width 16 height 16
checkbox input "true"
click at [547, 48] on div at bounding box center [1009, 392] width 1524 height 784
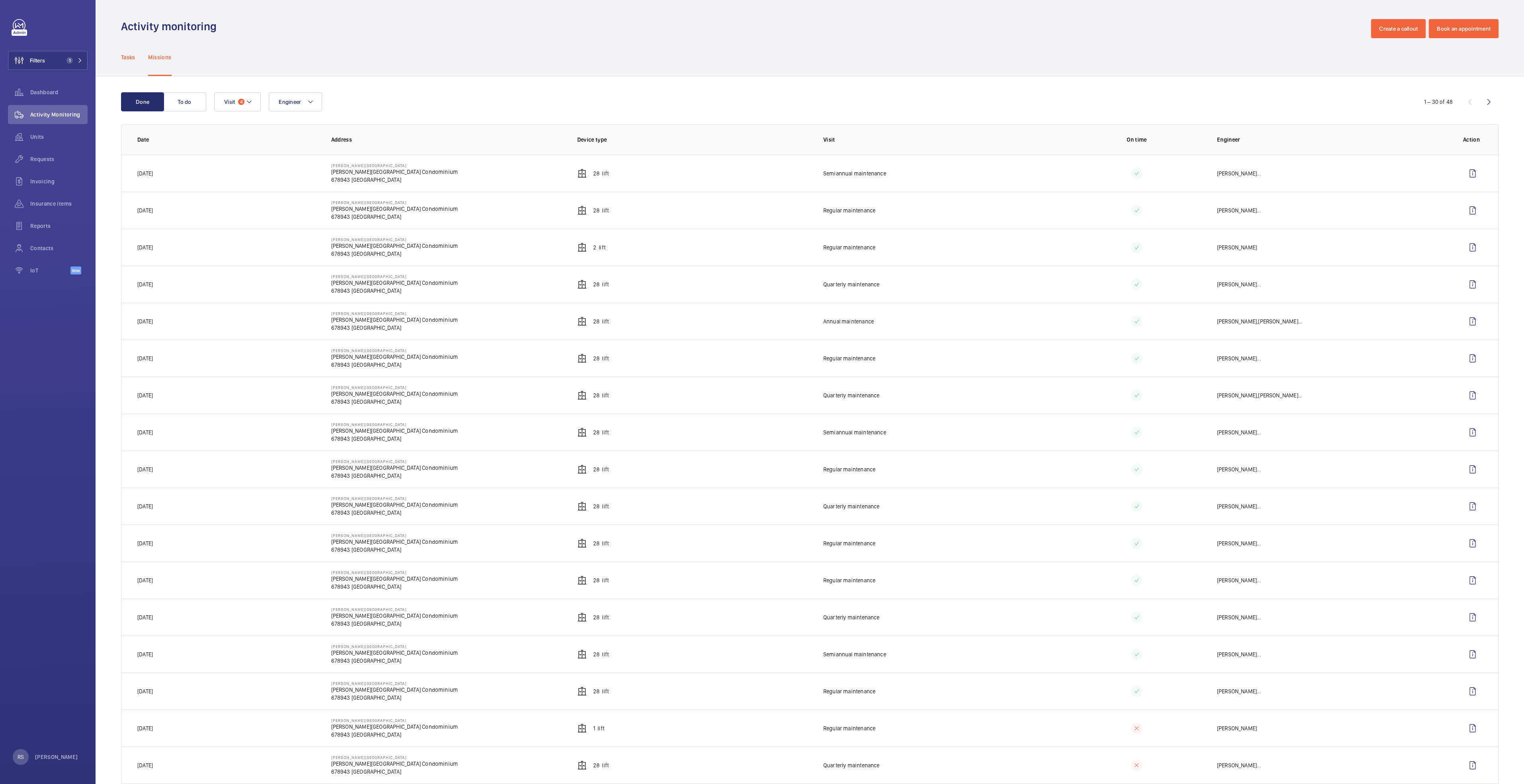
click at [130, 58] on p "Tasks" at bounding box center [128, 57] width 14 height 8
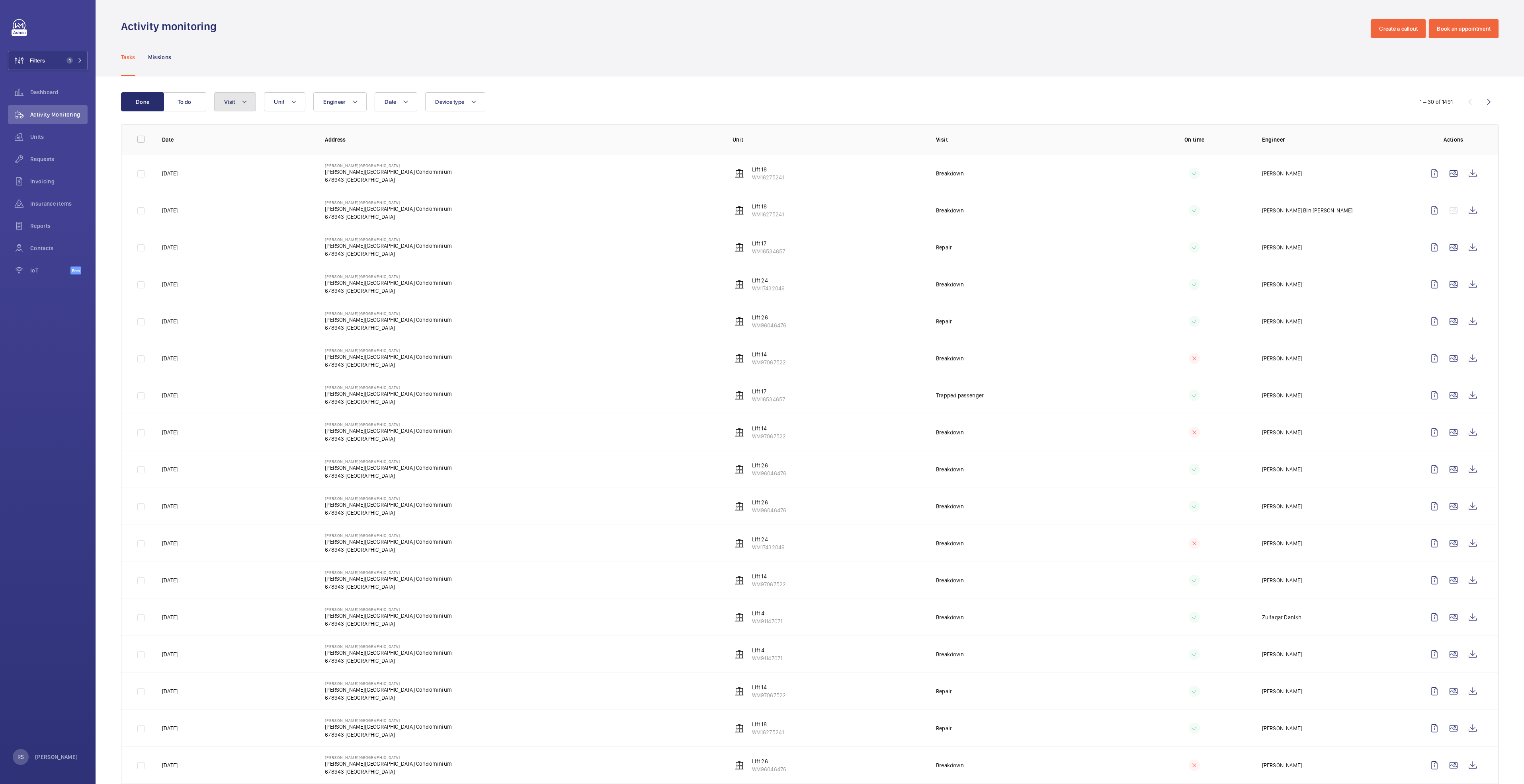
click at [241, 101] on button "Visit" at bounding box center [235, 102] width 42 height 19
click at [265, 154] on span "Annual maintenance" at bounding box center [290, 155] width 109 height 8
click at [234, 154] on input "Annual maintenance" at bounding box center [226, 155] width 16 height 16
checkbox input "true"
click at [457, 264] on td "[PERSON_NAME][GEOGRAPHIC_DATA][PERSON_NAME][GEOGRAPHIC_DATA] Condominium 678943…" at bounding box center [516, 247] width 407 height 37
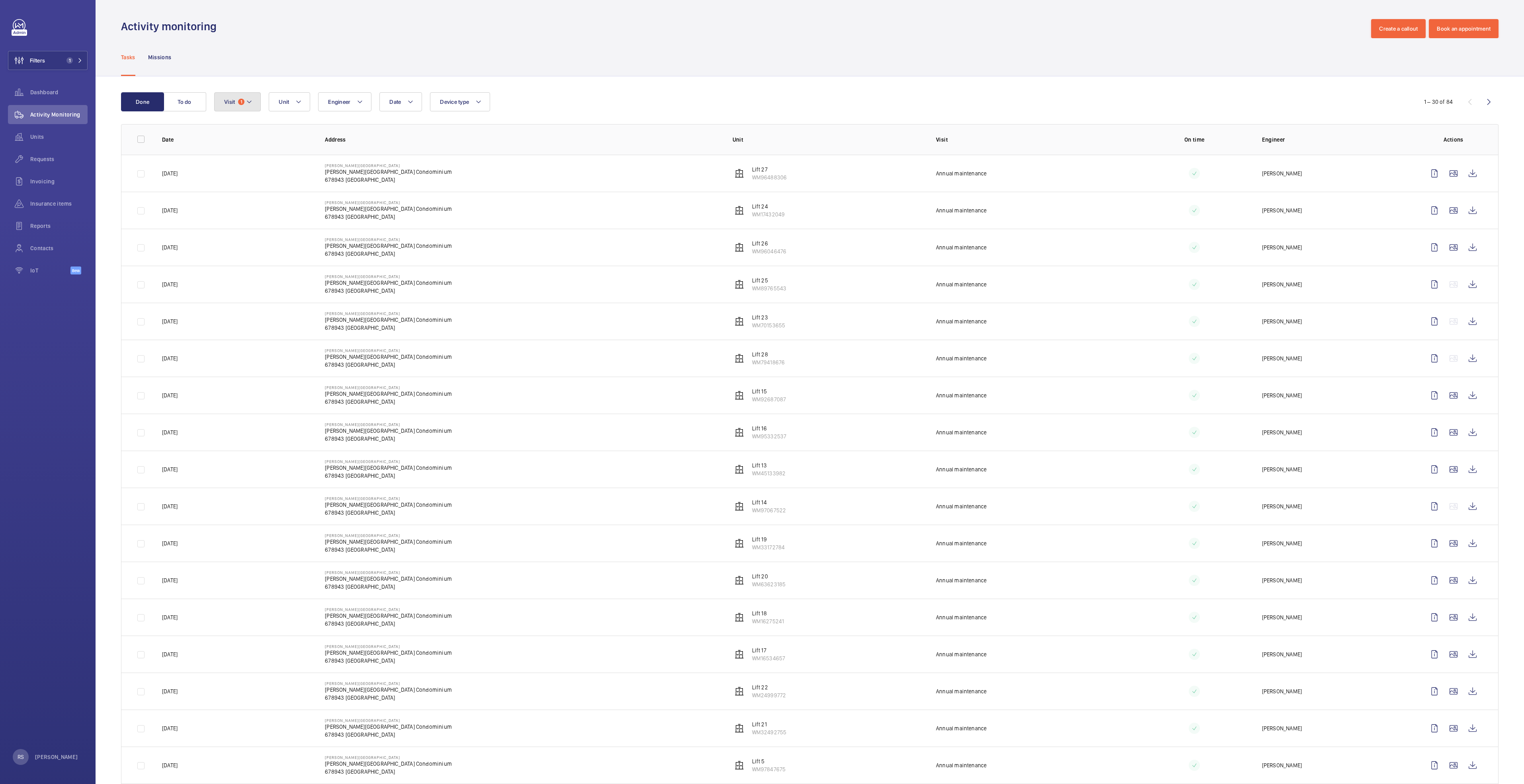
click at [247, 99] on button "Visit 1" at bounding box center [237, 102] width 47 height 19
click at [224, 252] on label "Quarterly maintenance" at bounding box center [284, 245] width 138 height 19
click at [224, 252] on input "Quarterly maintenance" at bounding box center [226, 244] width 16 height 16
checkbox input "true"
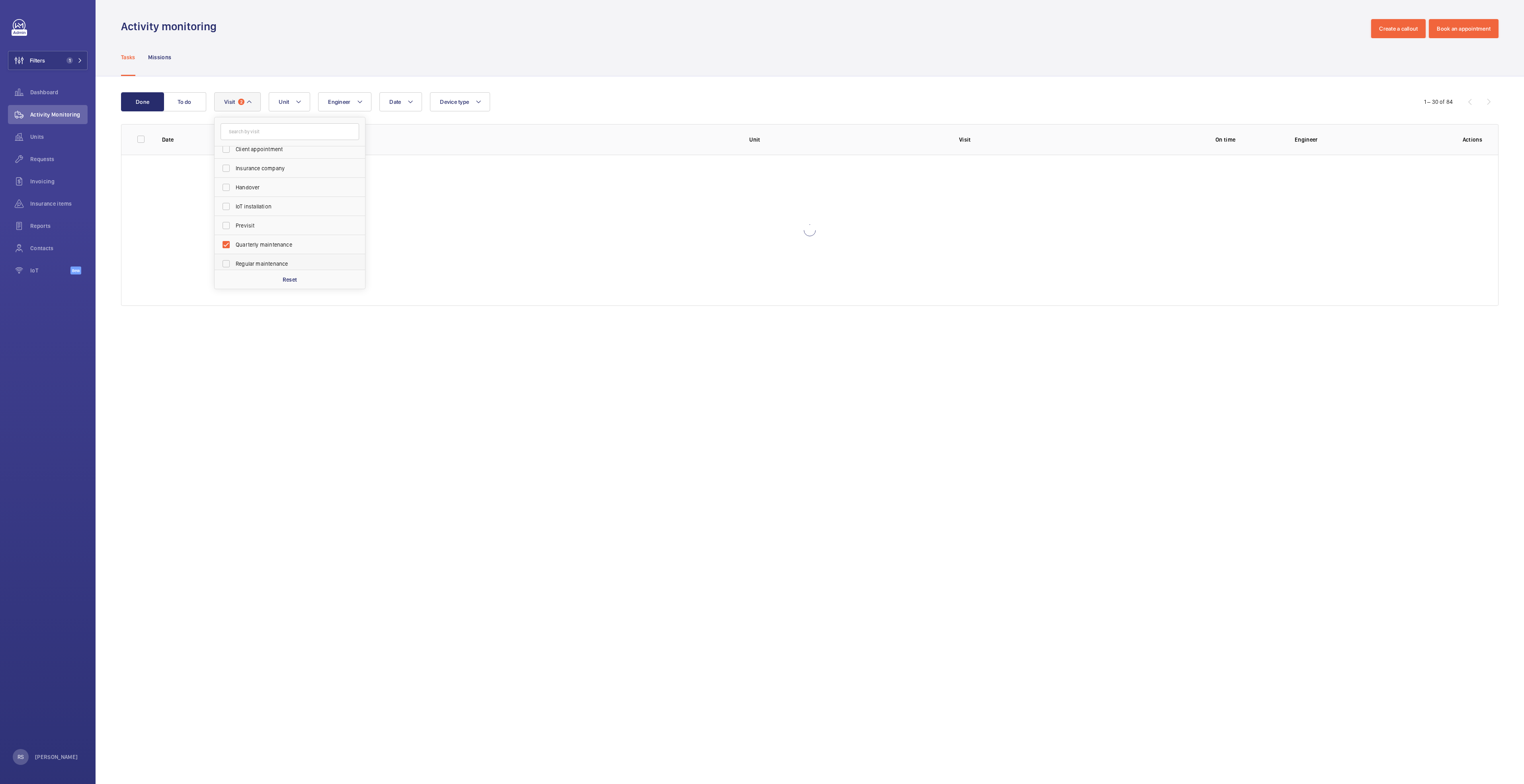
click at [257, 269] on label "Regular maintenance" at bounding box center [284, 264] width 138 height 19
click at [234, 269] on input "Regular maintenance" at bounding box center [226, 264] width 16 height 16
checkbox input "true"
drag, startPoint x: 362, startPoint y: 213, endPoint x: 364, endPoint y: 221, distance: 8.2
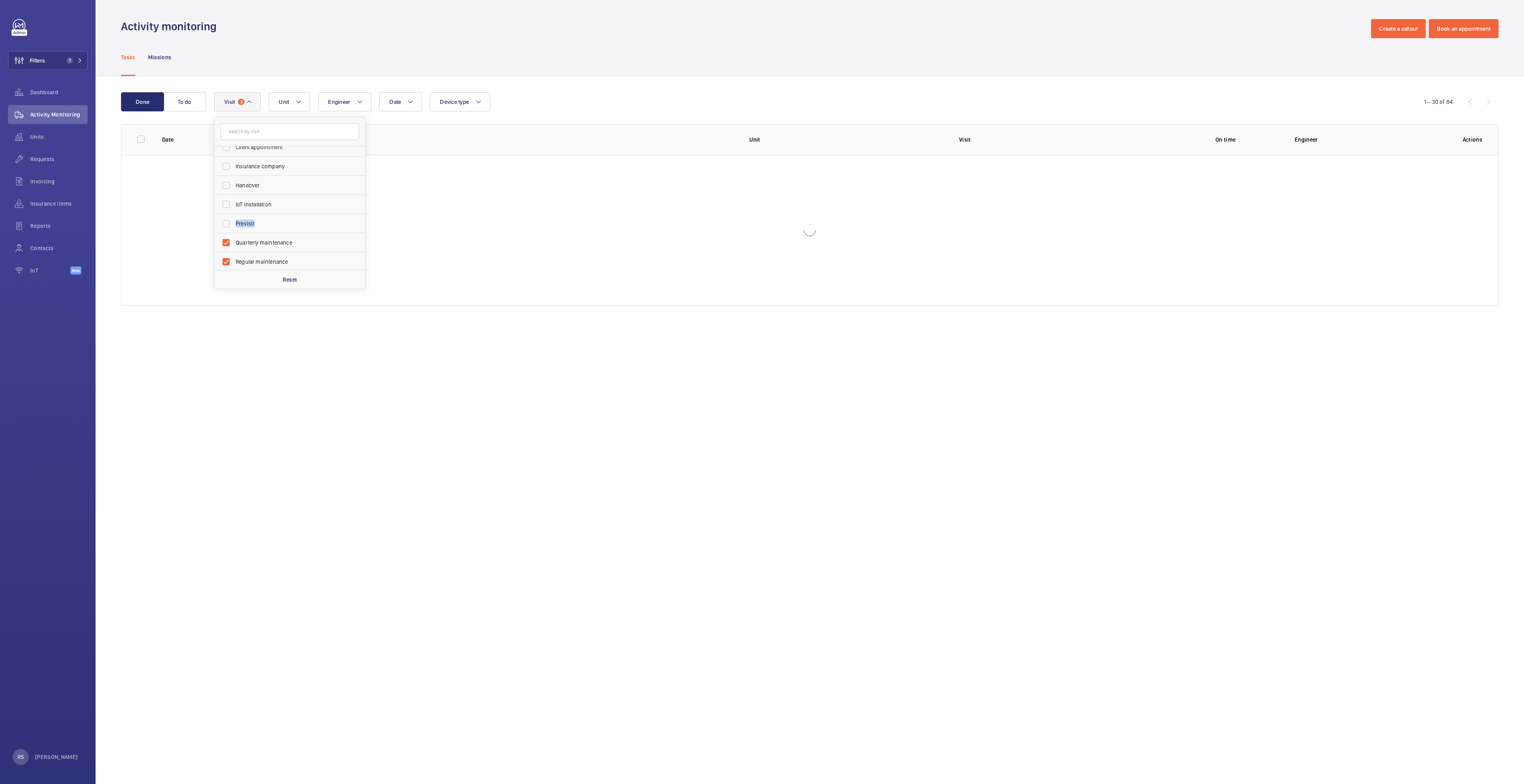
click at [364, 221] on div "Annual maintenance Breakdown Client appointment Insurance company Handover IoT …" at bounding box center [290, 208] width 150 height 124
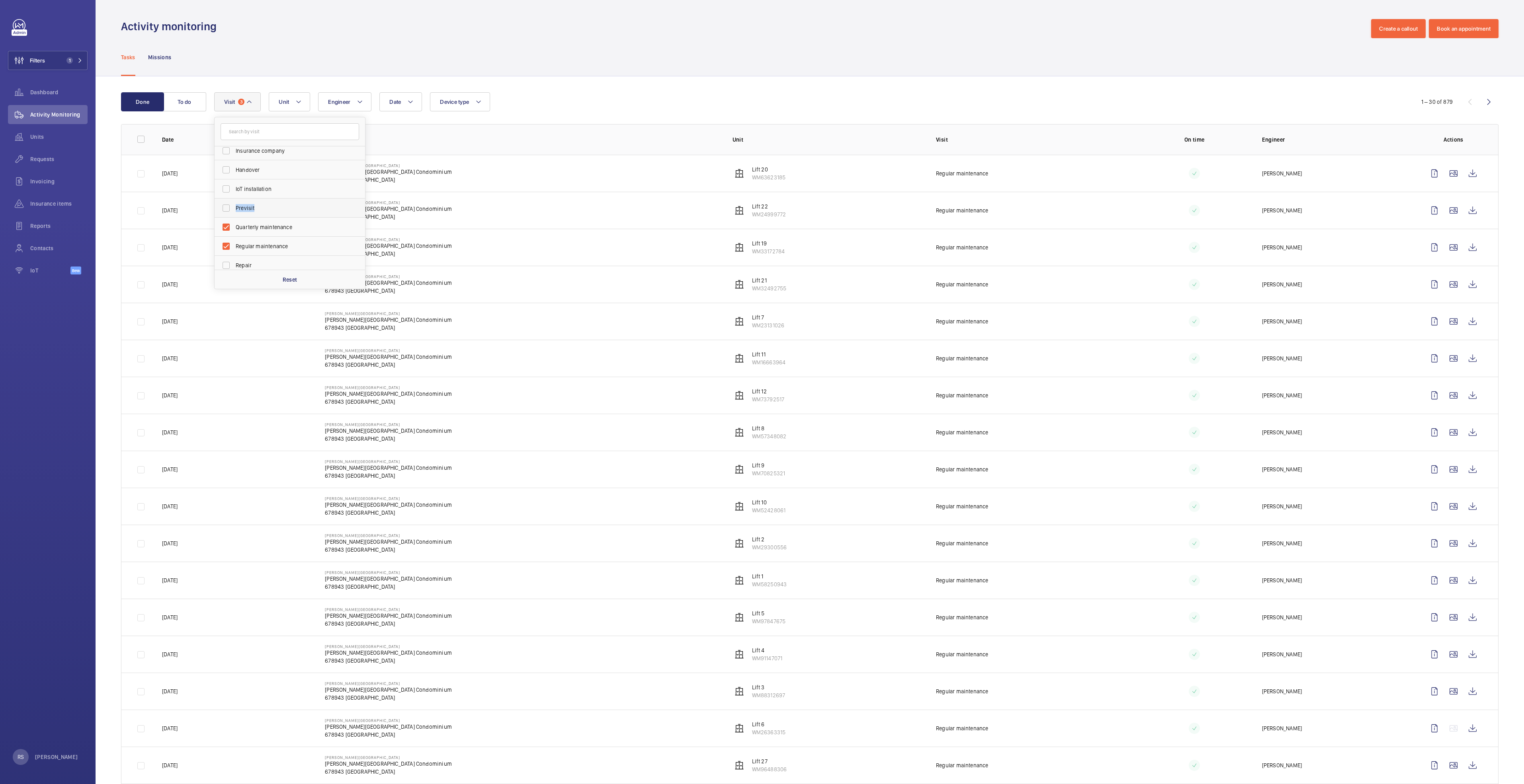
scroll to position [125, 0]
drag, startPoint x: 228, startPoint y: 241, endPoint x: 233, endPoint y: 241, distance: 5.0
click at [228, 241] on label "Semiannual maintenance" at bounding box center [284, 241] width 138 height 19
click at [228, 241] on input "Semiannual maintenance" at bounding box center [226, 241] width 16 height 16
checkbox input "true"
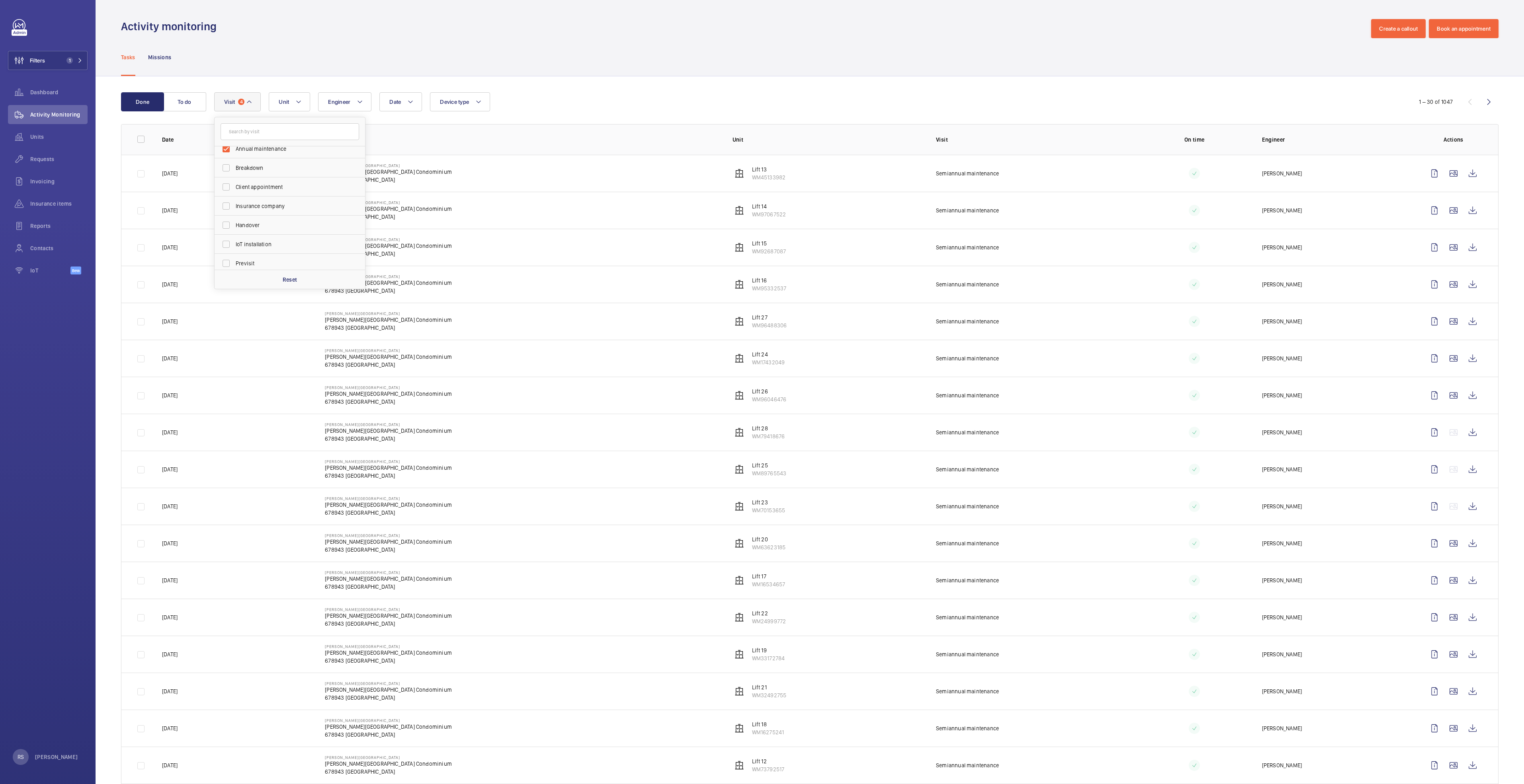
scroll to position [2, 0]
click at [466, 18] on wm-front-admin-header "Activity monitoring Create a callout Book an appointment" at bounding box center [810, 19] width 1428 height 38
click at [144, 173] on td at bounding box center [135, 173] width 28 height 37
click at [140, 174] on td at bounding box center [135, 173] width 28 height 37
click at [140, 177] on td at bounding box center [135, 173] width 28 height 37
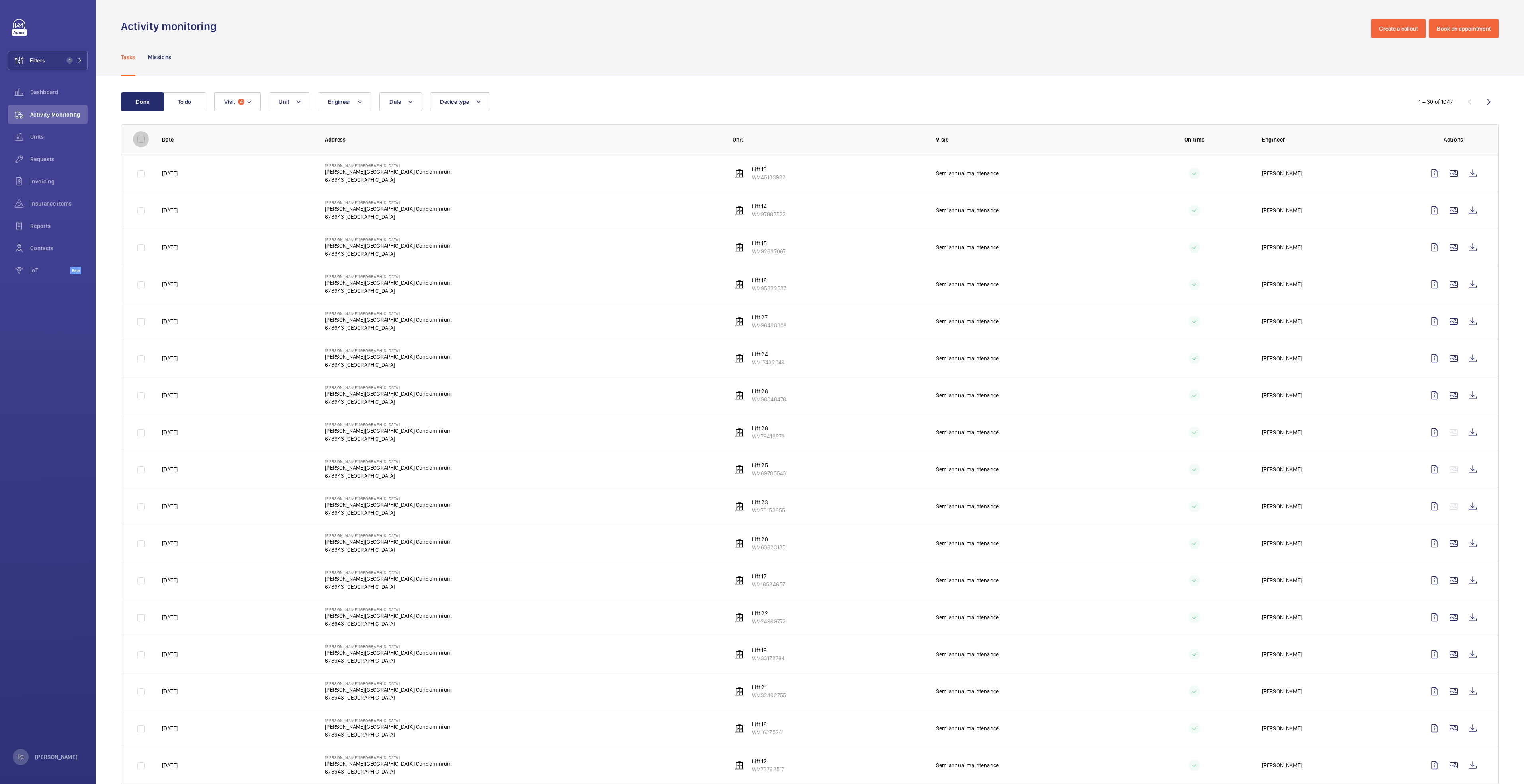
click at [140, 140] on input "checkbox" at bounding box center [141, 139] width 16 height 16
checkbox input "true"
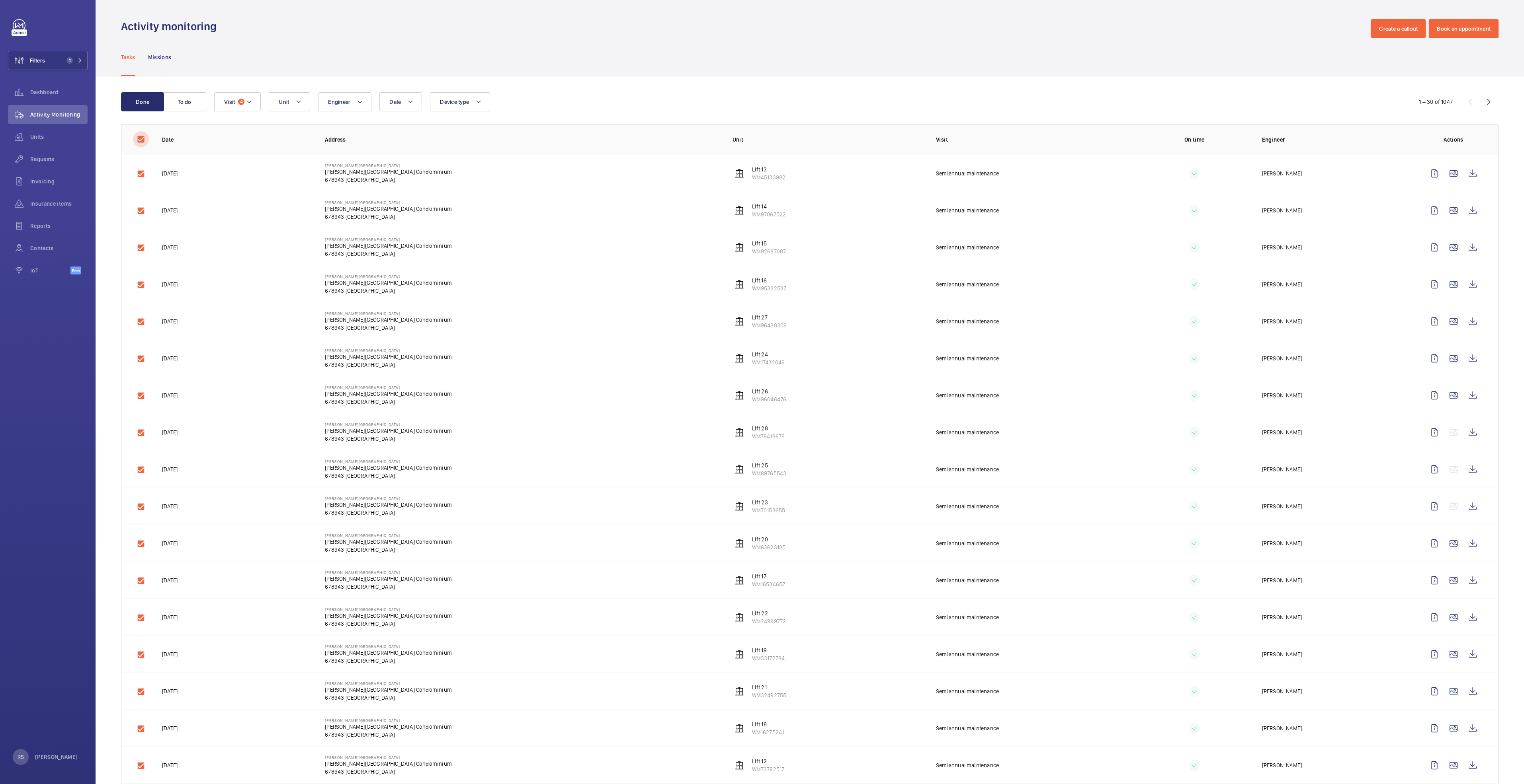
checkbox input "true"
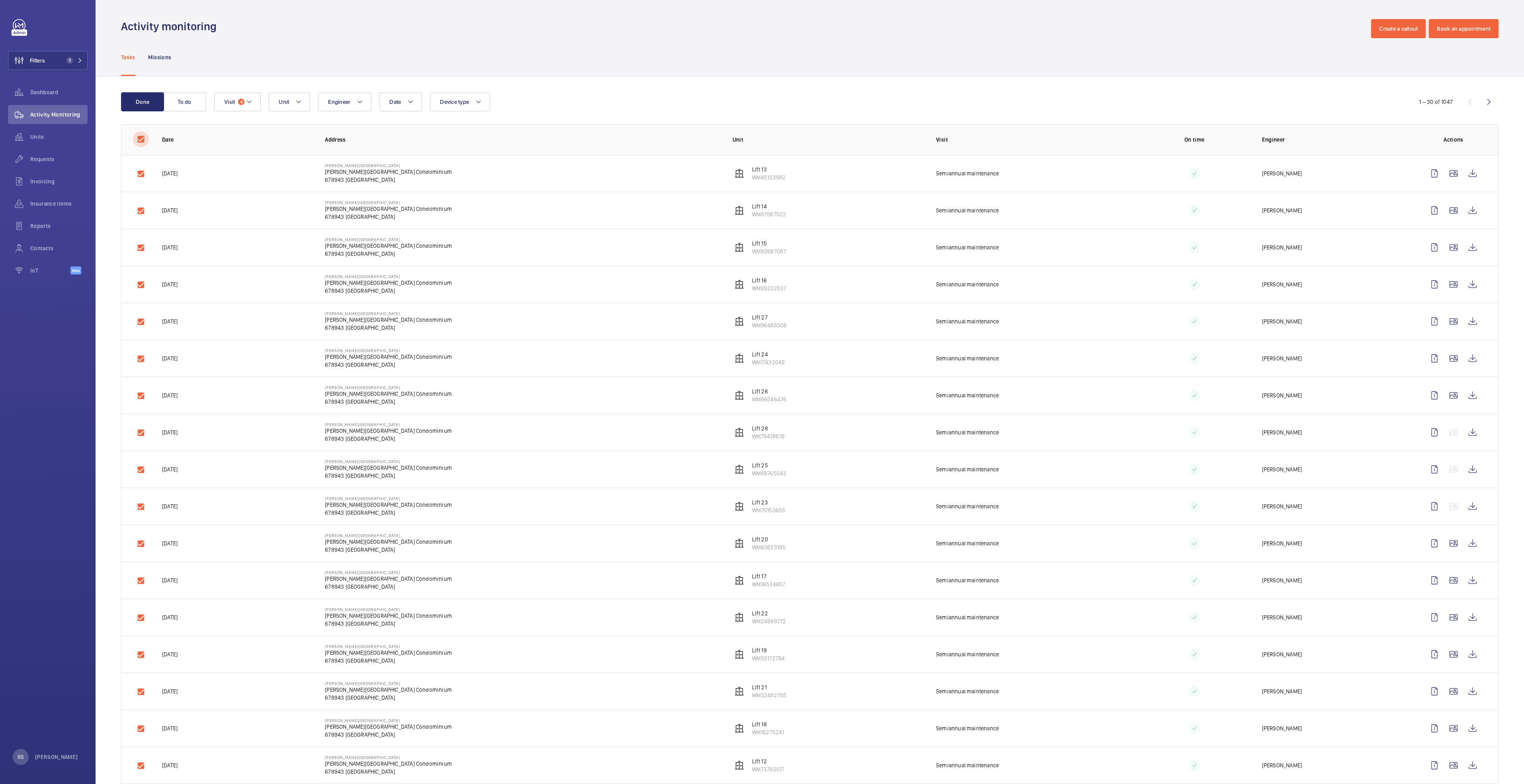
checkbox input "true"
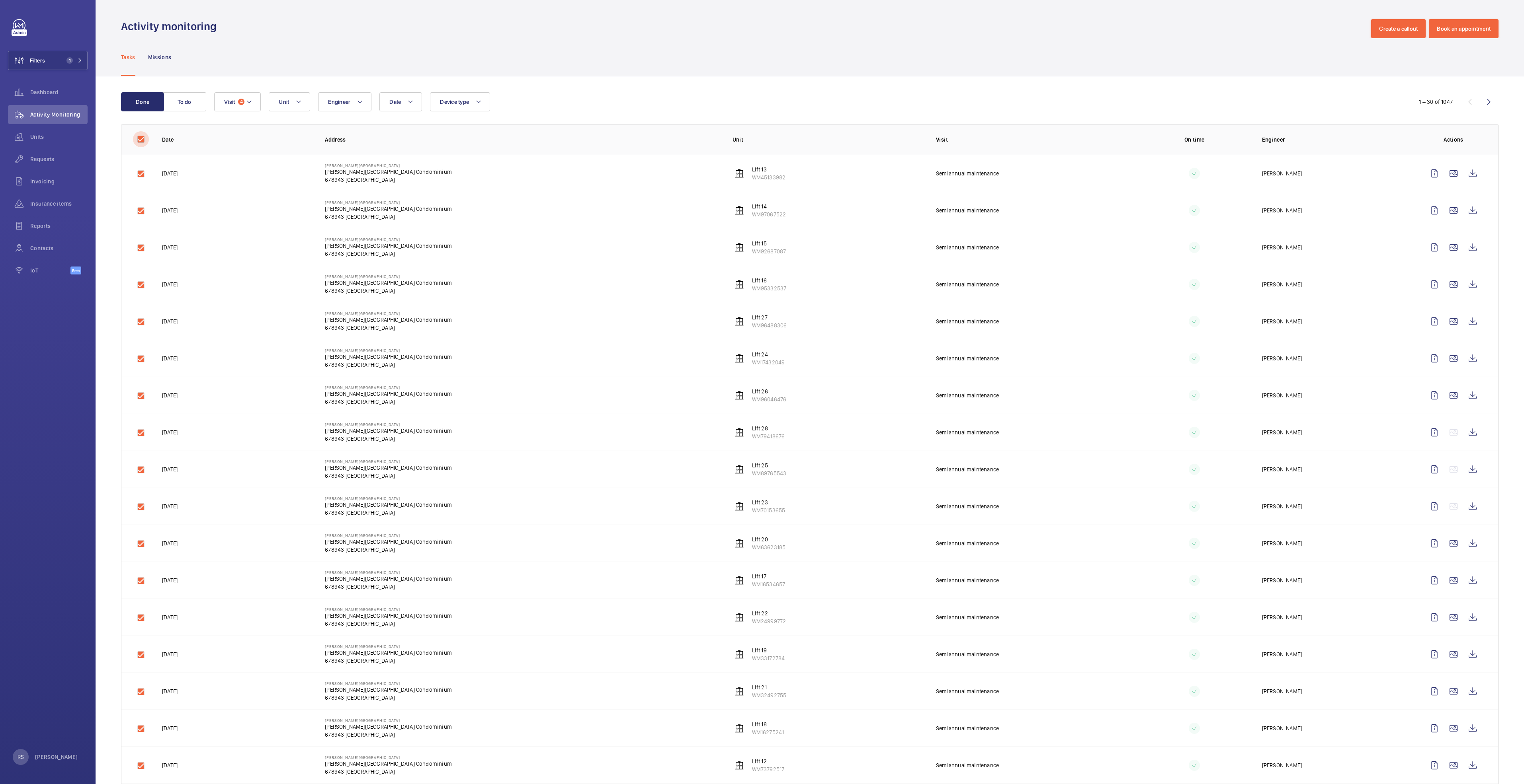
checkbox input "true"
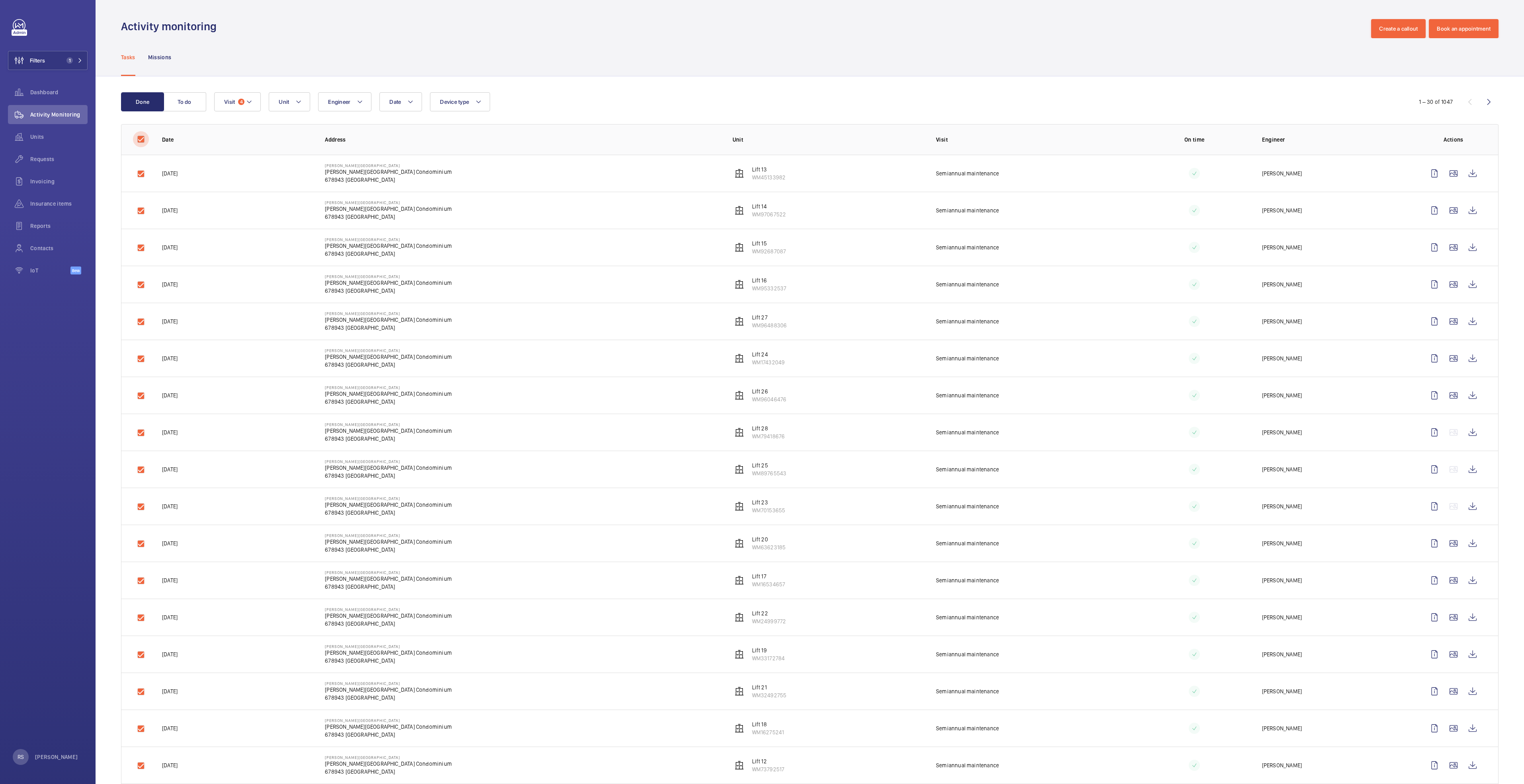
checkbox input "true"
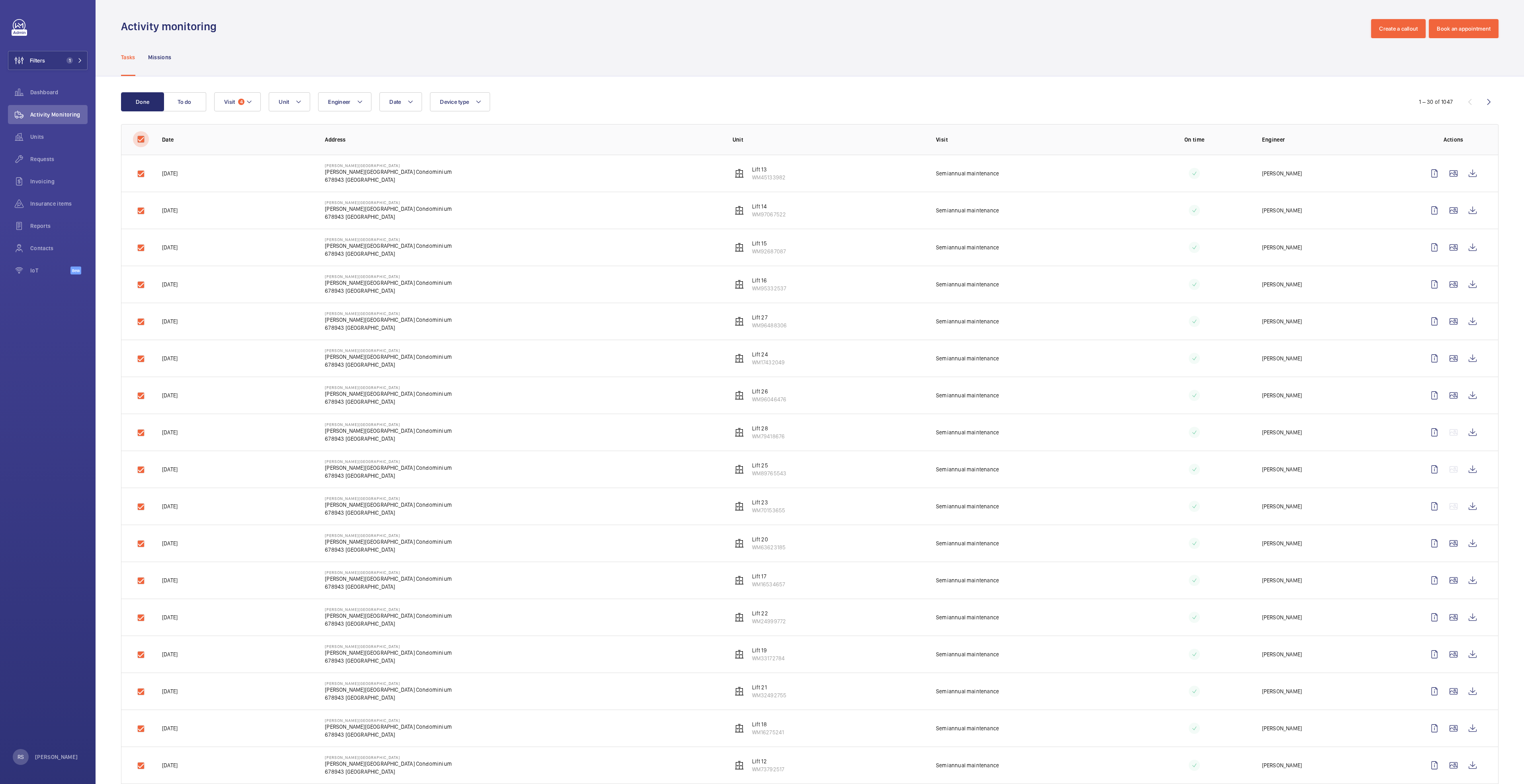
checkbox input "true"
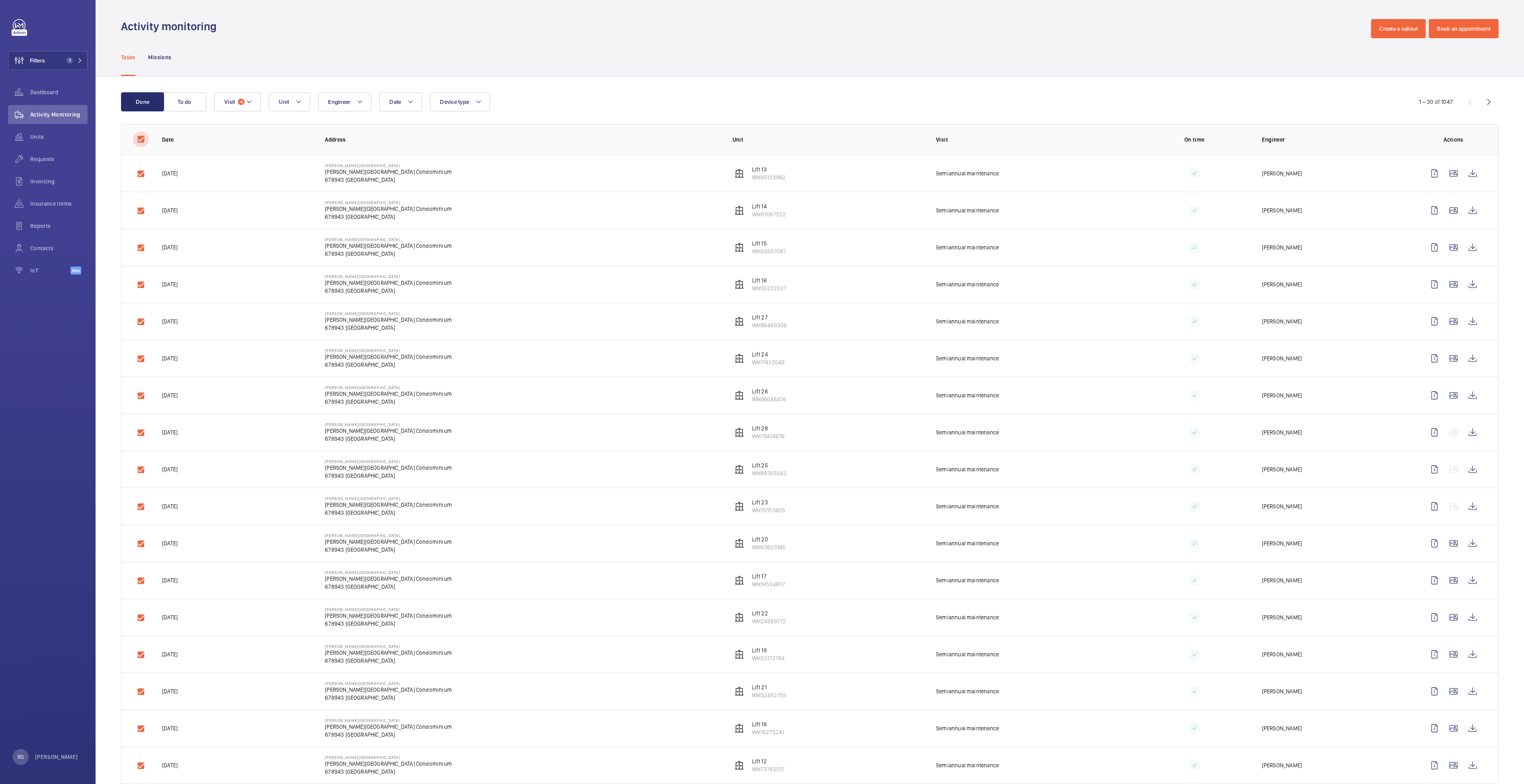
checkbox input "true"
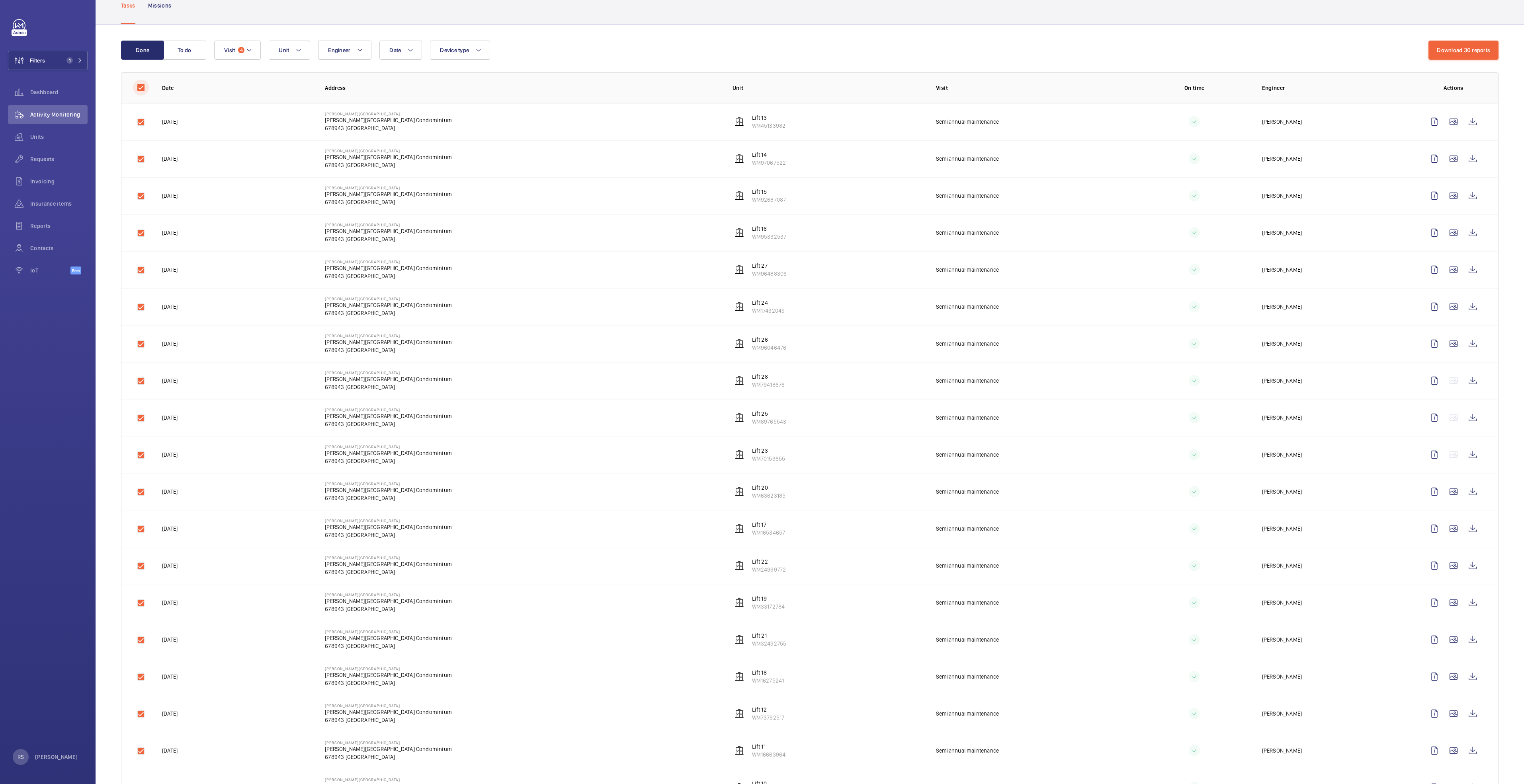
scroll to position [0, 0]
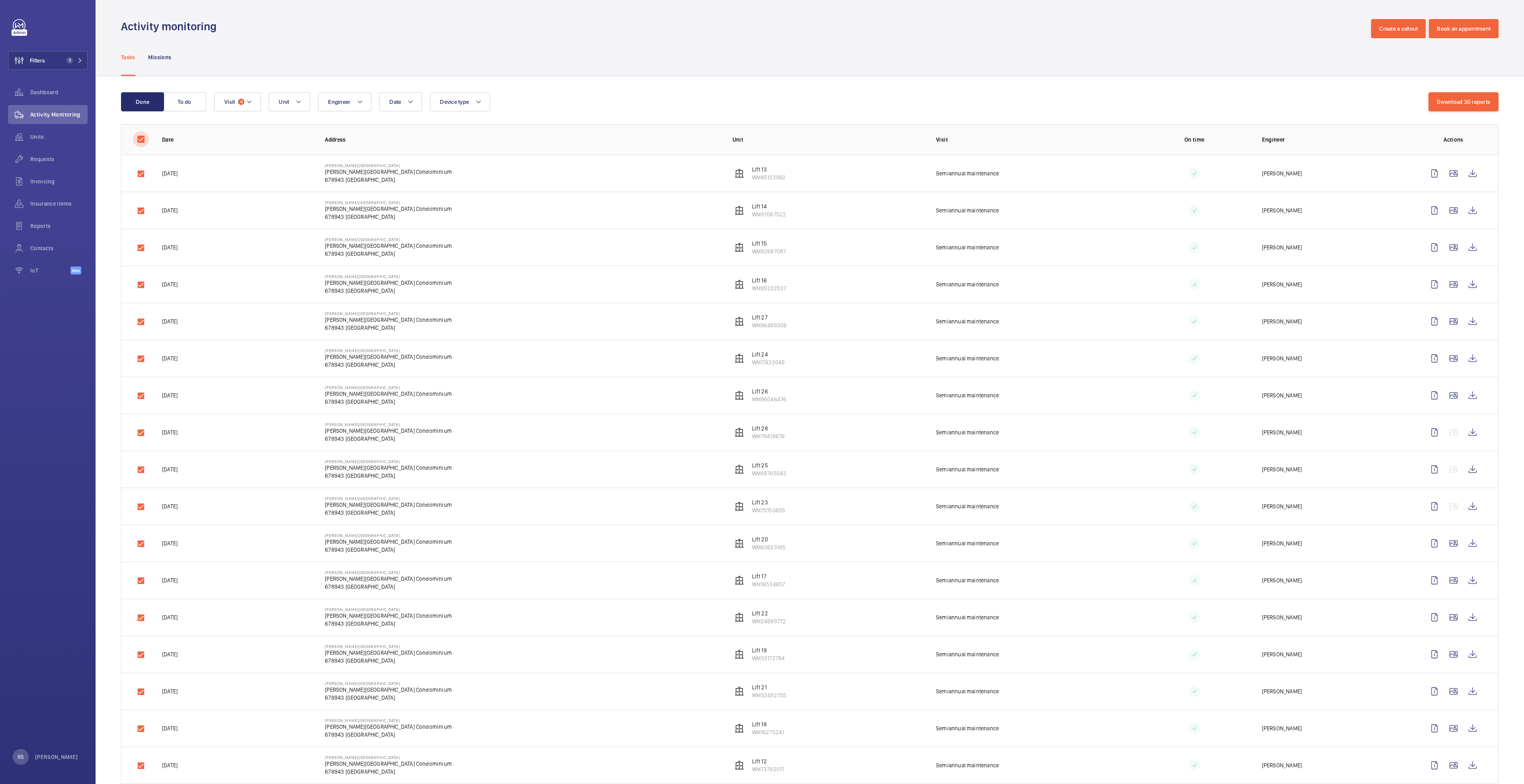
click at [146, 145] on input "checkbox" at bounding box center [141, 139] width 16 height 16
checkbox input "false"
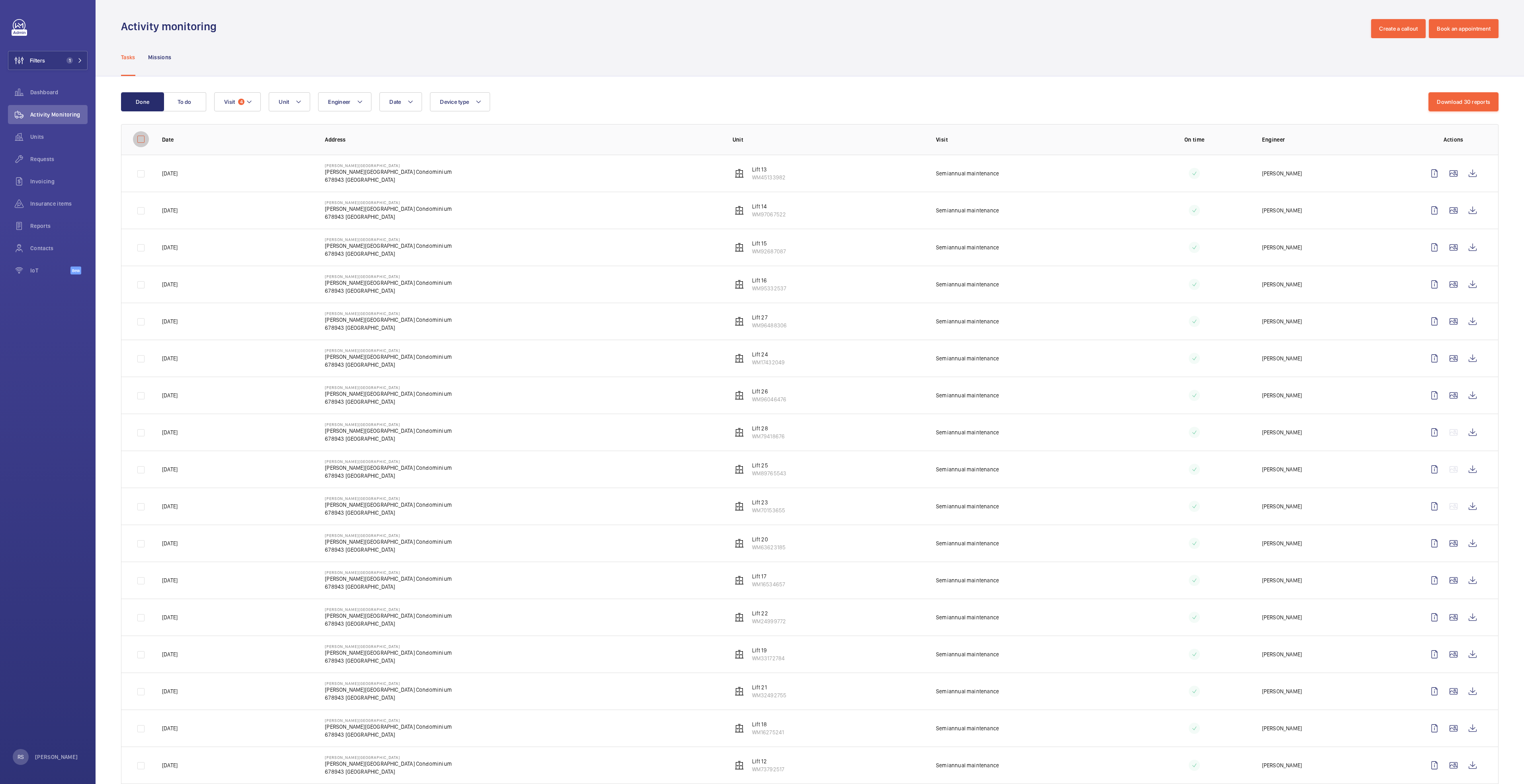
checkbox input "false"
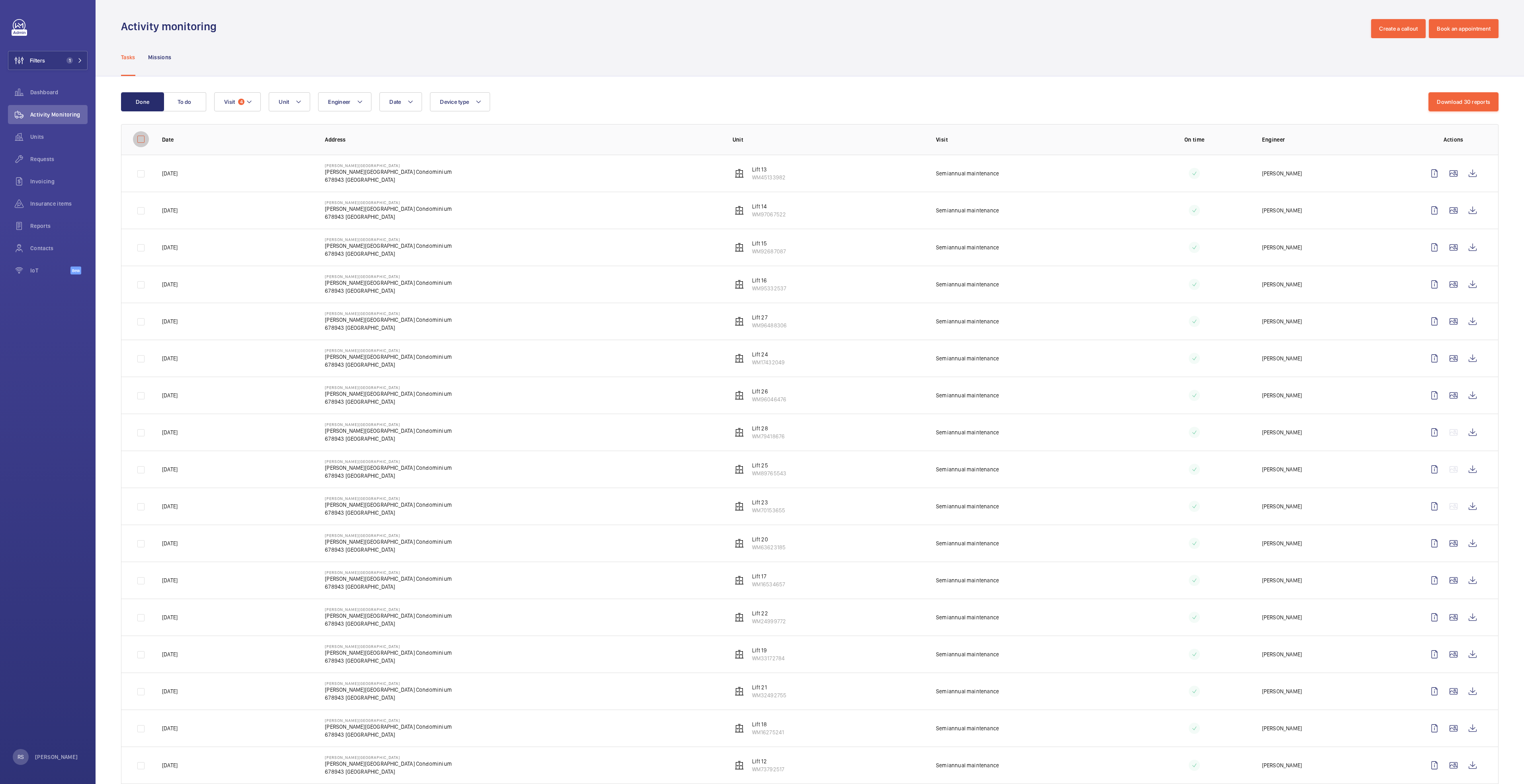
checkbox input "false"
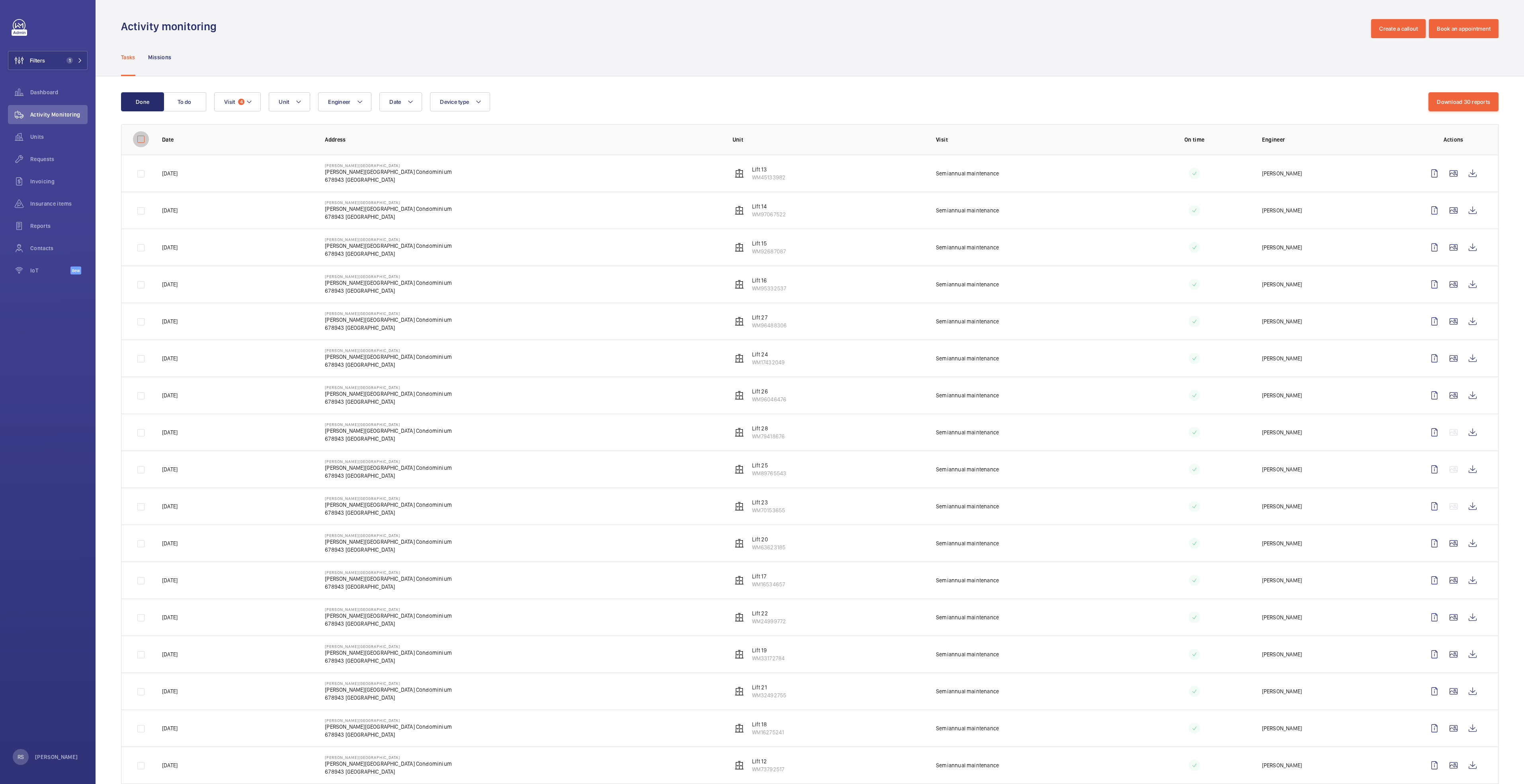
checkbox input "false"
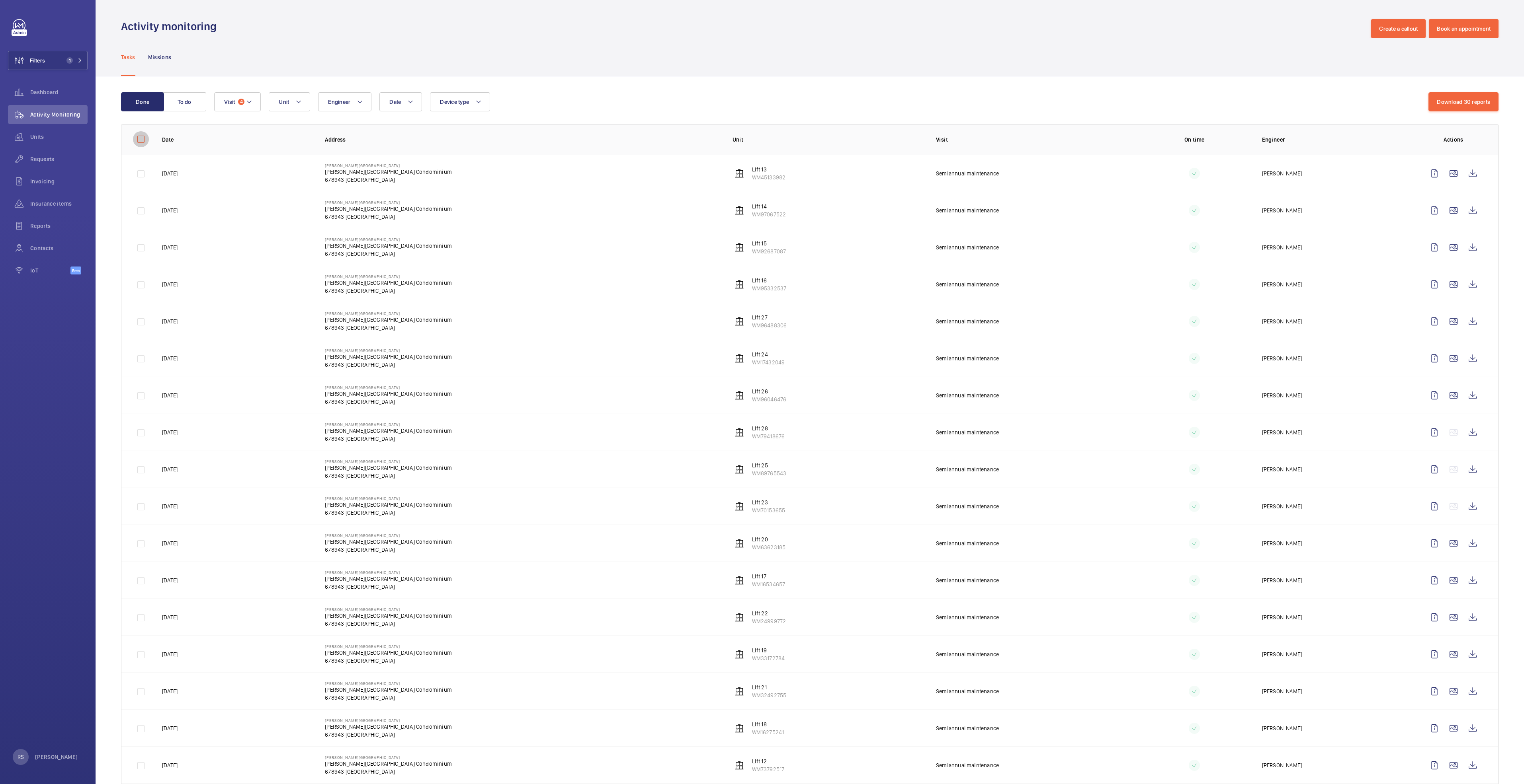
checkbox input "false"
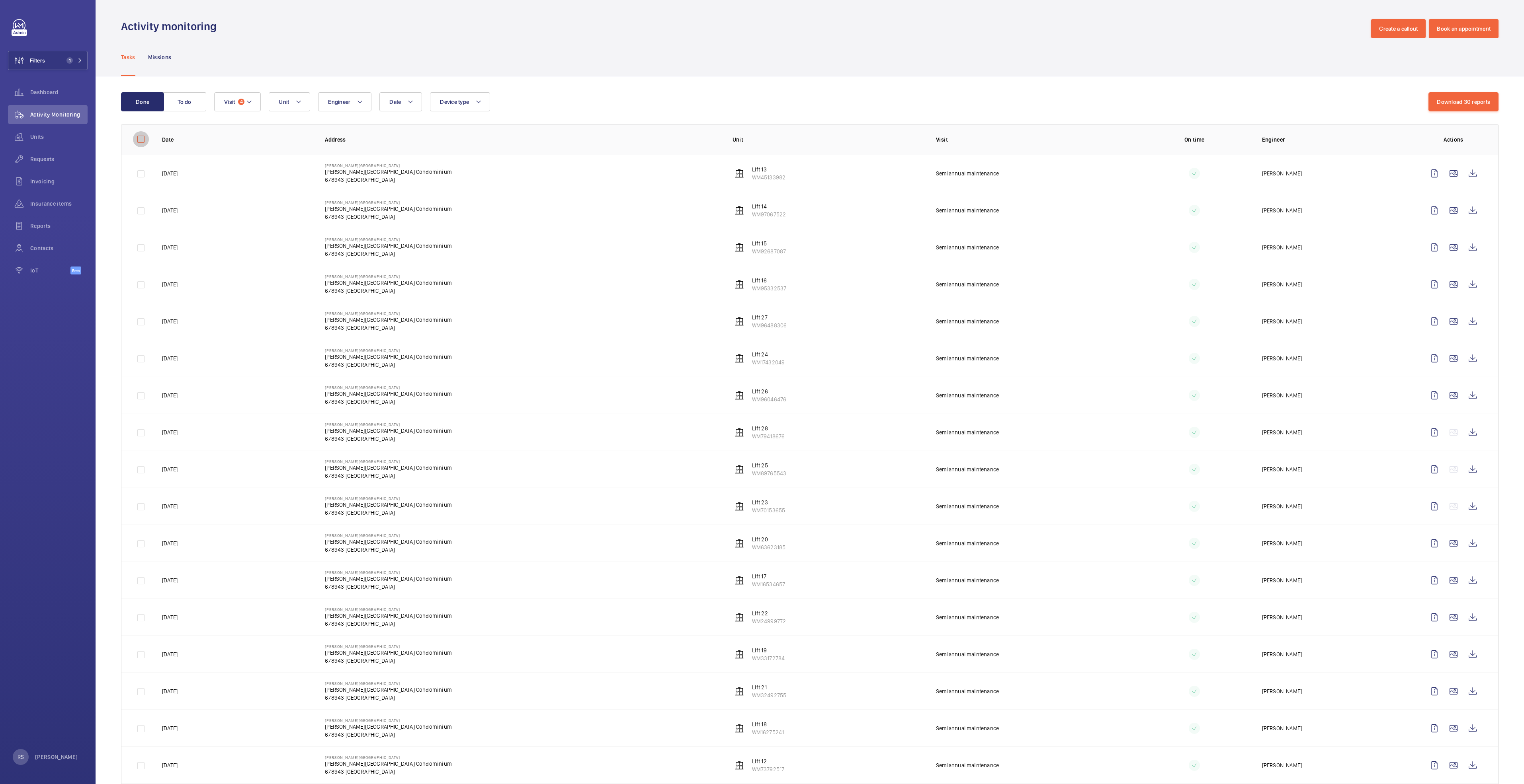
checkbox input "false"
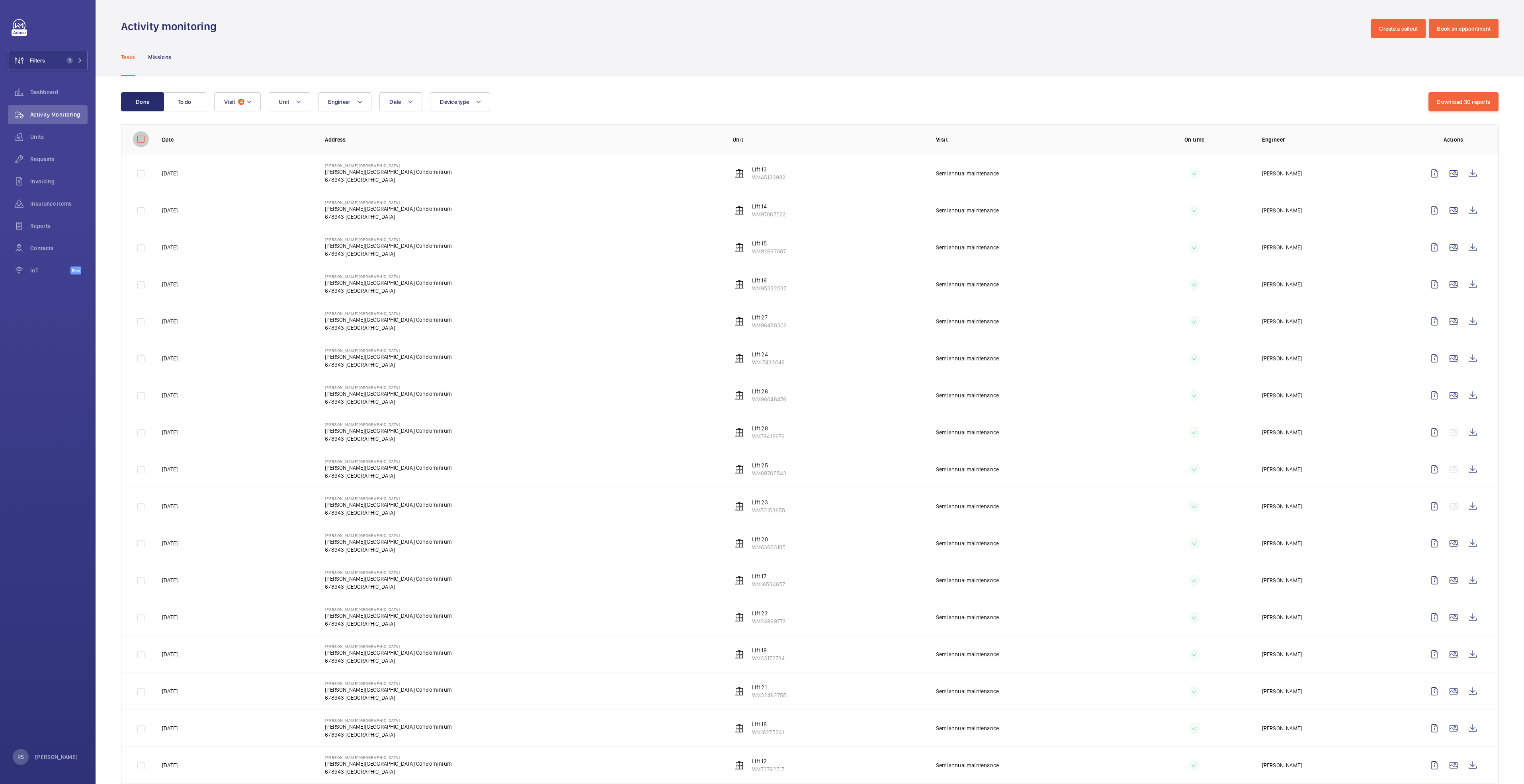
checkbox input "false"
click at [406, 105] on button "Date" at bounding box center [401, 102] width 43 height 19
click at [400, 160] on mat-icon at bounding box center [401, 160] width 9 height 9
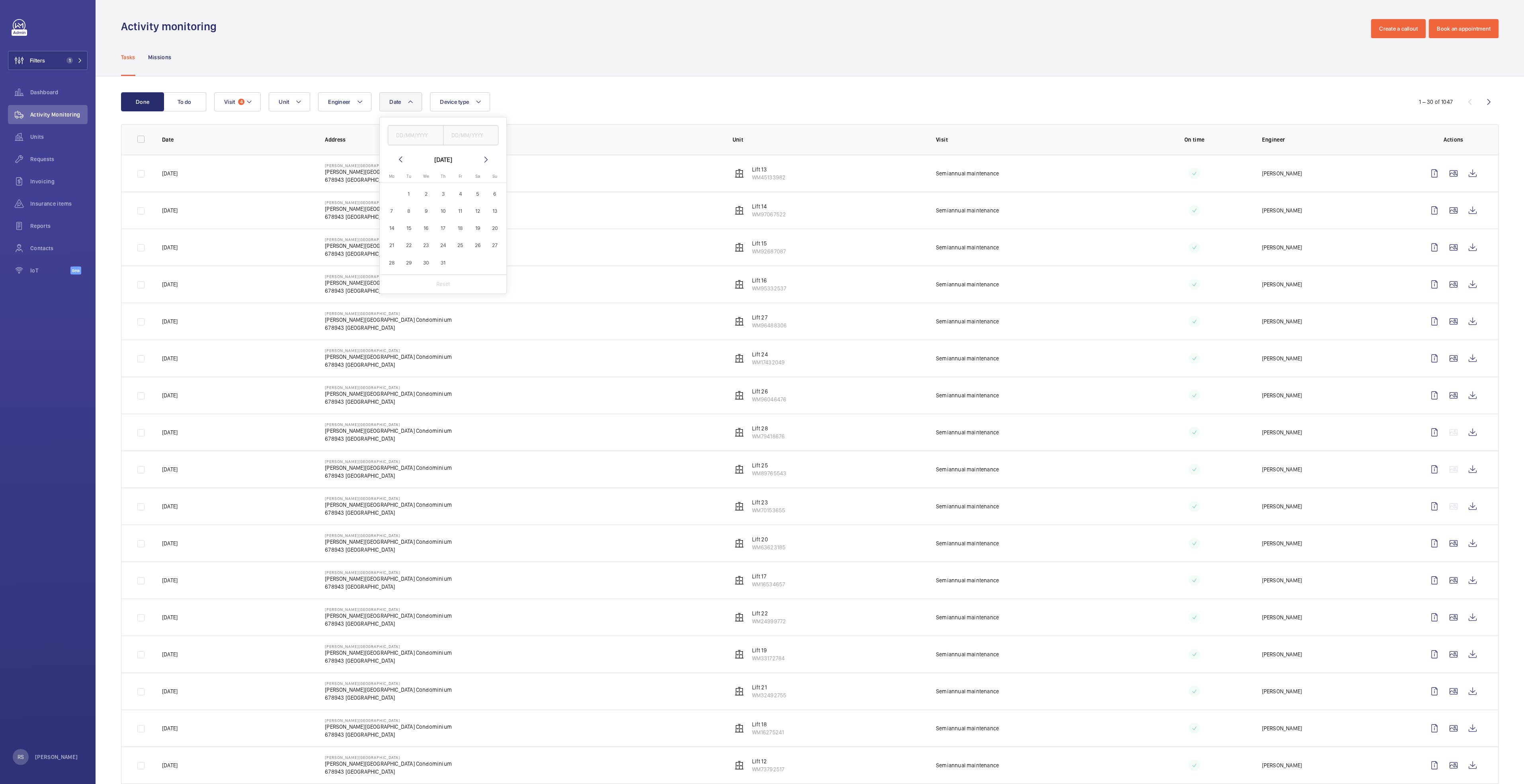
click at [400, 160] on mat-icon at bounding box center [401, 160] width 9 height 9
click at [401, 160] on mat-icon at bounding box center [401, 160] width 9 height 9
click at [482, 164] on mat-icon at bounding box center [486, 160] width 9 height 9
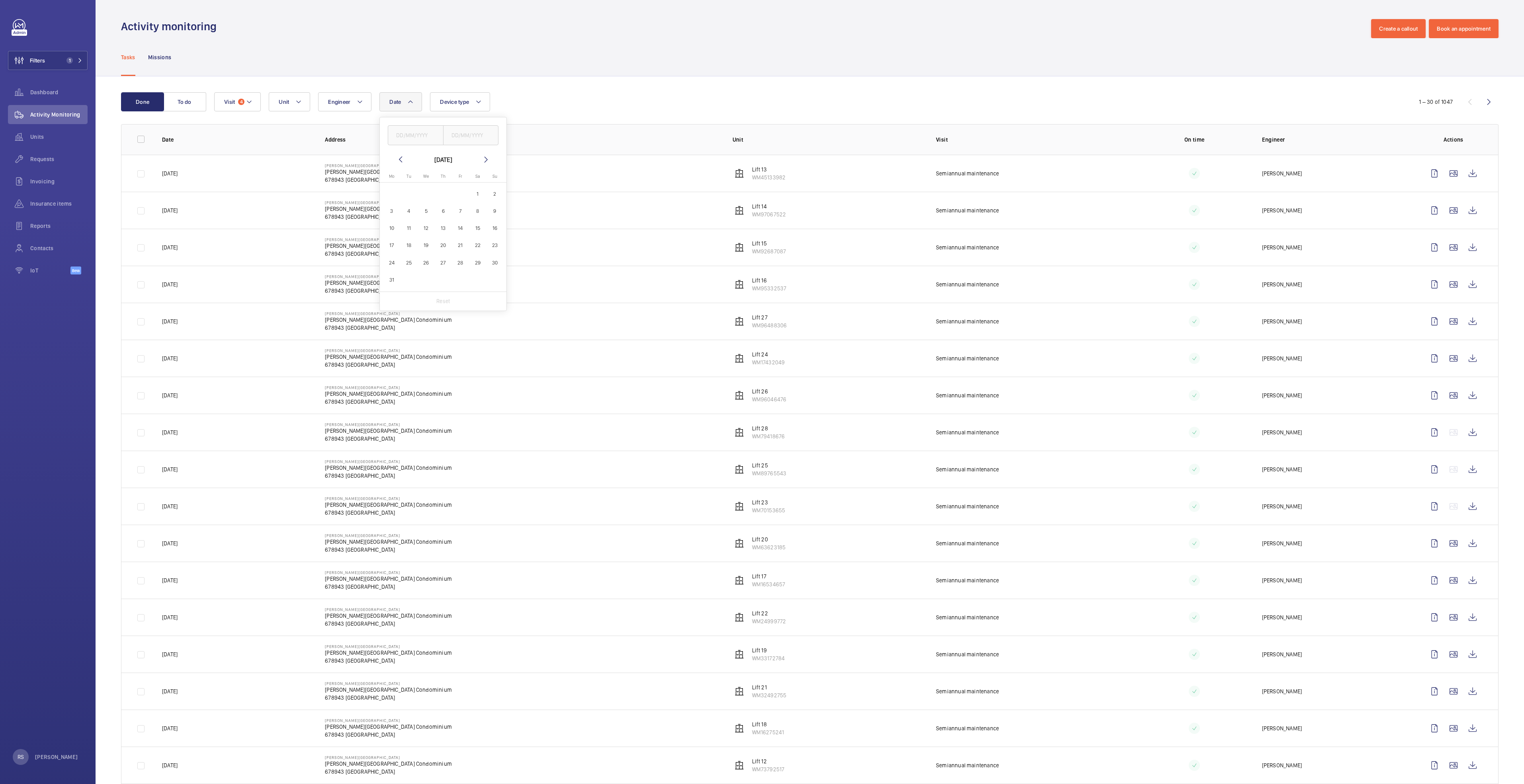
click at [473, 194] on span "1" at bounding box center [477, 194] width 15 height 15
type input "[DATE]"
click at [395, 279] on span "31" at bounding box center [392, 280] width 15 height 15
type input "[DATE]"
click at [139, 142] on input "checkbox" at bounding box center [141, 139] width 16 height 16
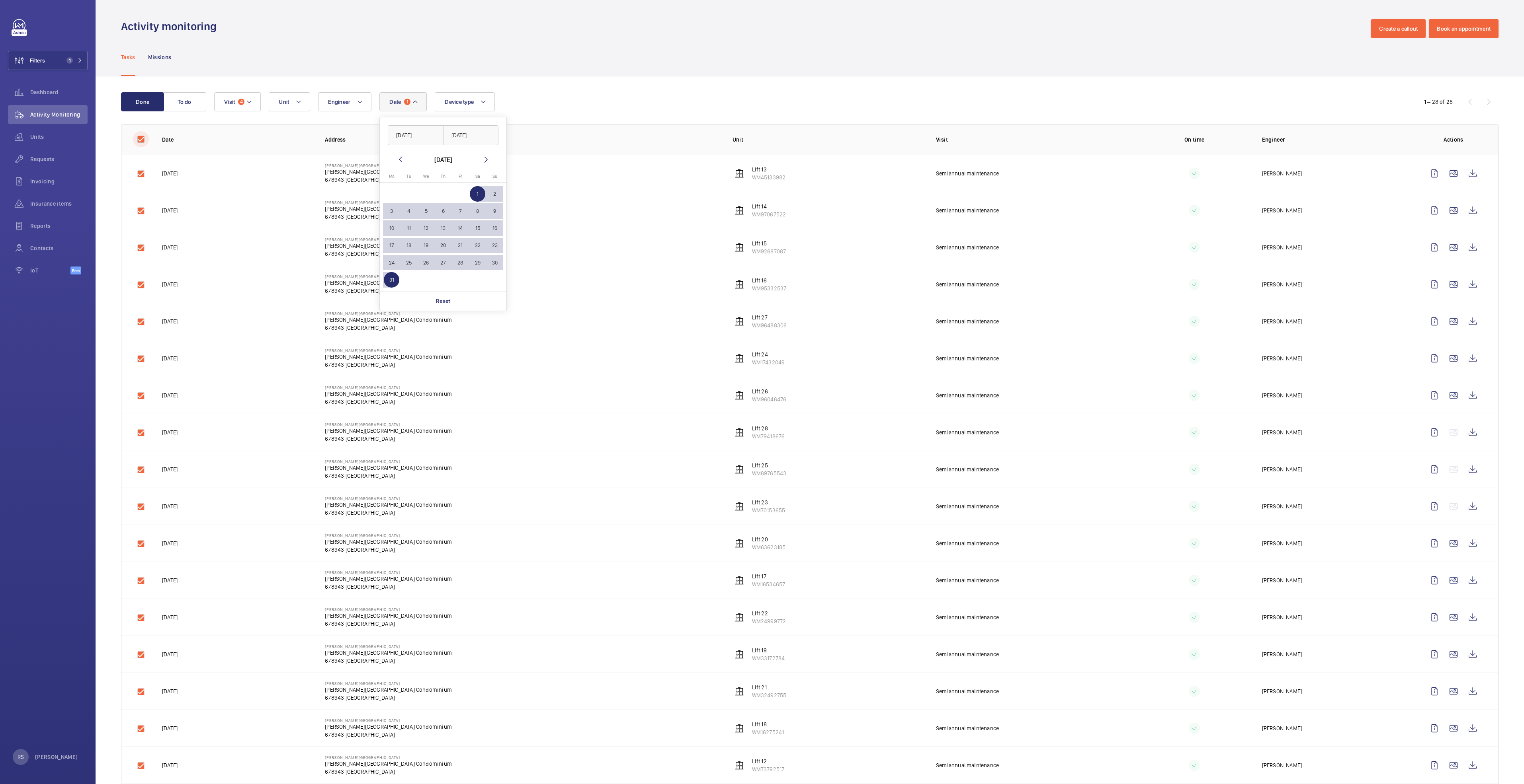
checkbox input "true"
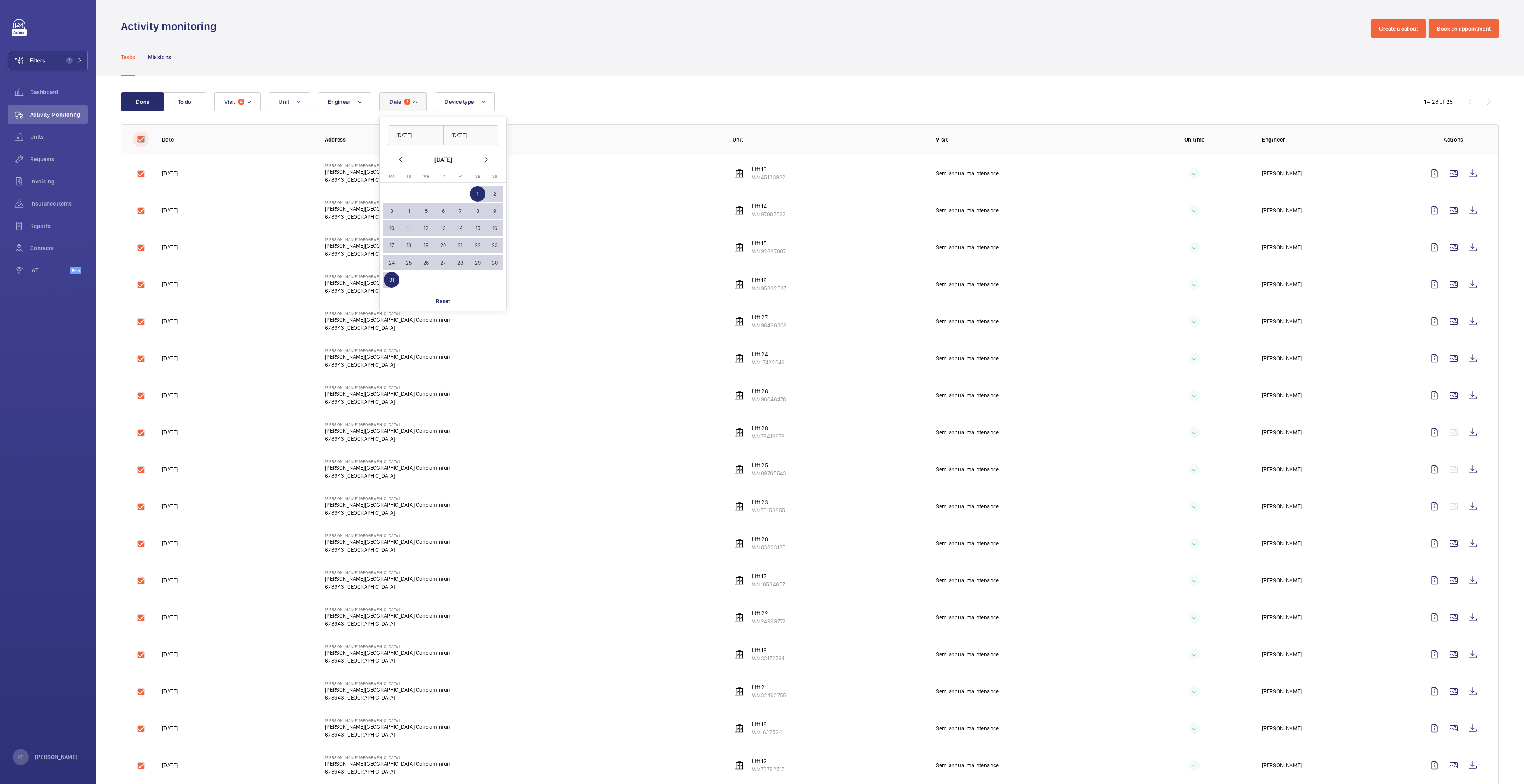
checkbox input "true"
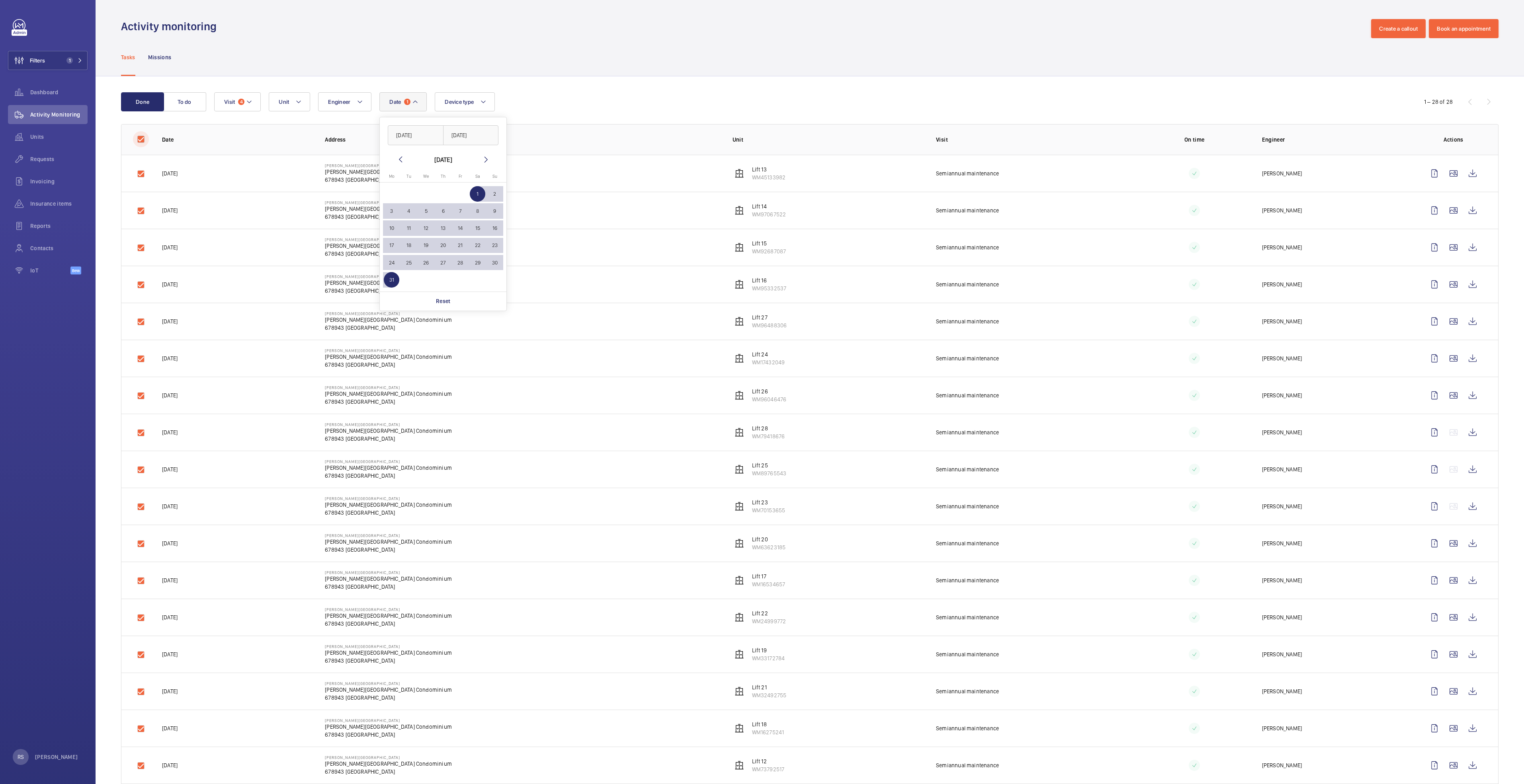
checkbox input "true"
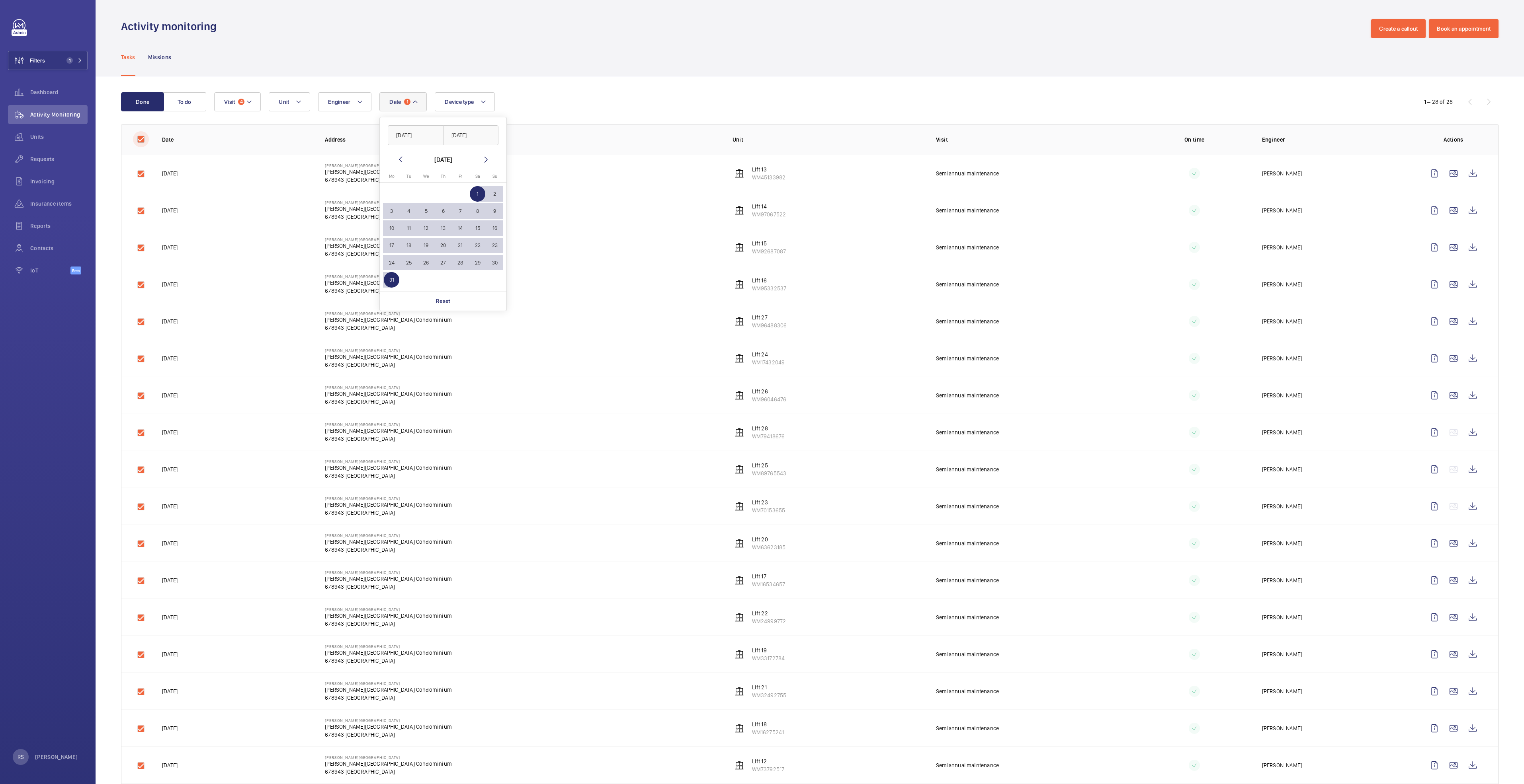
checkbox input "true"
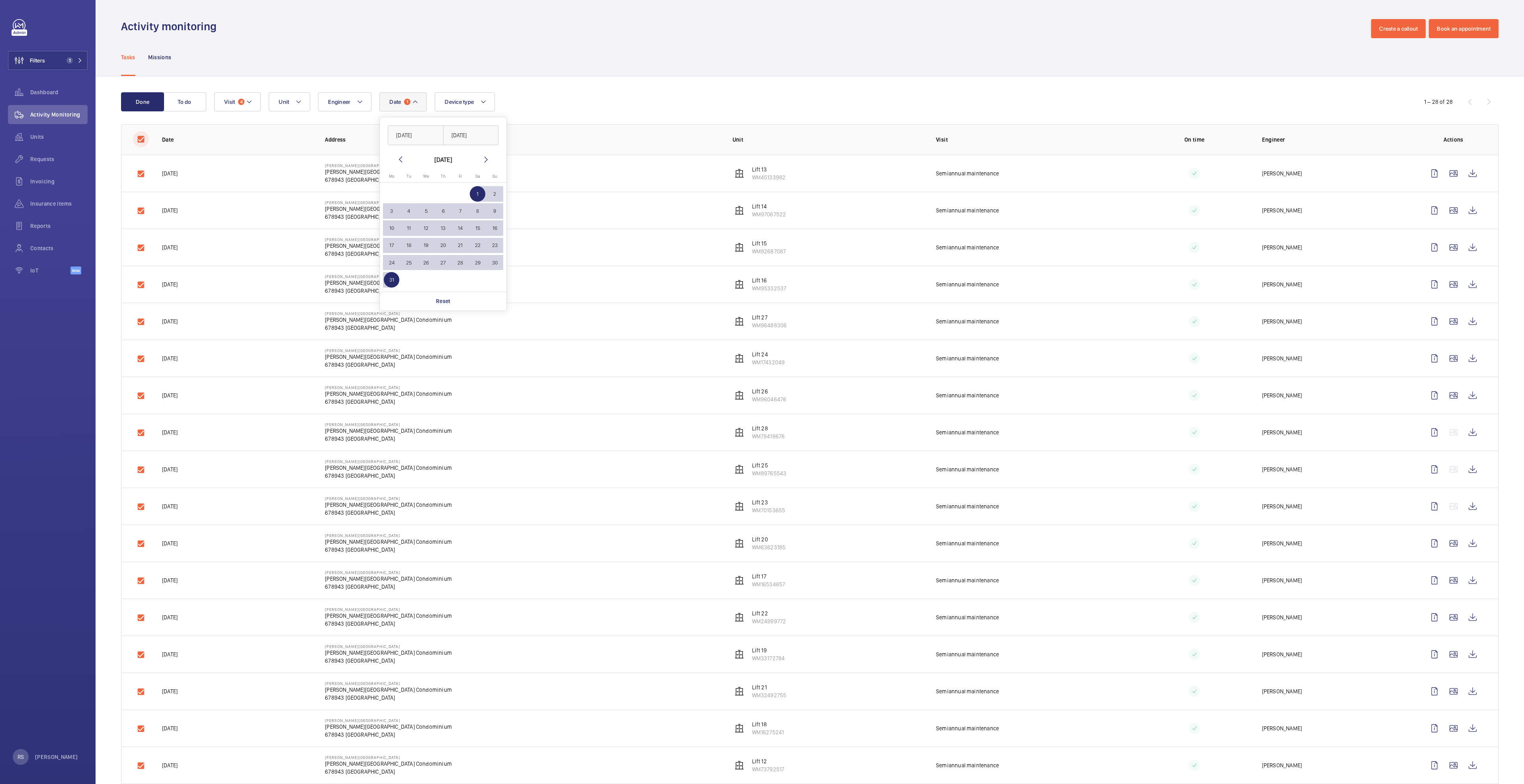
checkbox input "true"
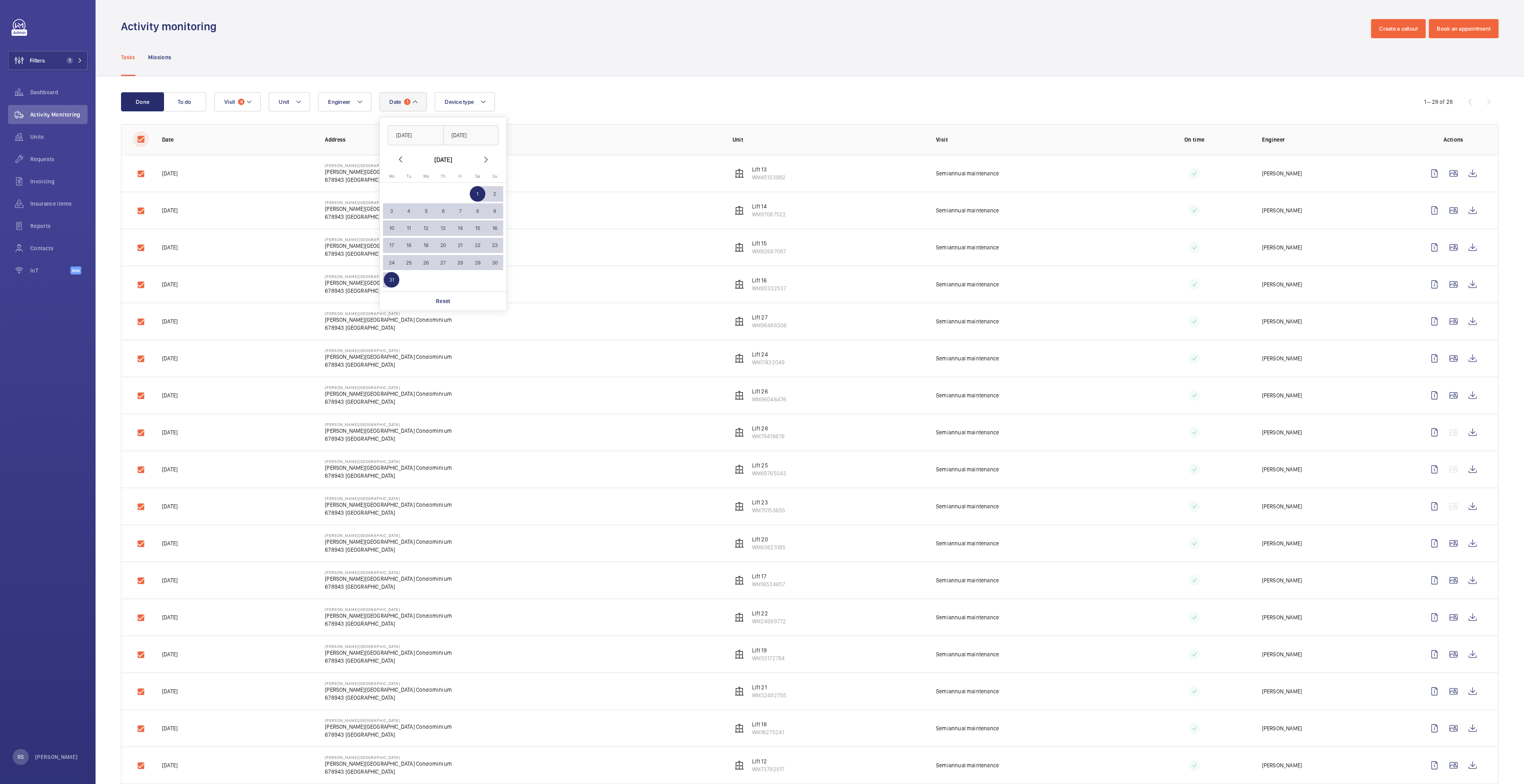
checkbox input "true"
click at [1461, 99] on button "Download 28 reports" at bounding box center [1463, 102] width 70 height 19
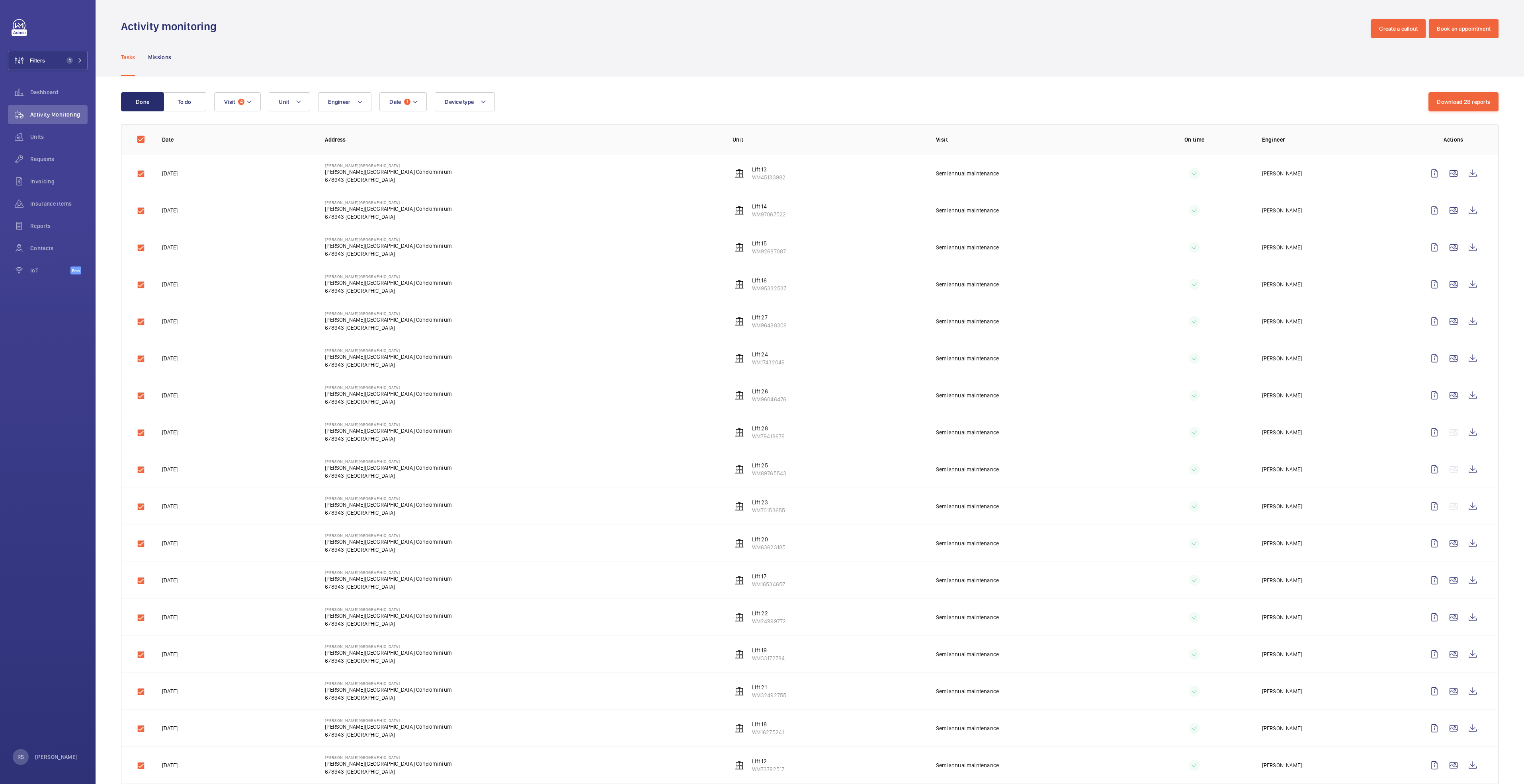
click at [343, 40] on div "Tasks Missions" at bounding box center [810, 57] width 1377 height 38
click at [75, 61] on span "1" at bounding box center [73, 60] width 19 height 7
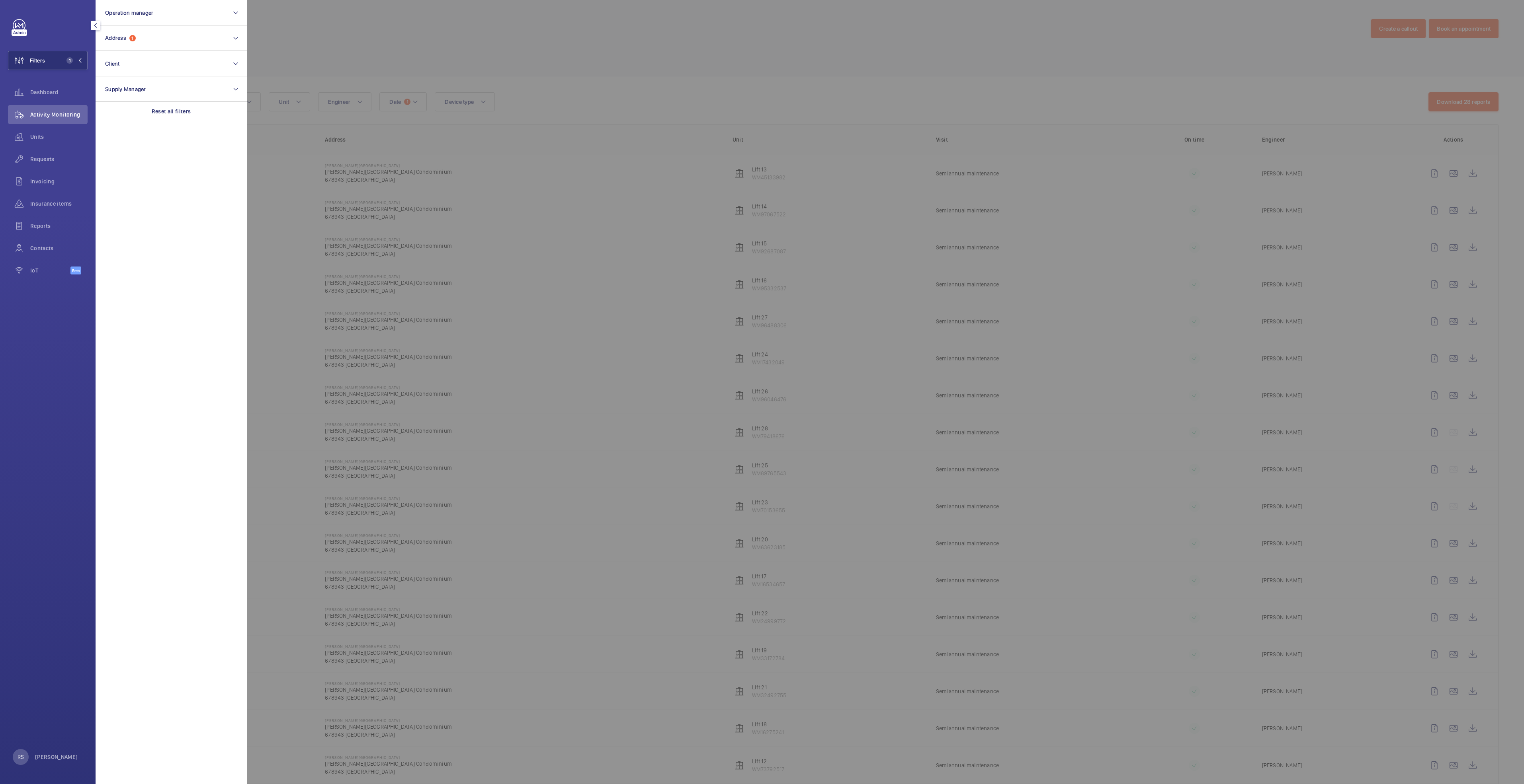
drag, startPoint x: 318, startPoint y: 31, endPoint x: 306, endPoint y: 36, distance: 13.0
click at [320, 32] on div at bounding box center [1009, 392] width 1524 height 784
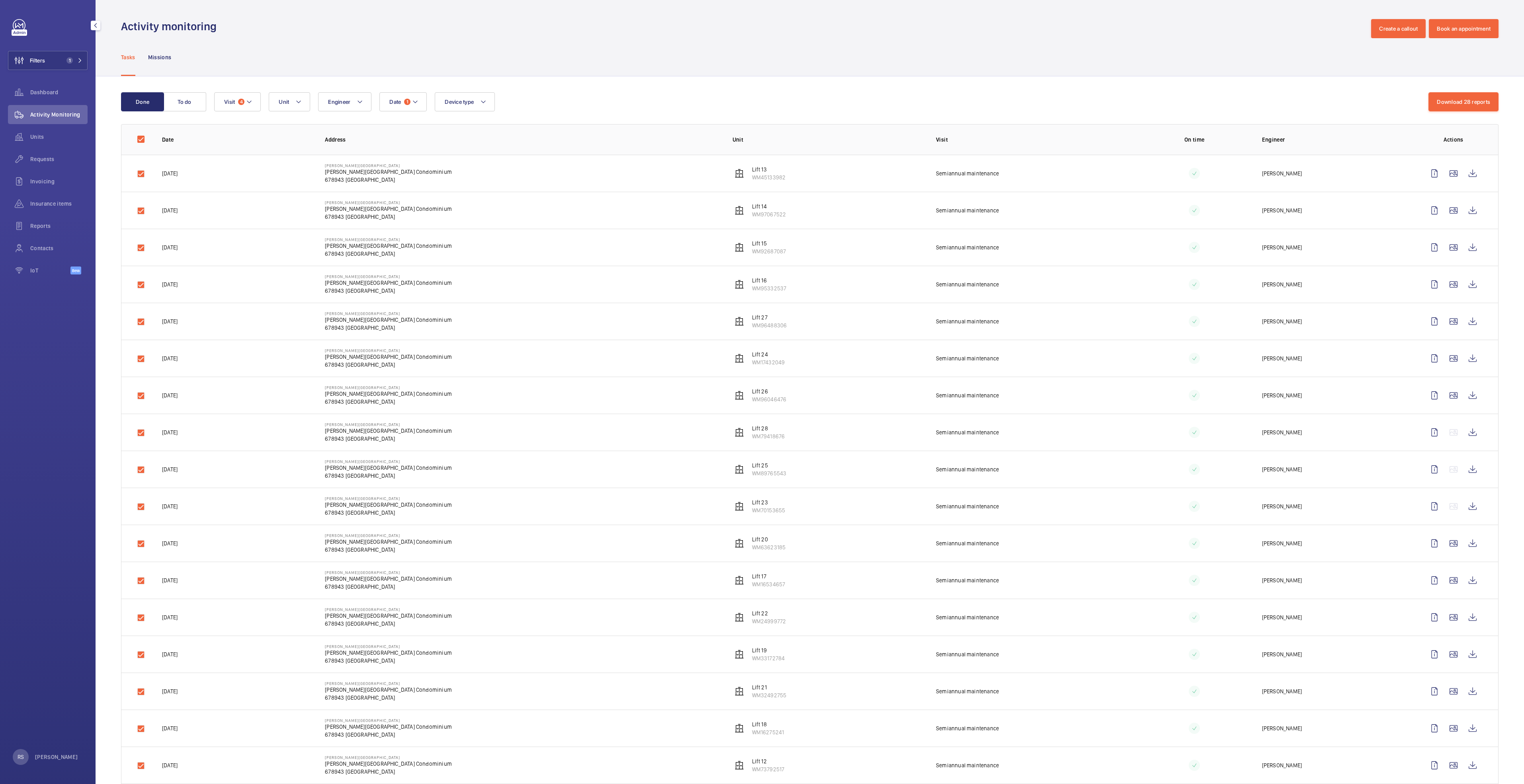
drag, startPoint x: 149, startPoint y: 141, endPoint x: 154, endPoint y: 137, distance: 6.4
click at [0, 0] on tr "Date Address Unit Visit On time Engineer Actions" at bounding box center [0, 0] width 0 height 0
click at [141, 140] on input "checkbox" at bounding box center [141, 139] width 16 height 16
checkbox input "false"
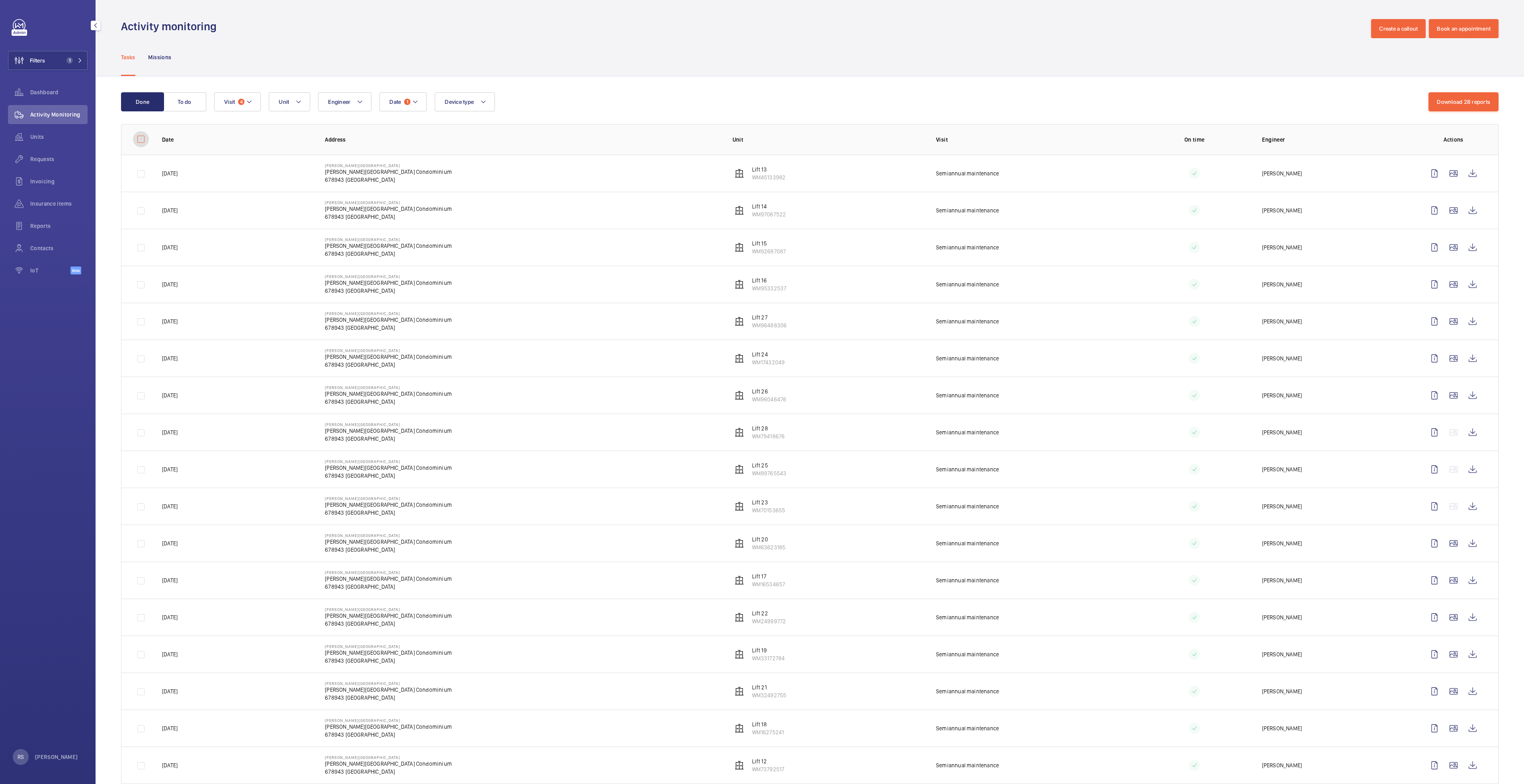
checkbox input "false"
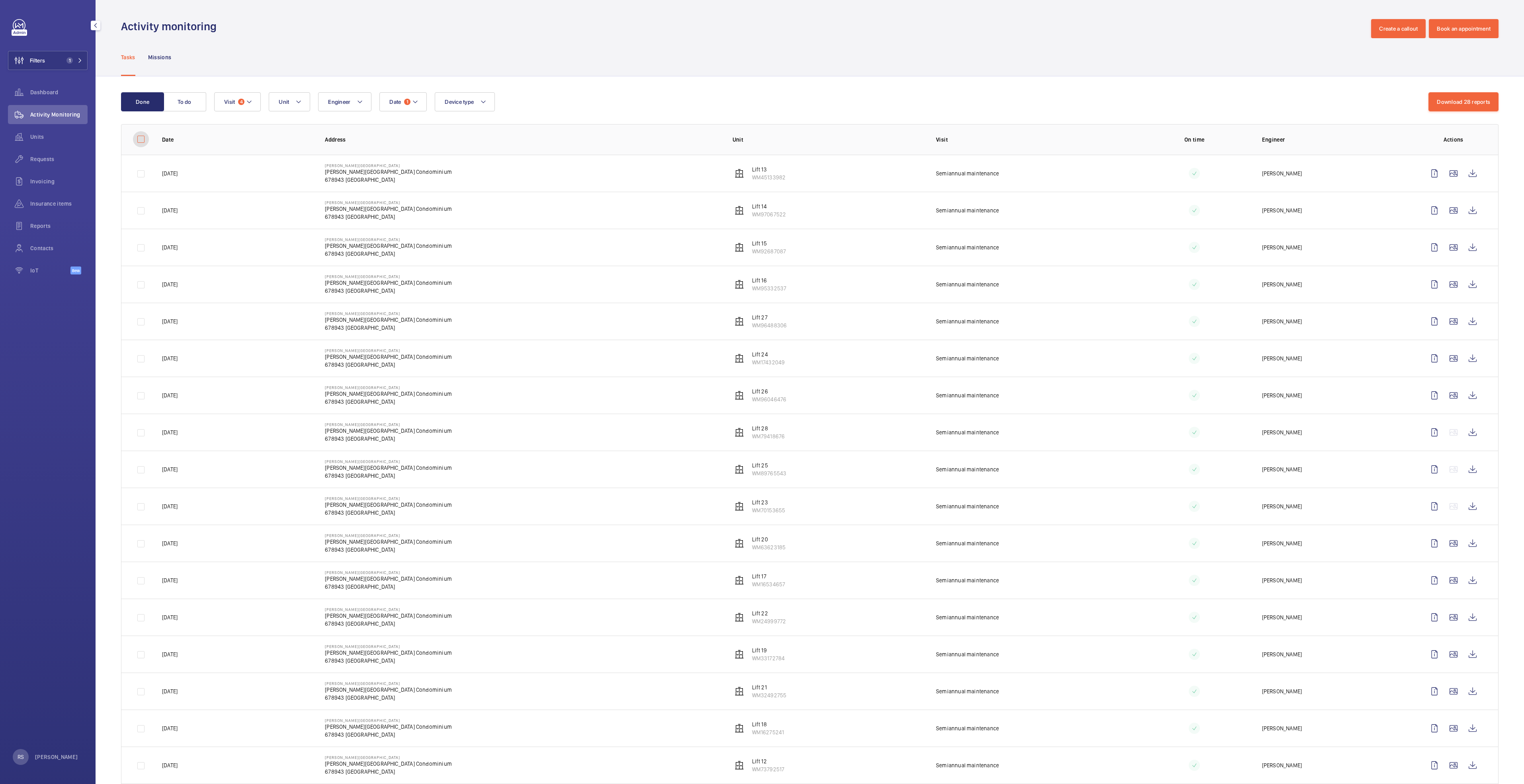
checkbox input "false"
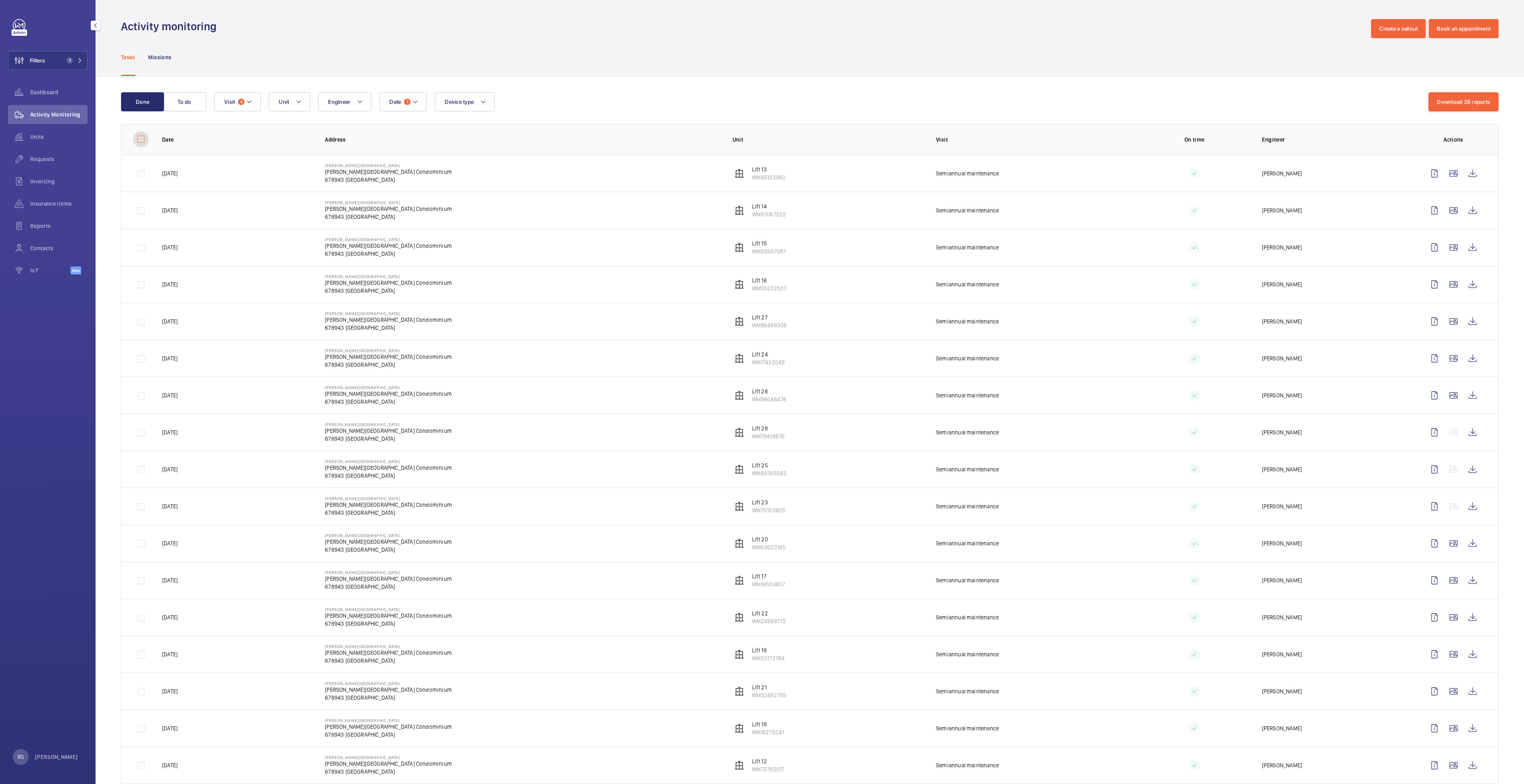
checkbox input "false"
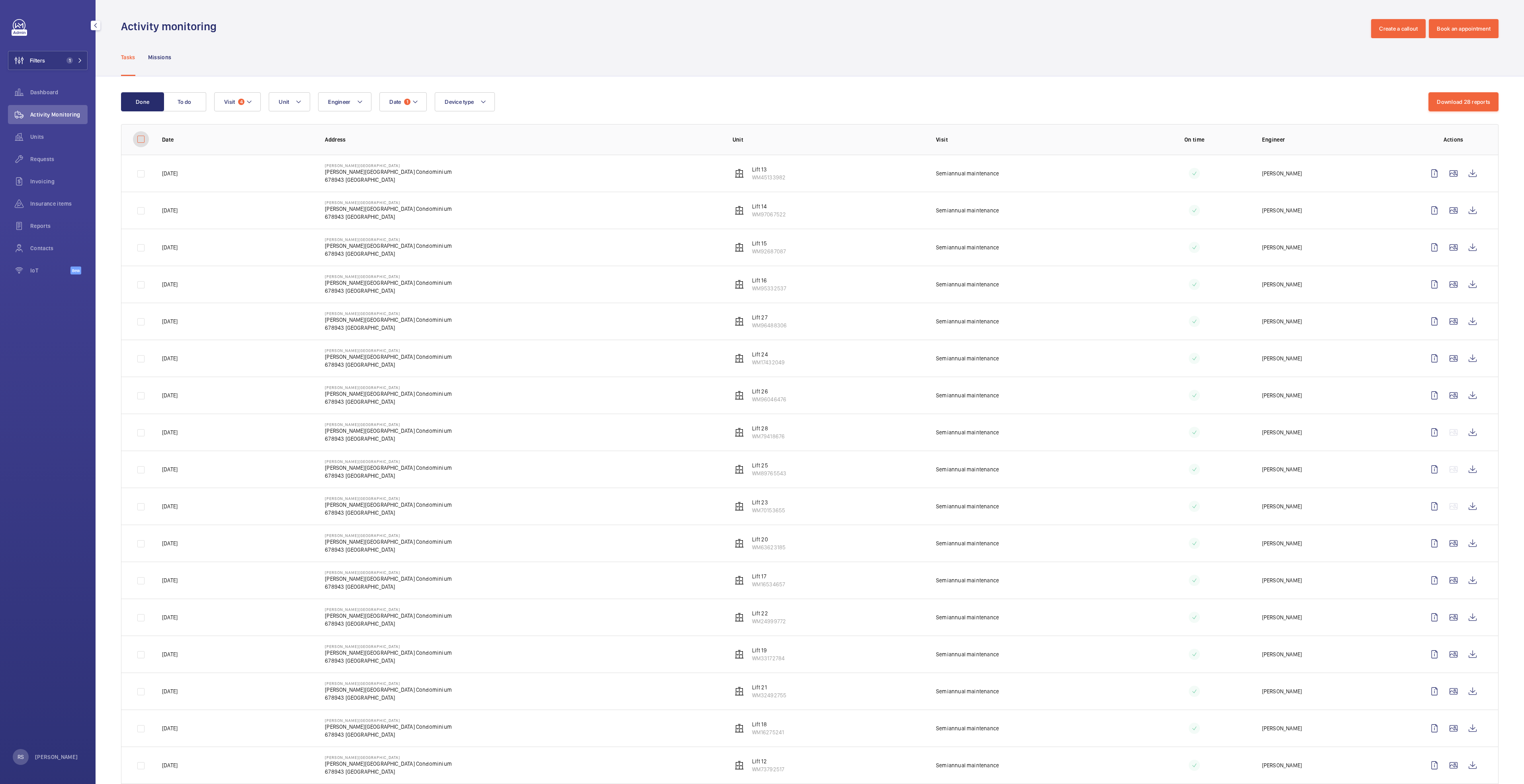
checkbox input "false"
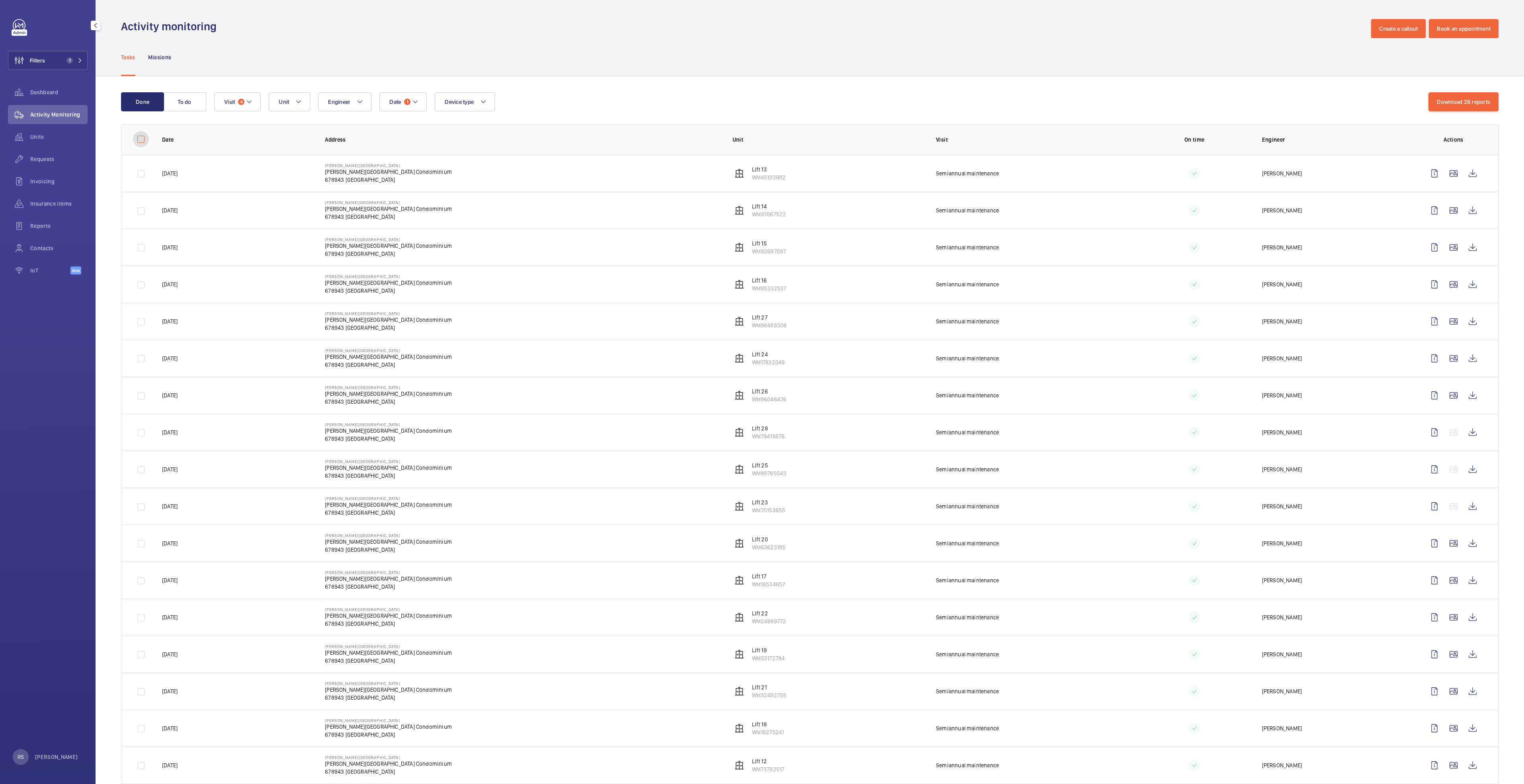
checkbox input "false"
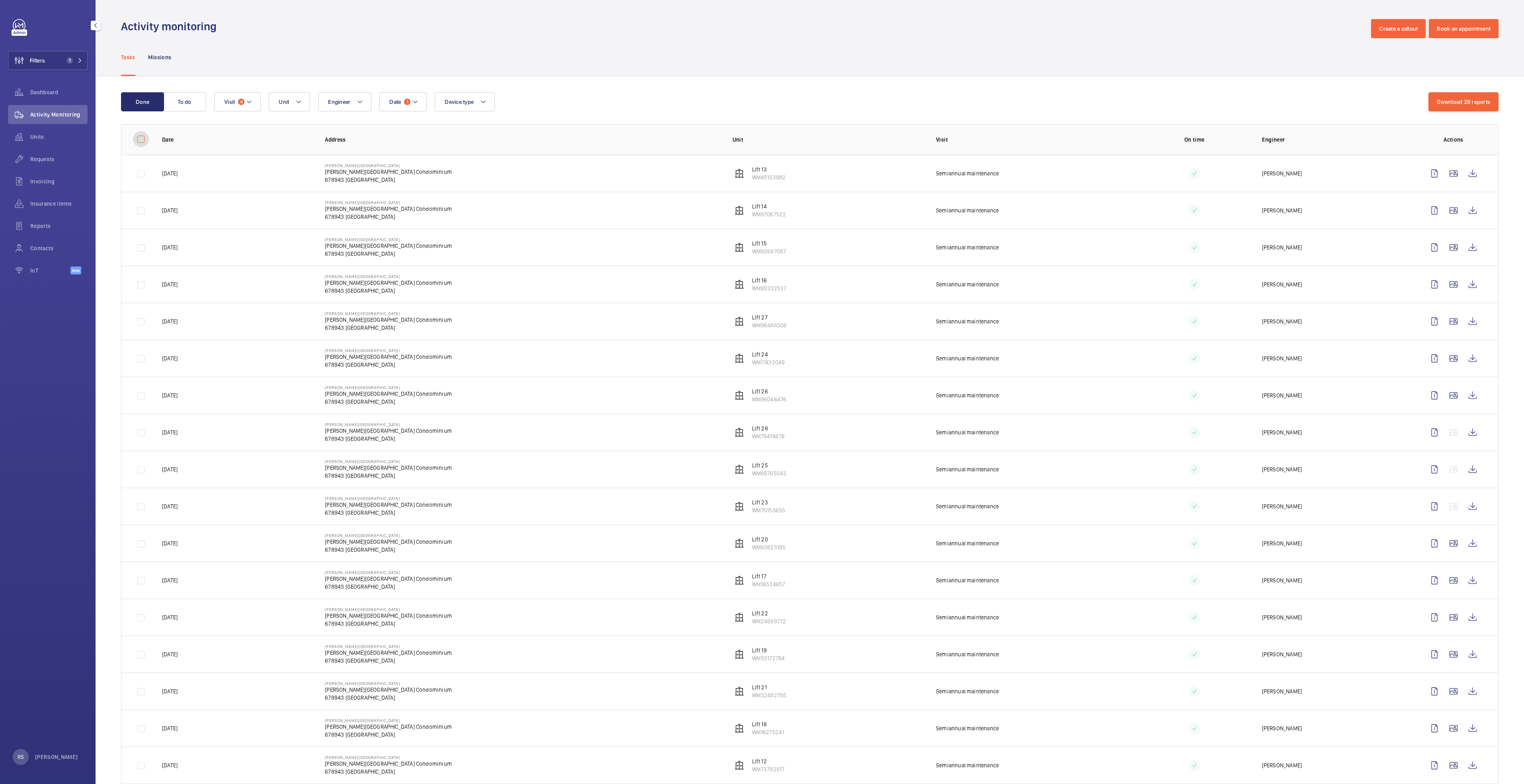
checkbox input "false"
click at [1463, 174] on wm-front-icon-button at bounding box center [1473, 173] width 19 height 19
